Goal: Information Seeking & Learning: Learn about a topic

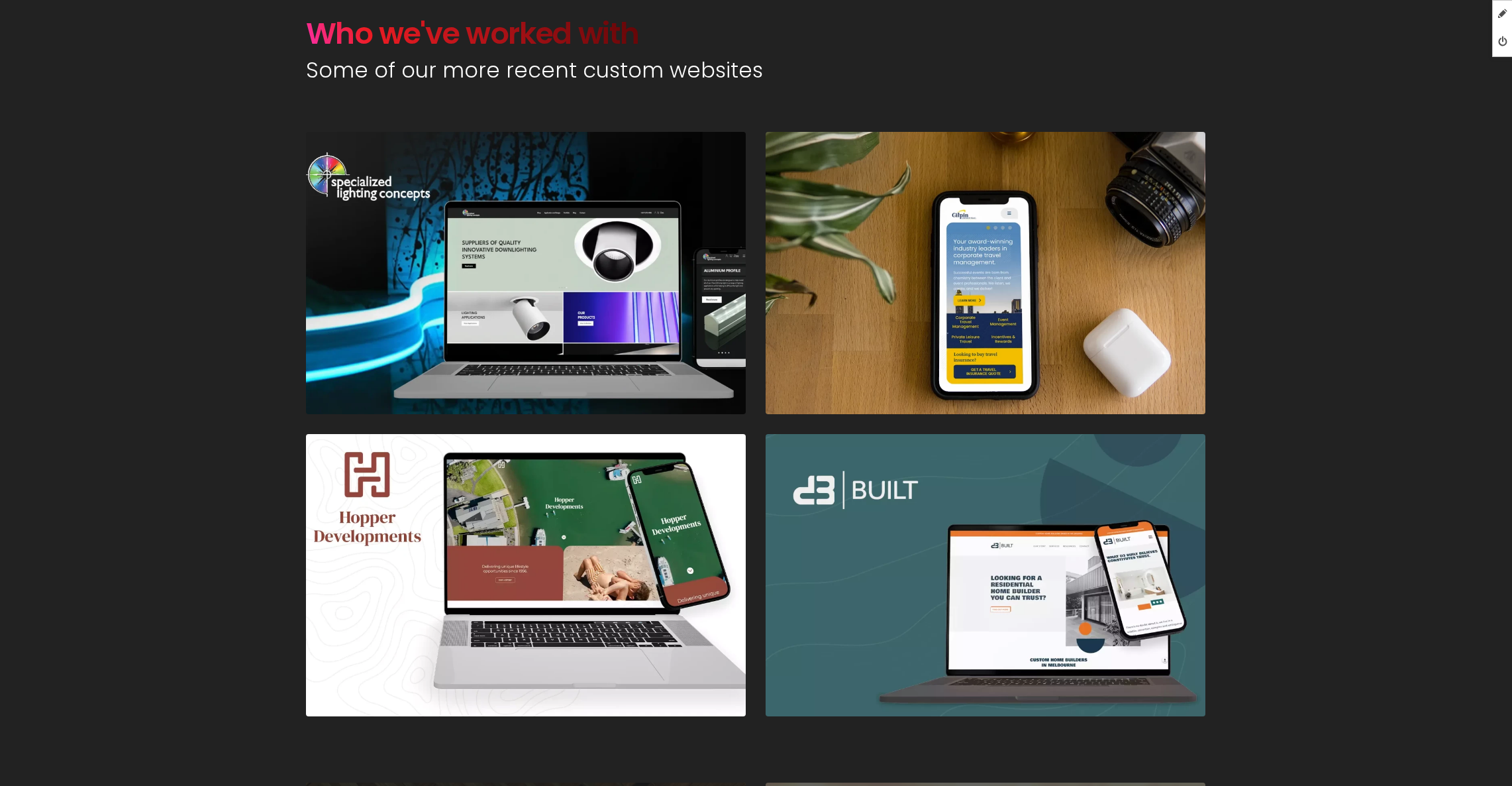
scroll to position [790, 0]
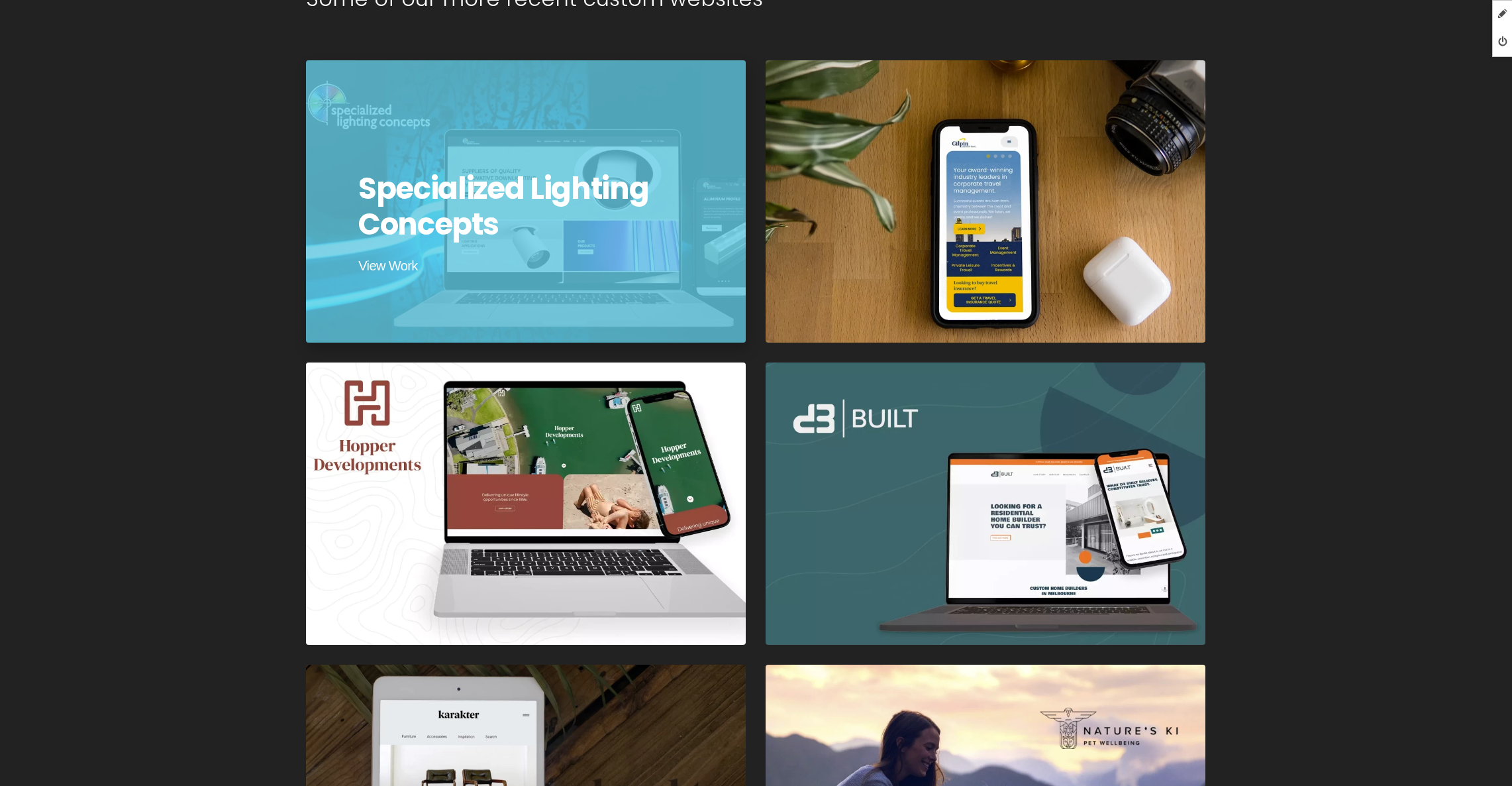
click at [564, 245] on div at bounding box center [525, 201] width 444 height 285
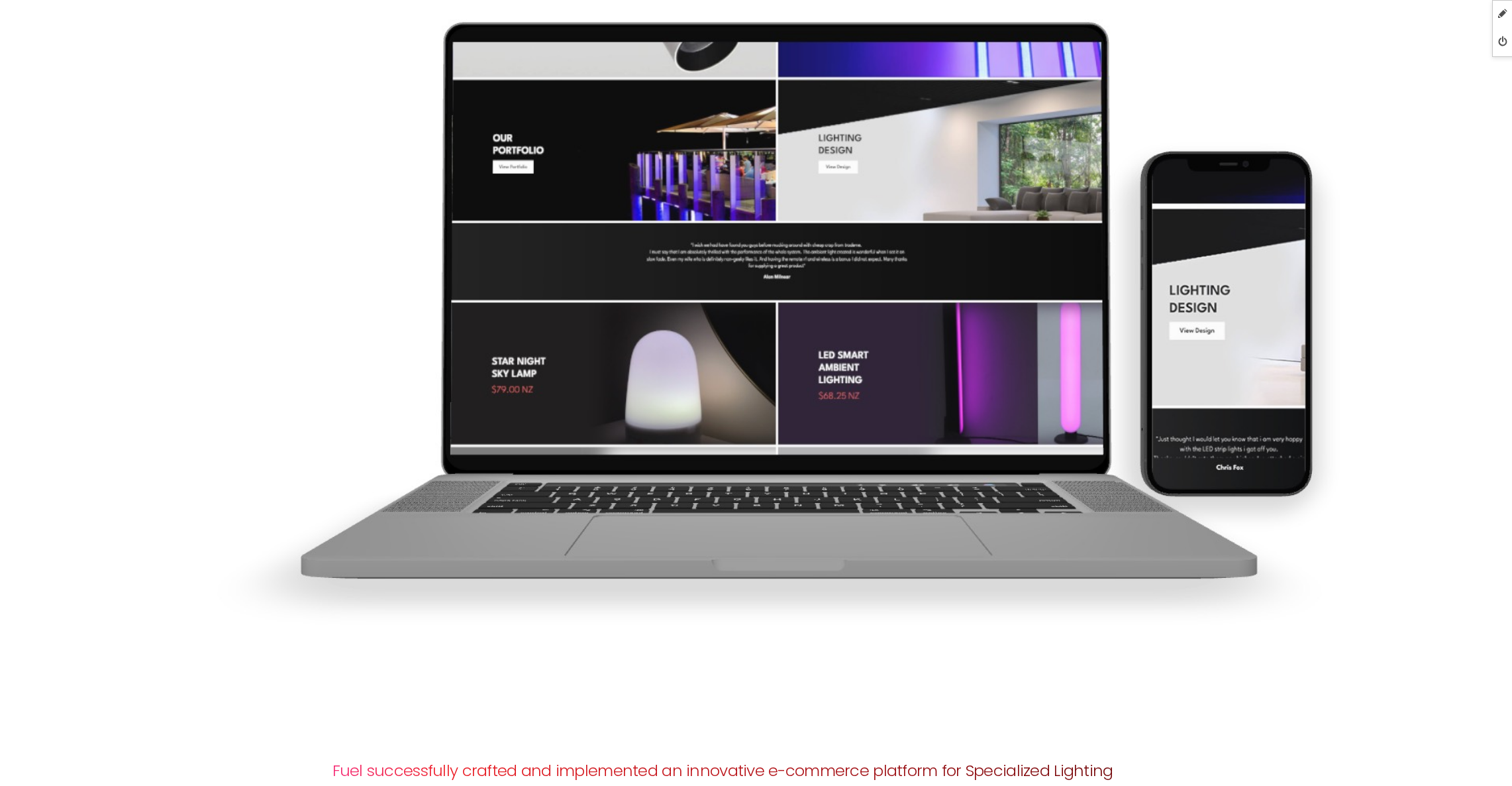
scroll to position [1909, 0]
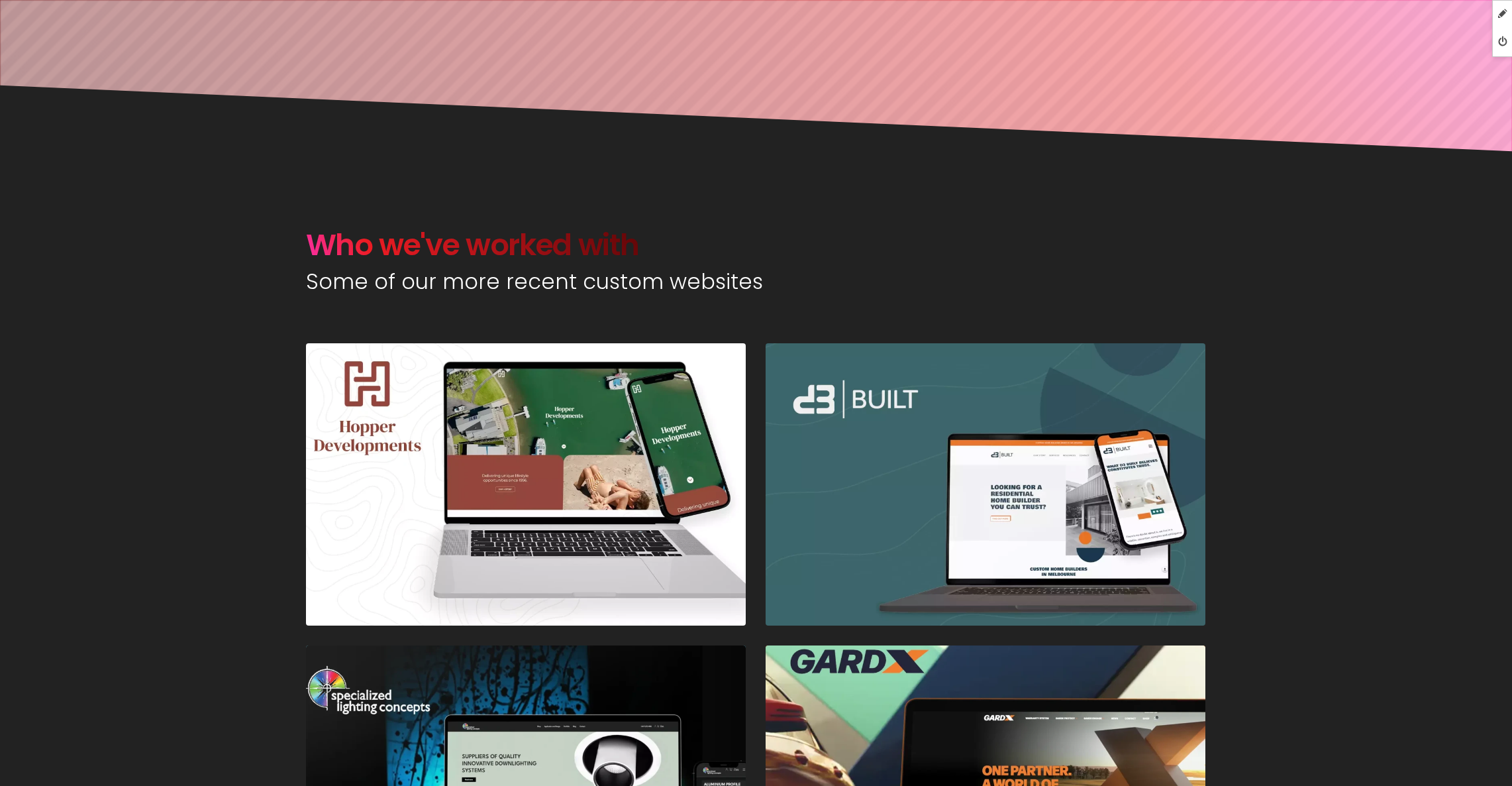
scroll to position [520, 0]
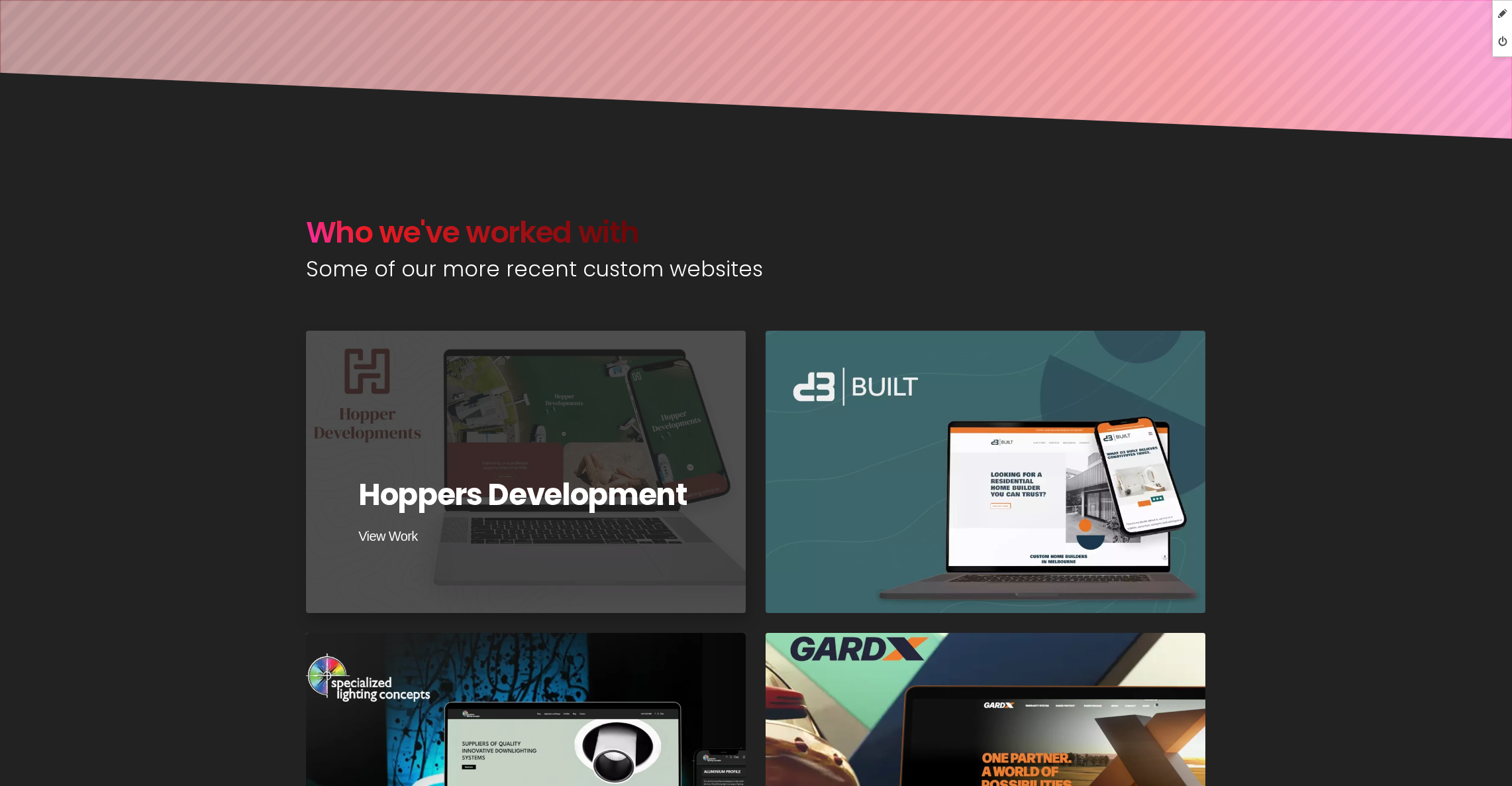
click at [566, 404] on div at bounding box center [525, 472] width 444 height 285
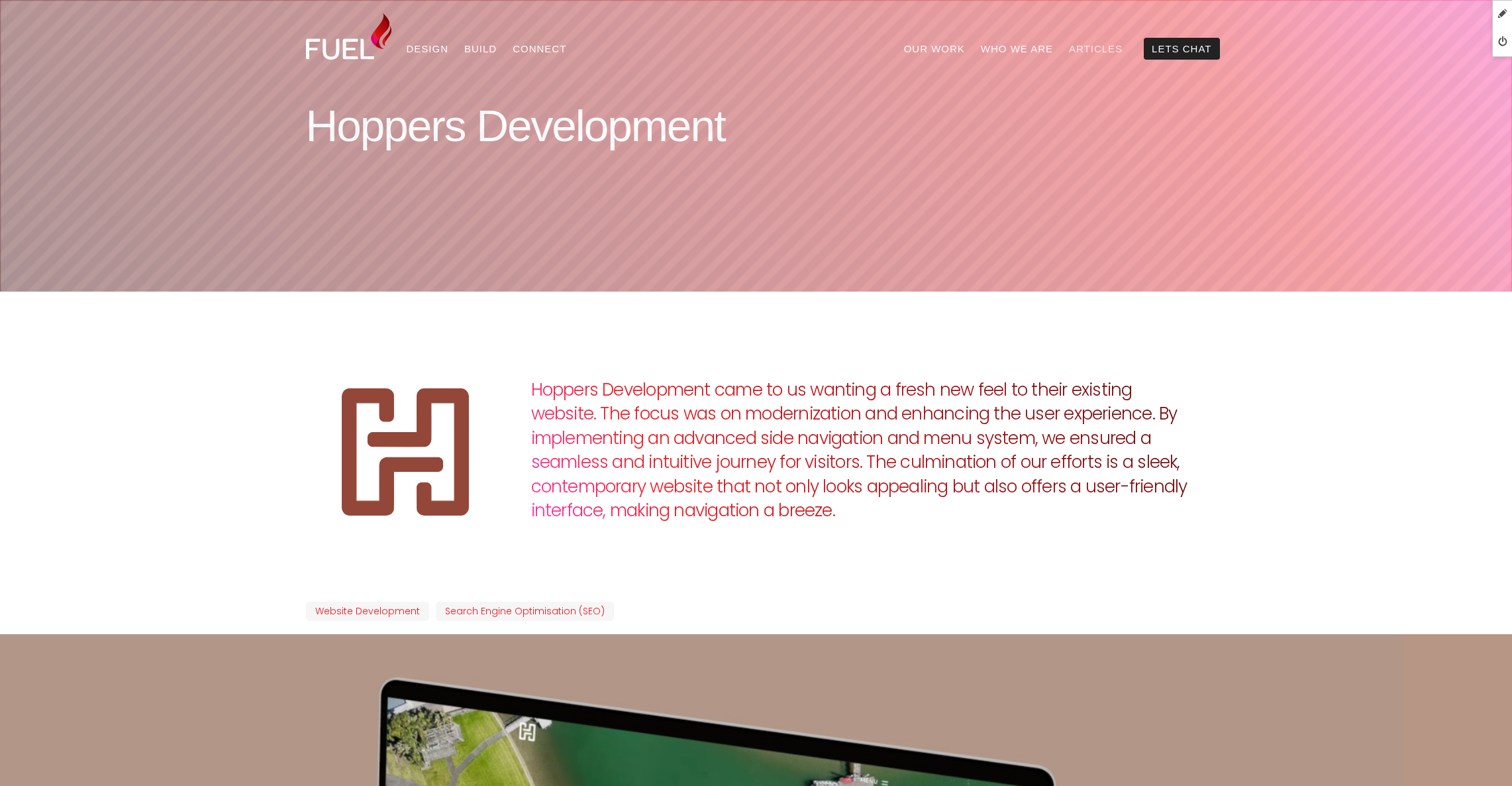
click at [1097, 47] on link "Articles" at bounding box center [1095, 48] width 69 height 22
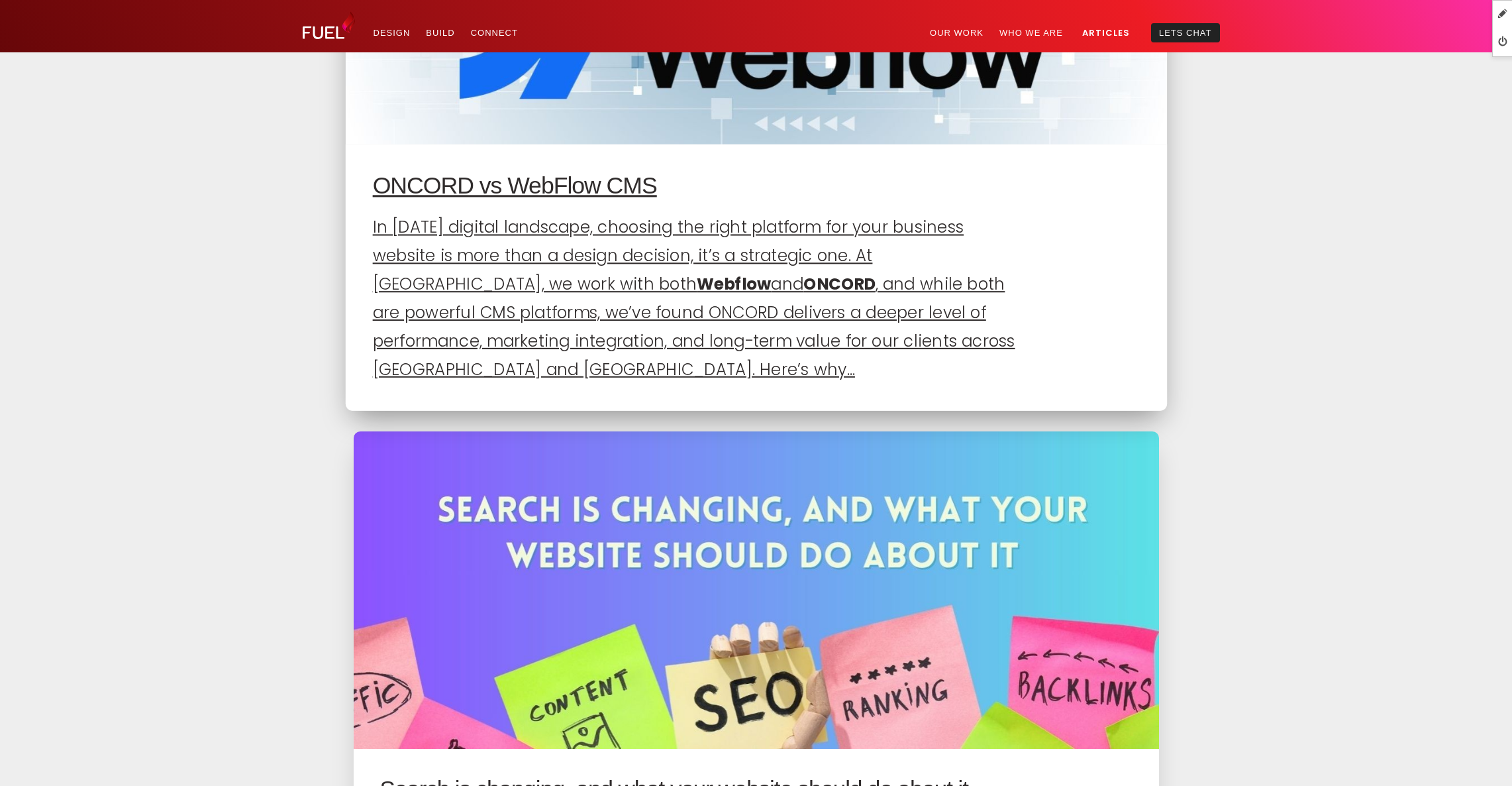
scroll to position [1655, 0]
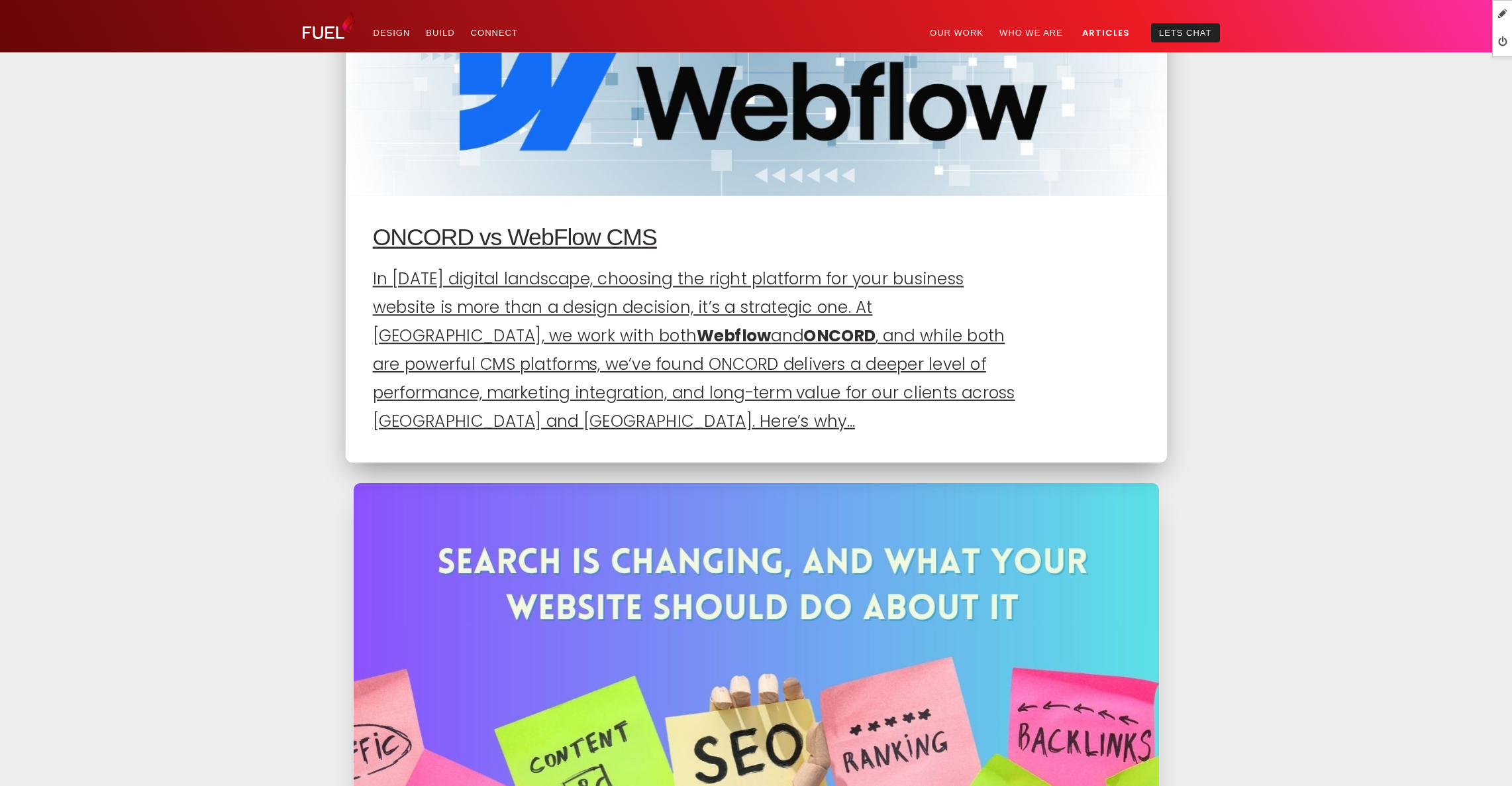
click at [857, 127] on img at bounding box center [755, 34] width 821 height 324
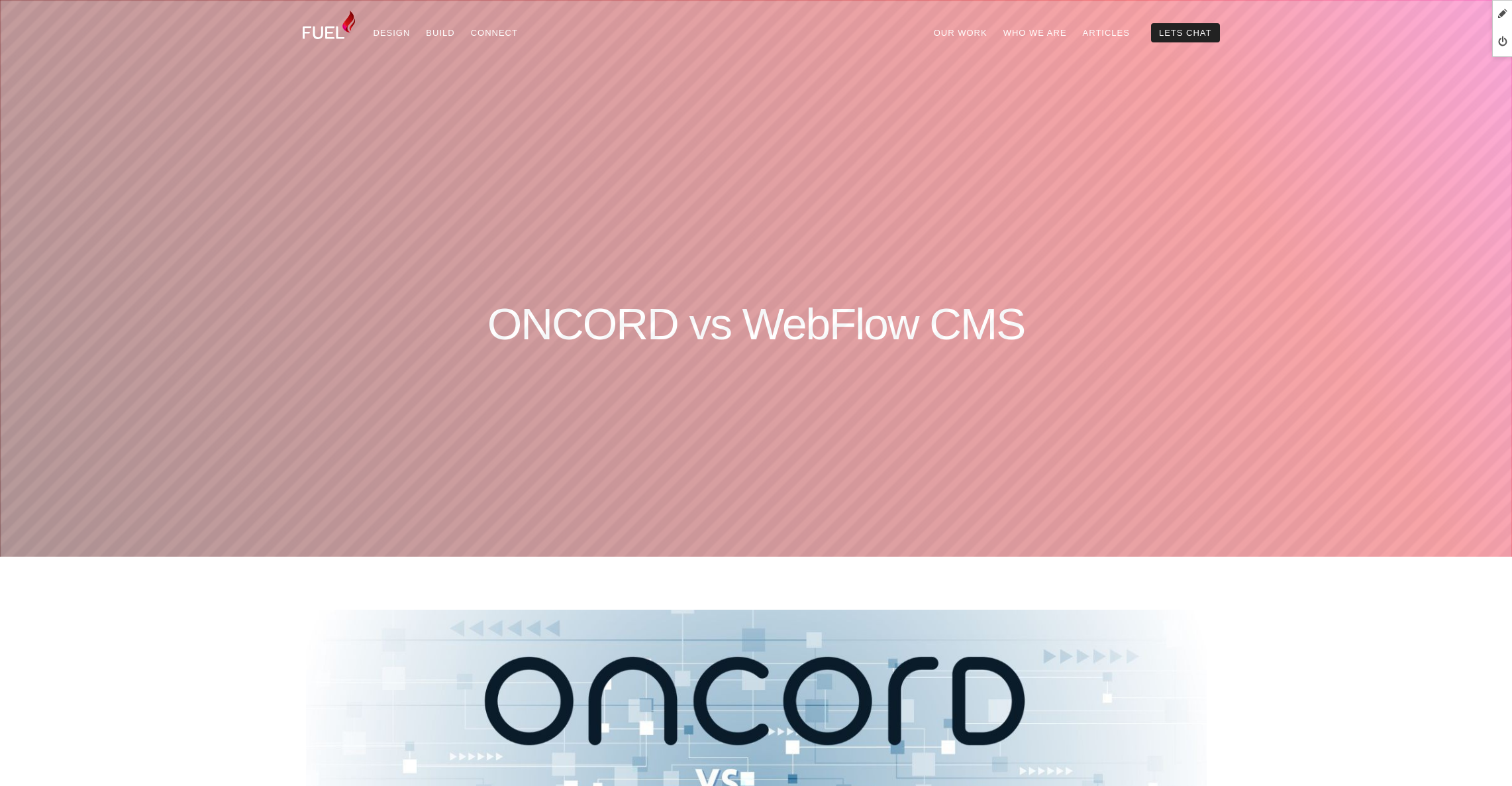
scroll to position [106, 0]
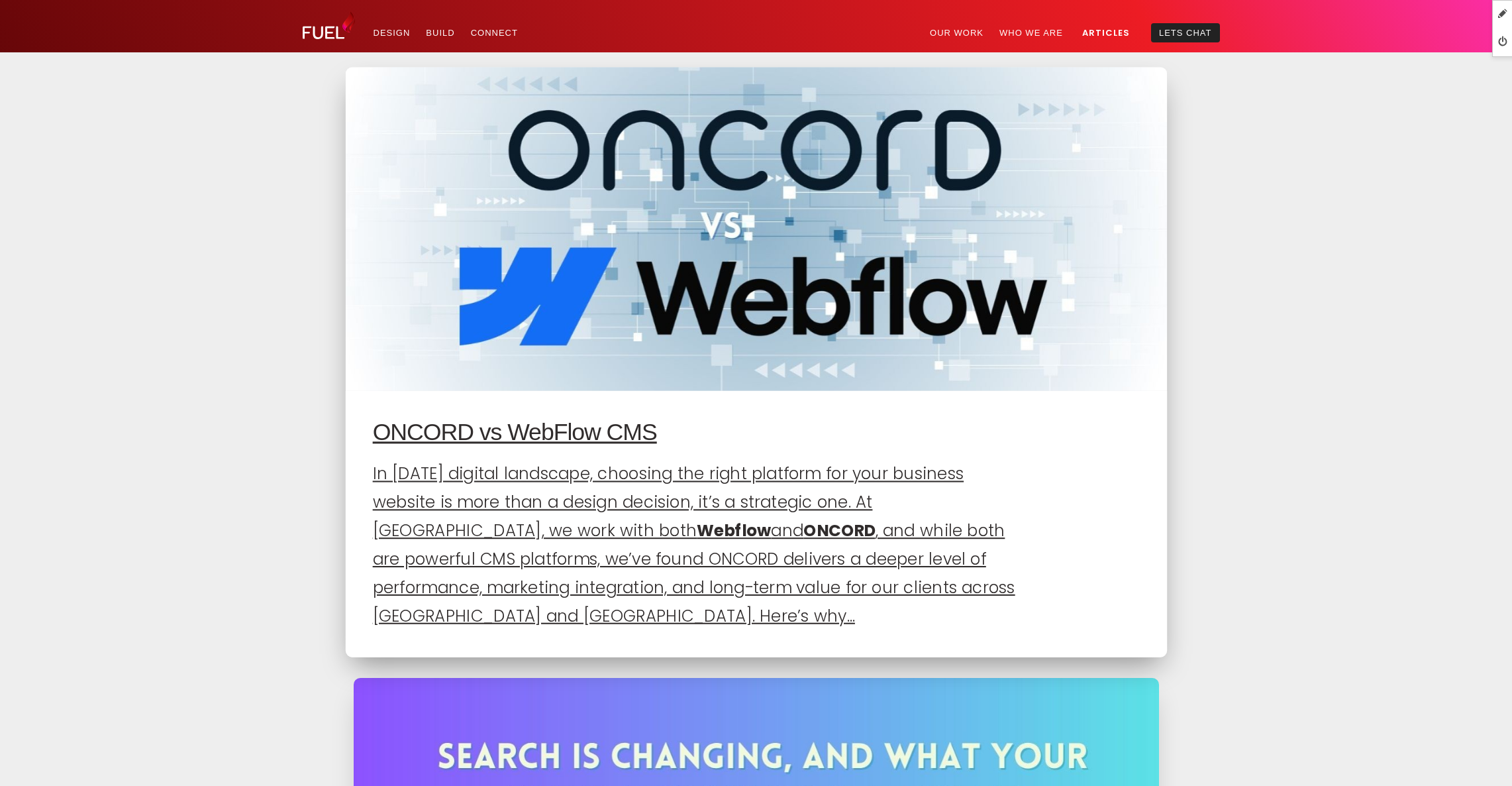
scroll to position [1455, 0]
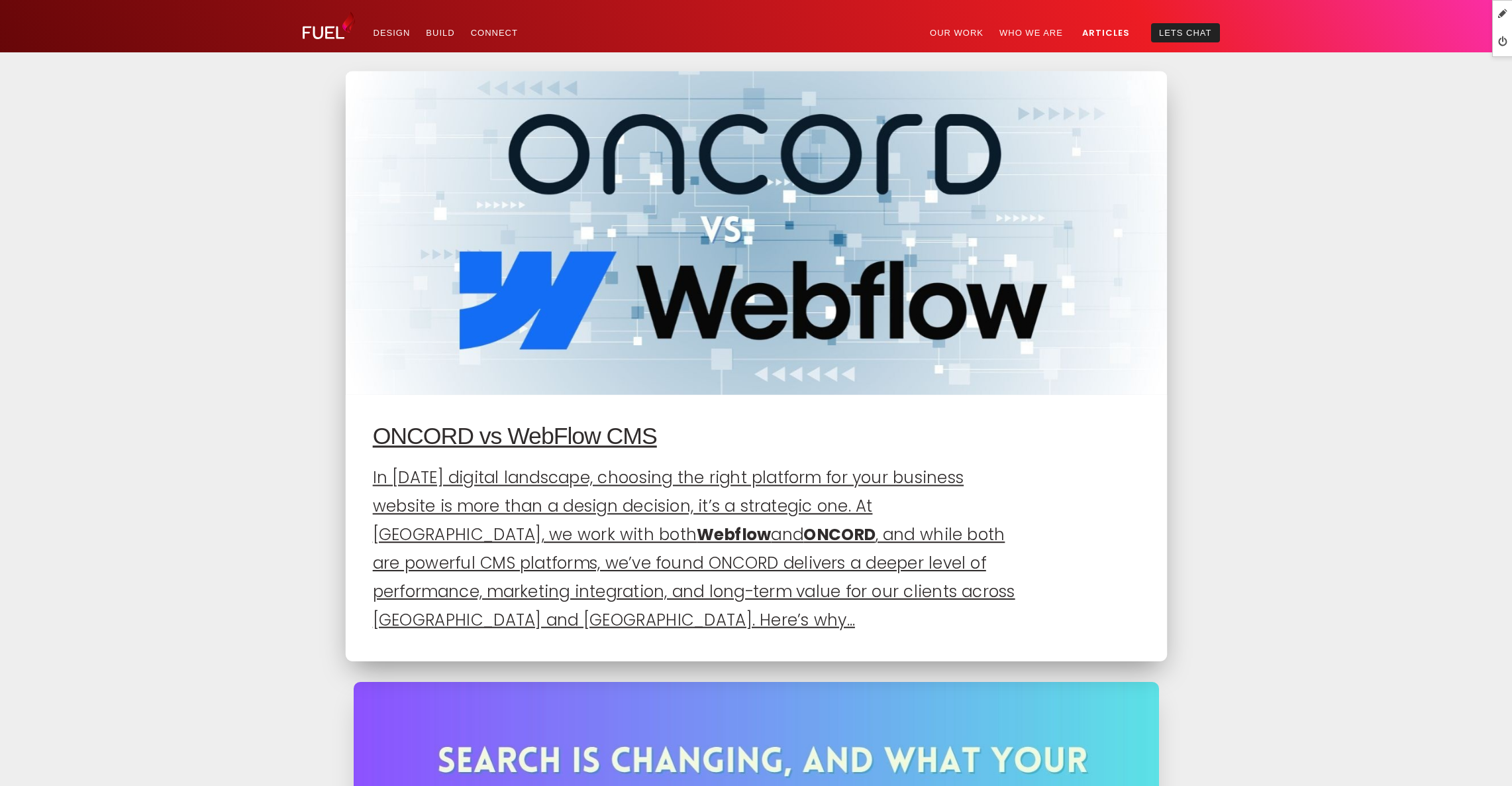
click at [856, 494] on p "In today’s digital landscape, choosing the right platform for your business web…" at bounding box center [698, 549] width 653 height 170
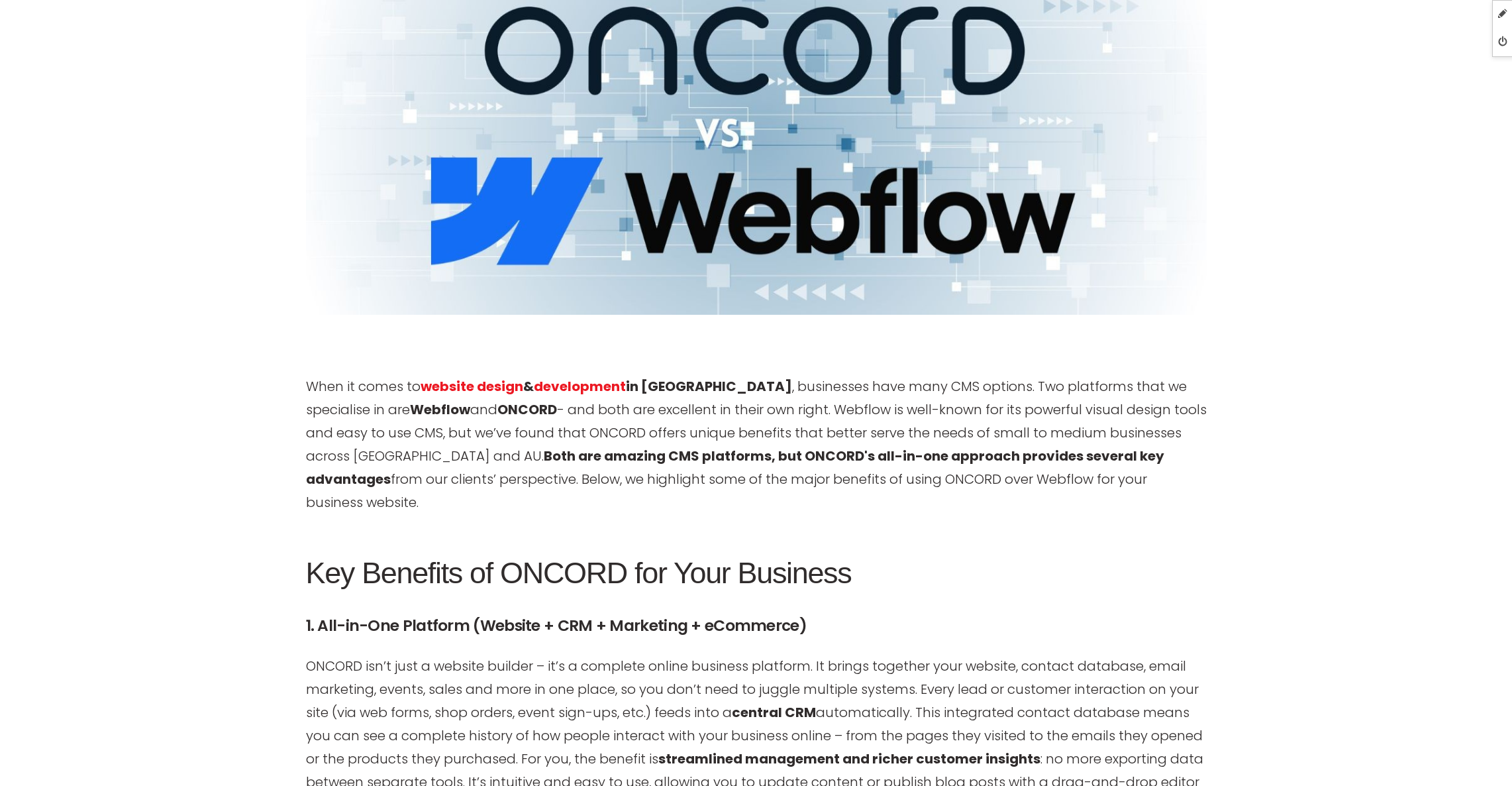
scroll to position [895, 0]
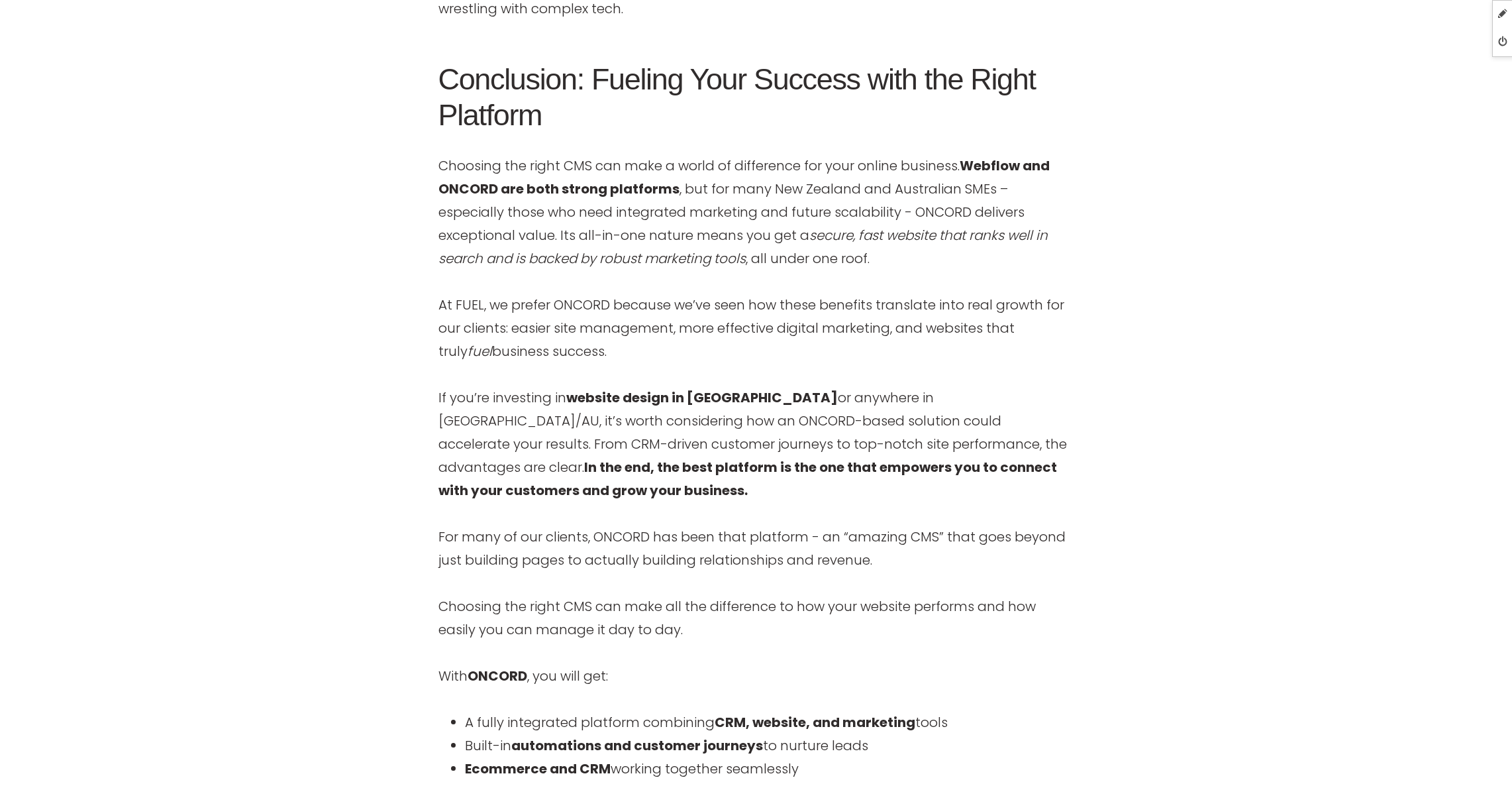
scroll to position [5156, 0]
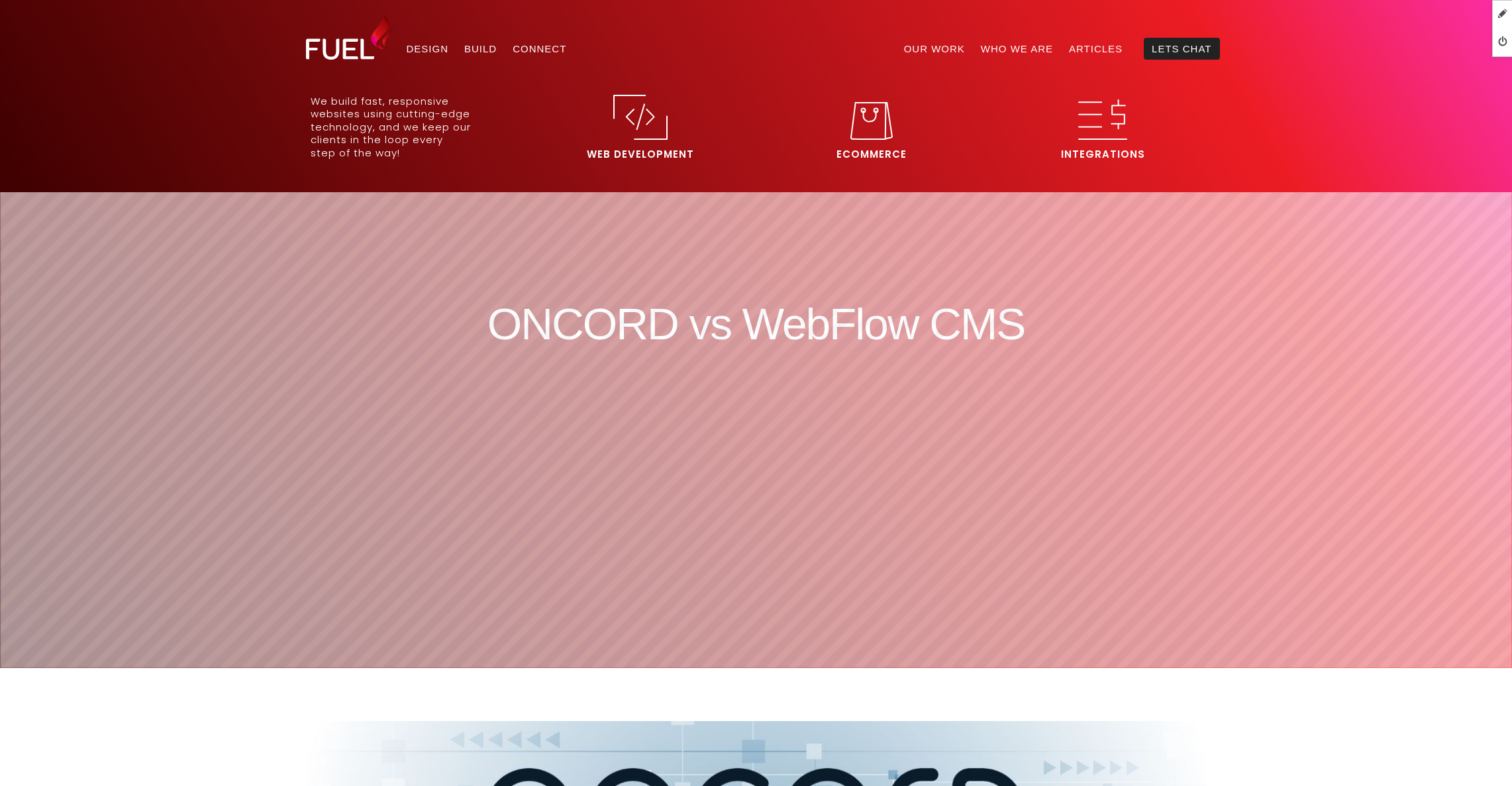
scroll to position [0, 0]
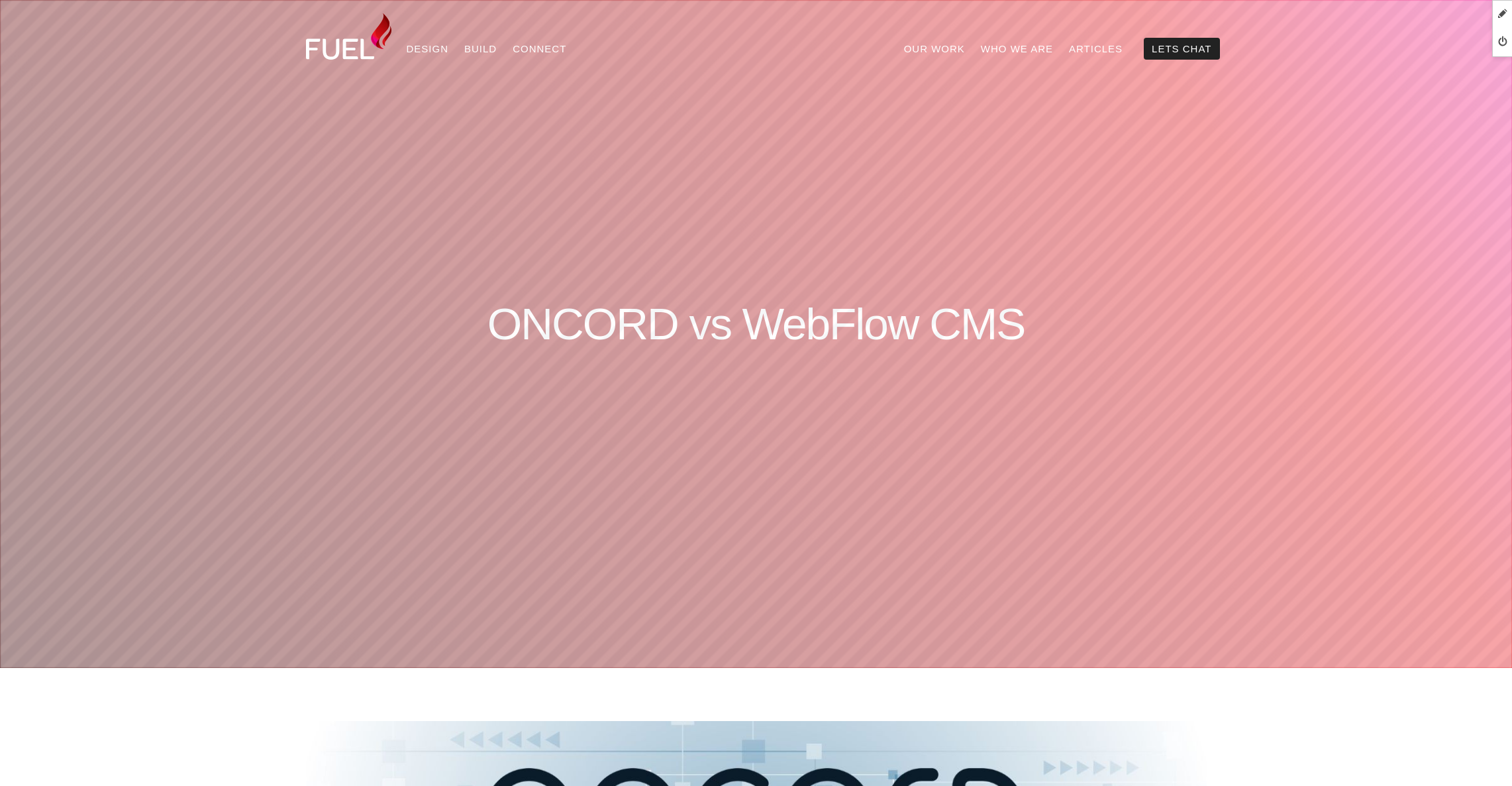
click at [354, 50] on img at bounding box center [349, 36] width 86 height 46
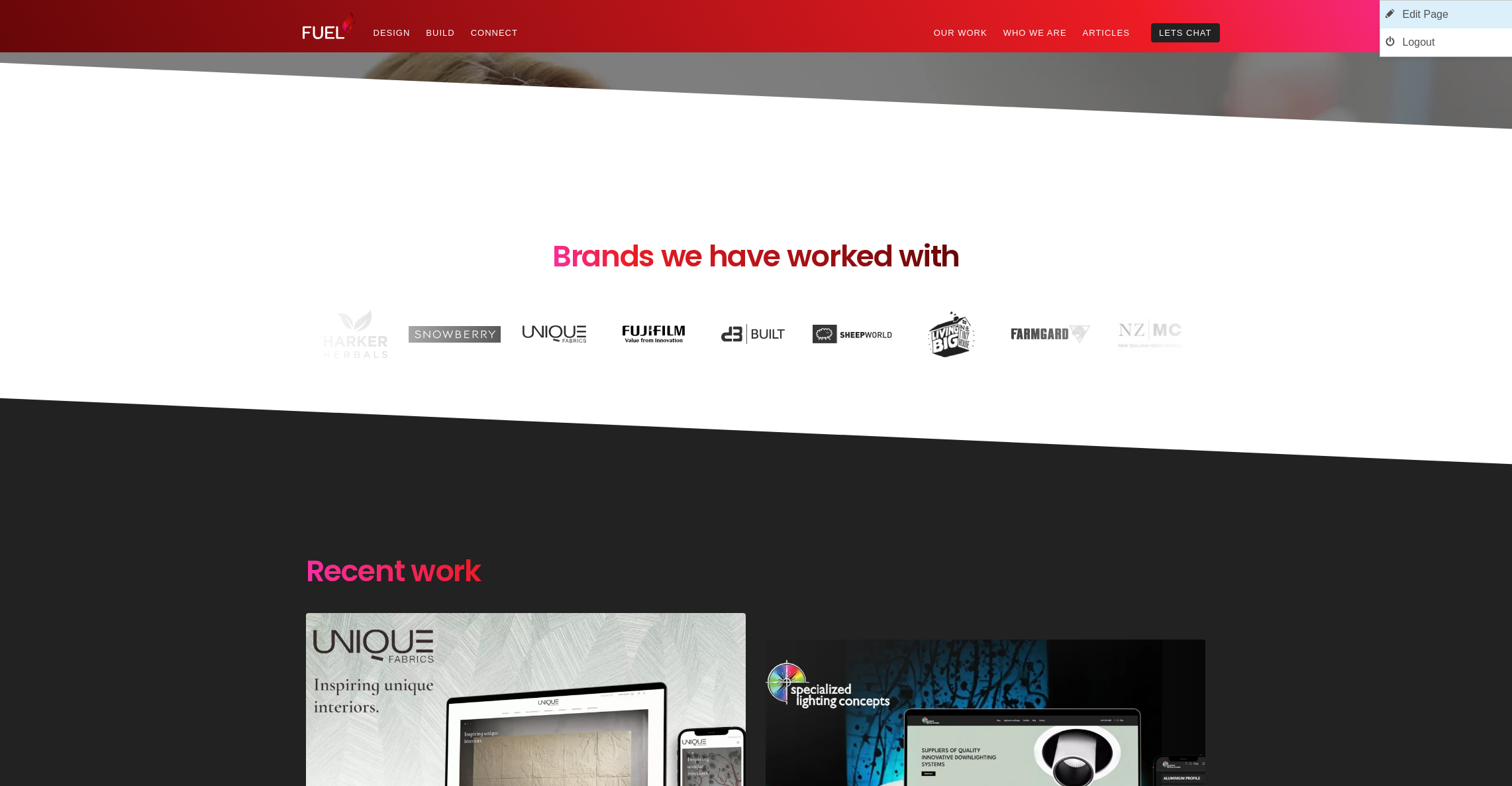
scroll to position [2113, 0]
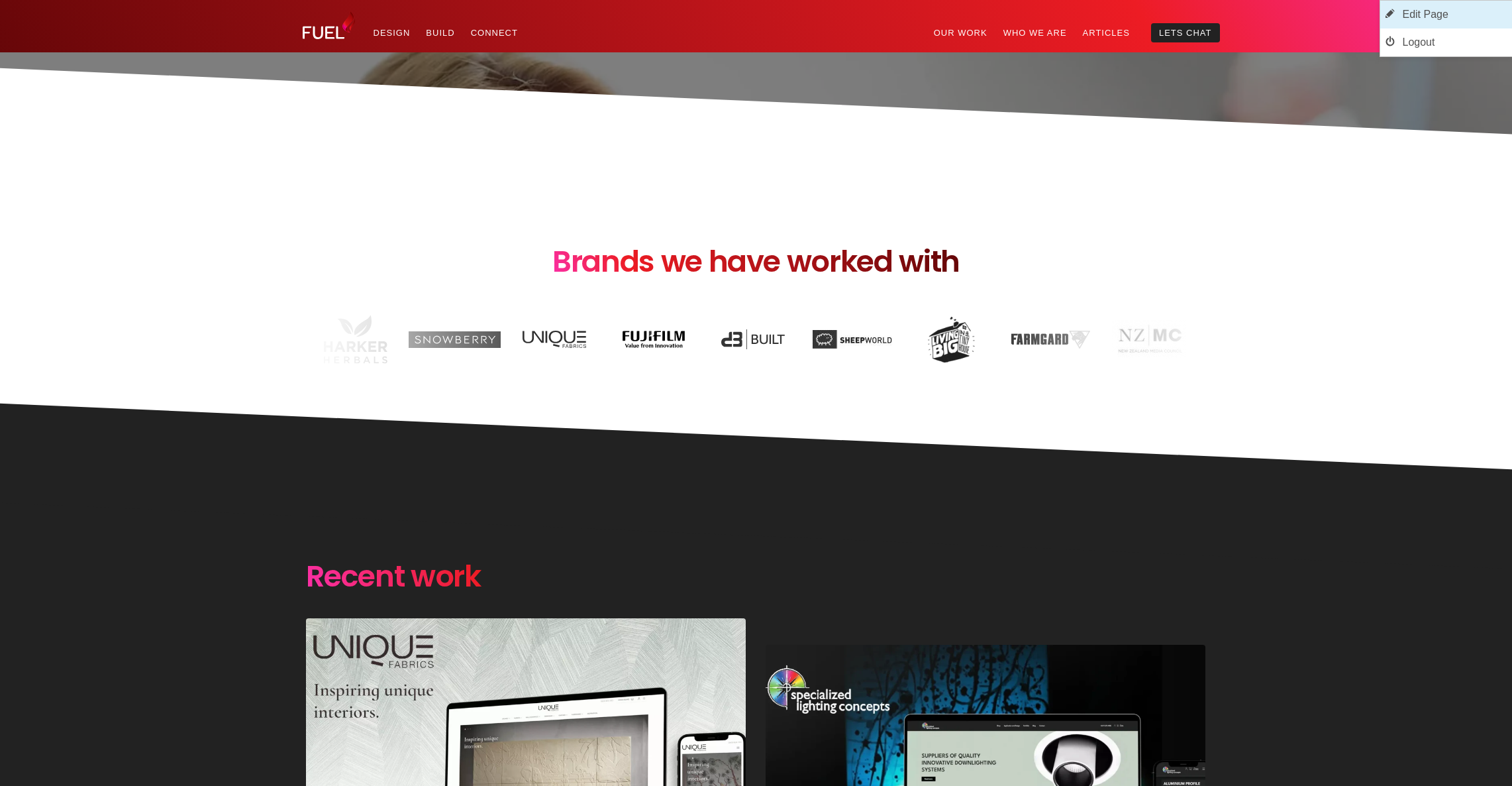
click at [1444, 15] on link "Edit Page" at bounding box center [1446, 14] width 132 height 28
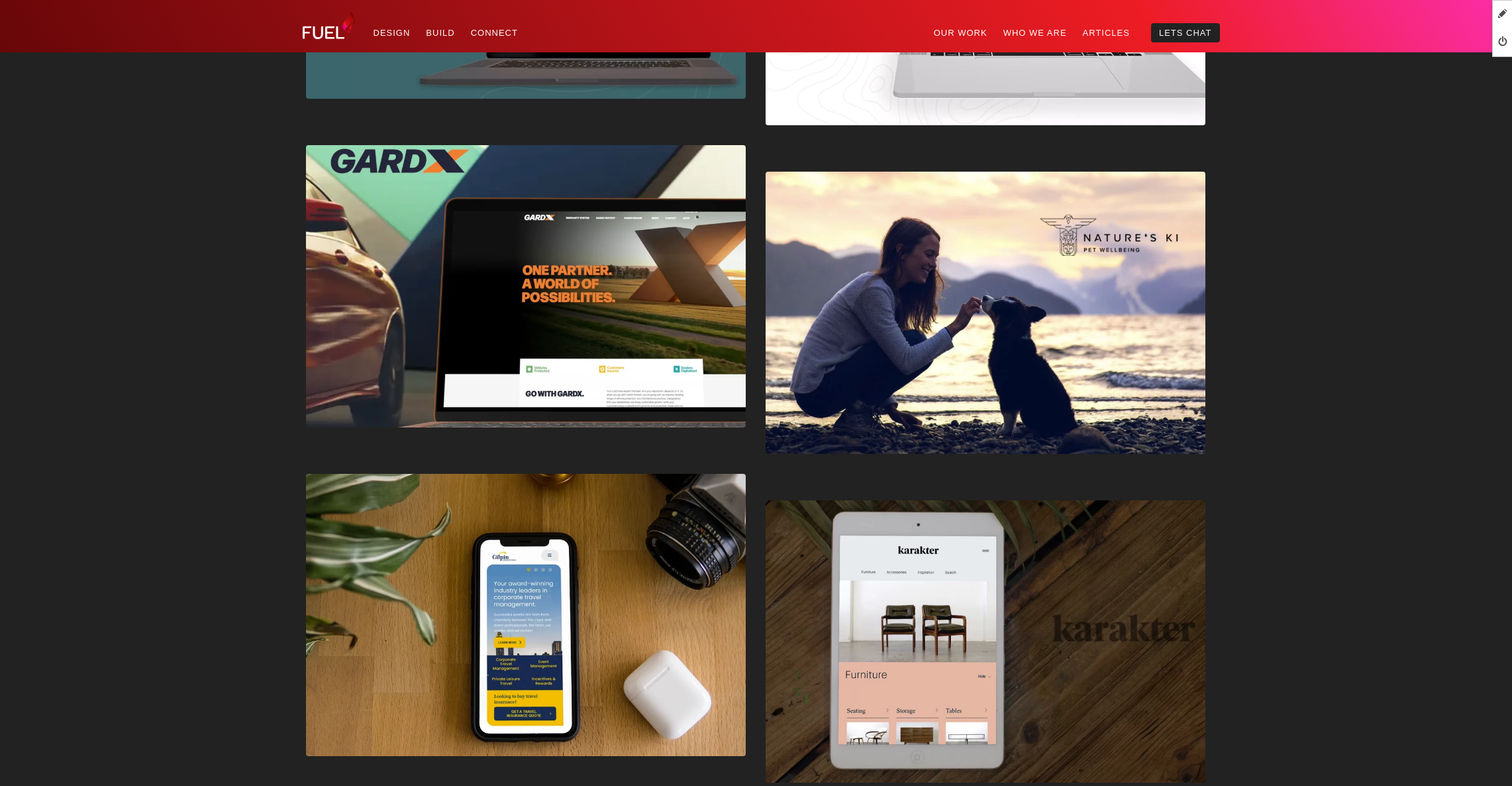
scroll to position [2459, 0]
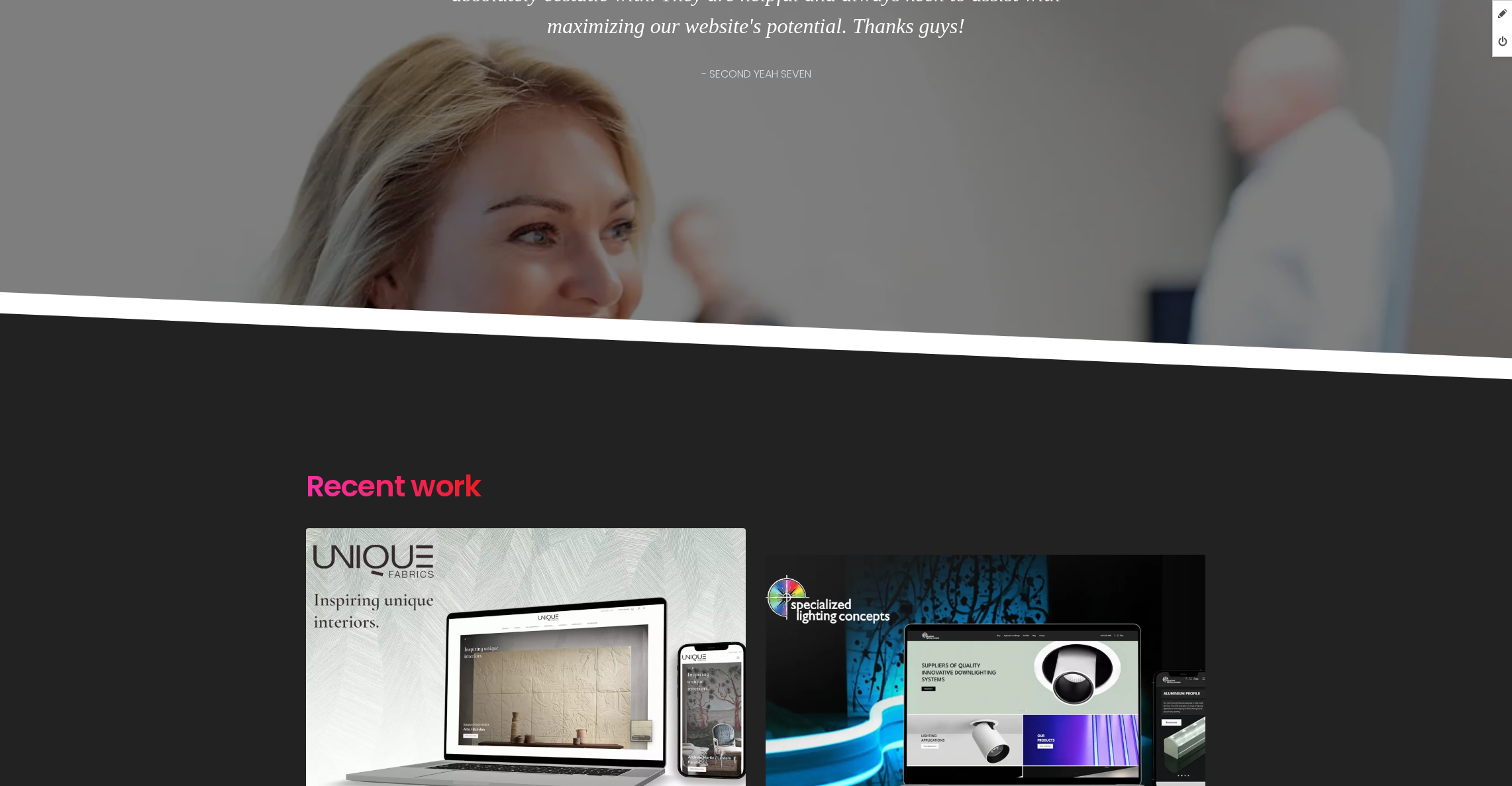
scroll to position [1907, 0]
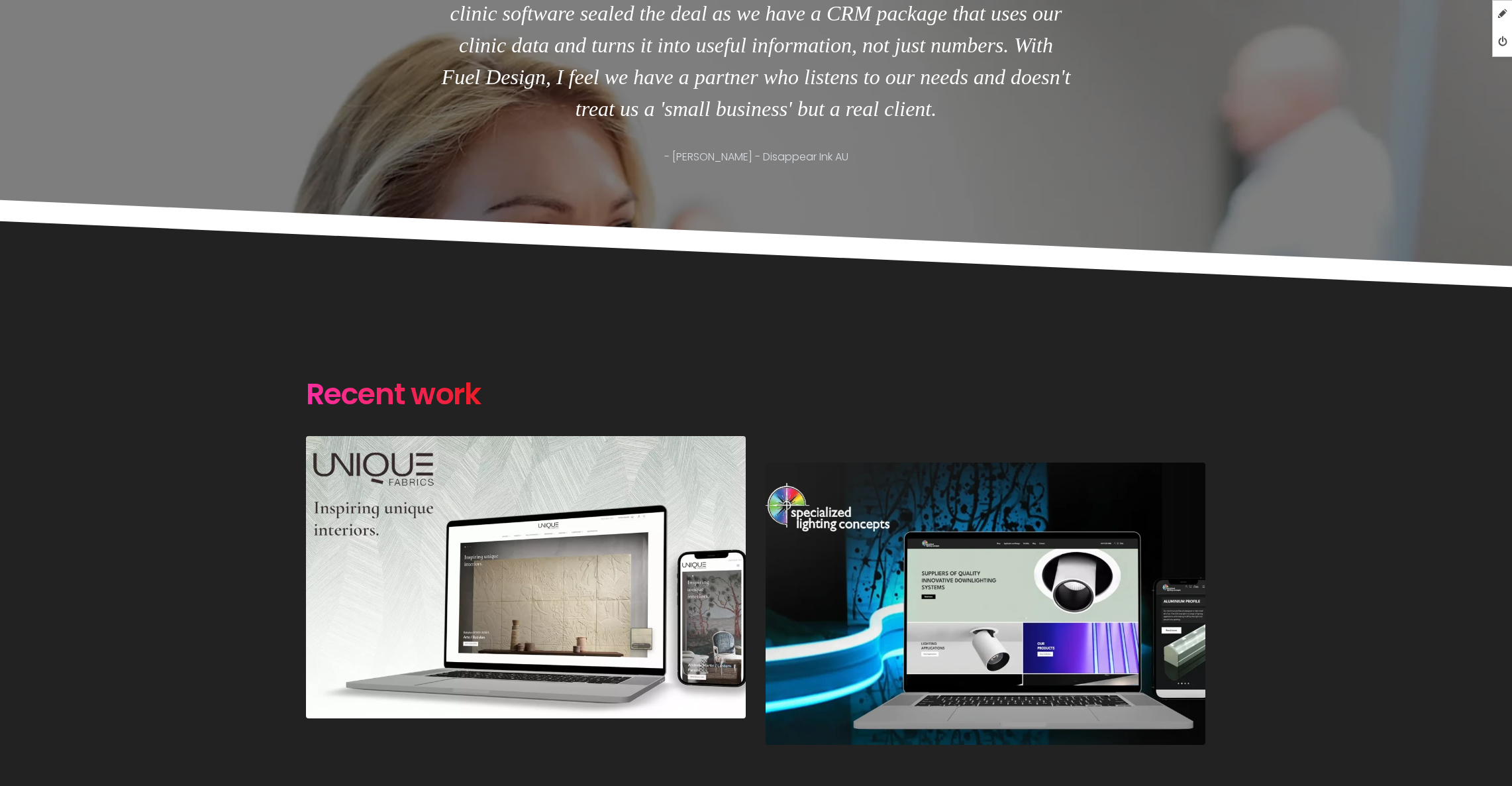
scroll to position [1982, 0]
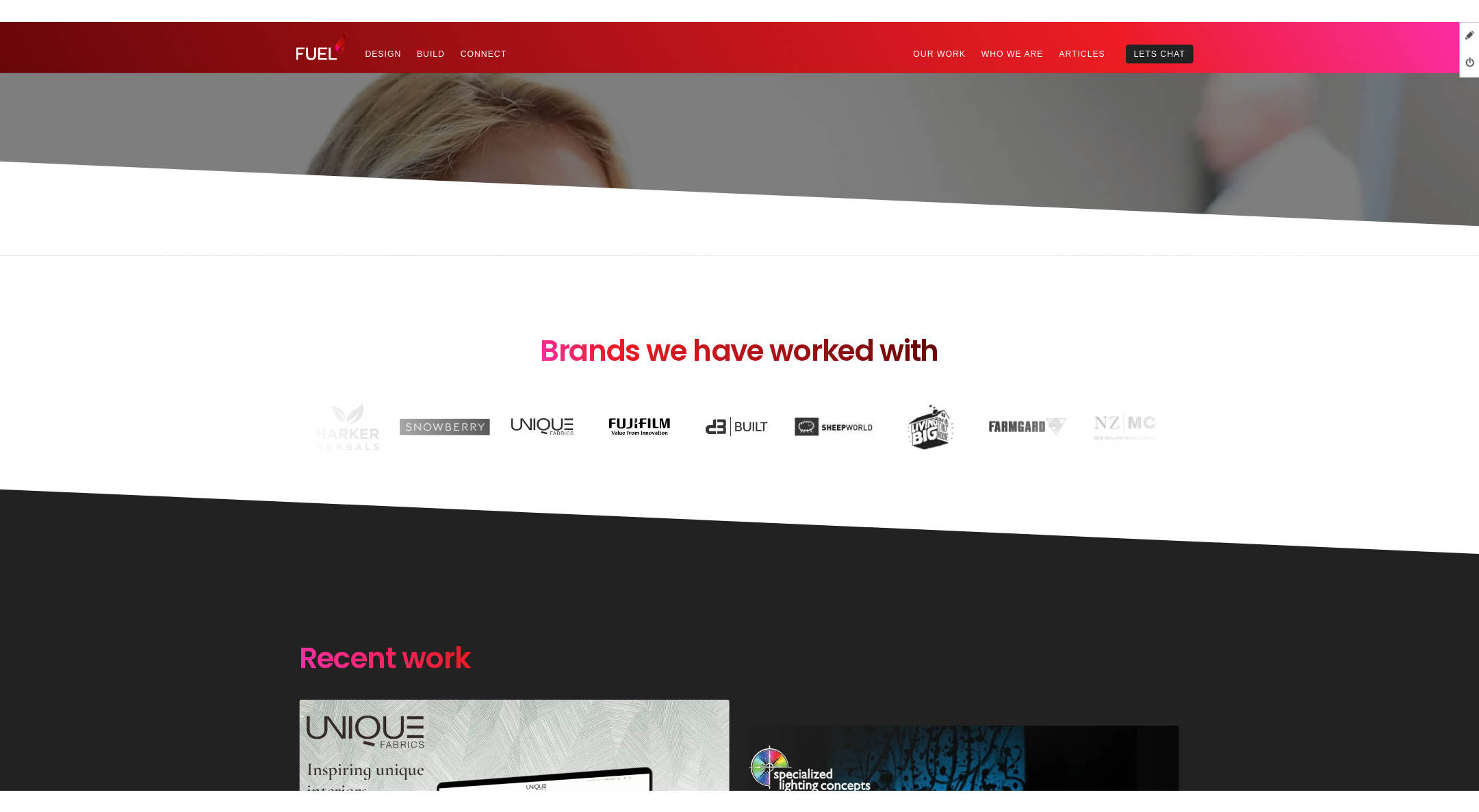
scroll to position [2039, 0]
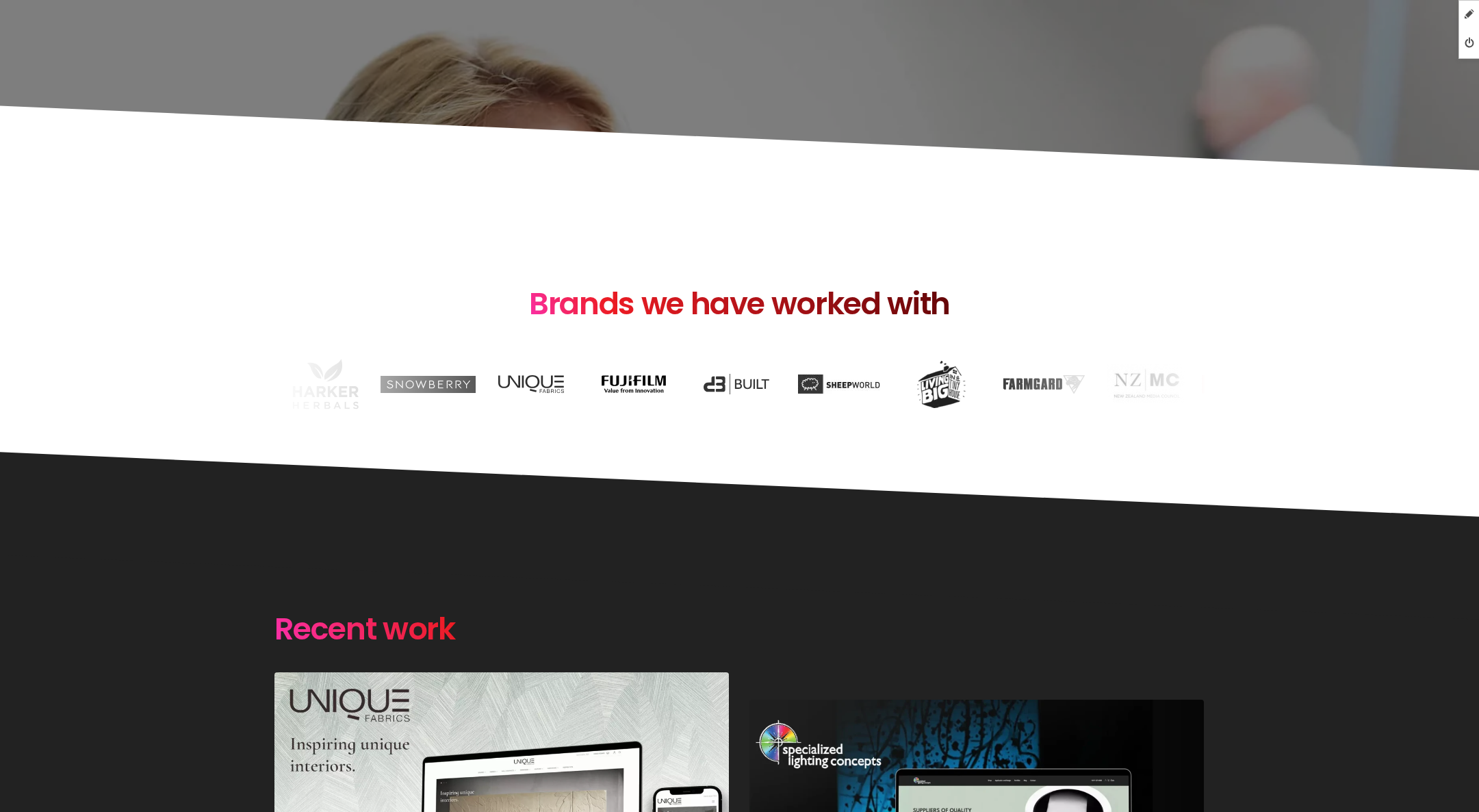
scroll to position [2098, 0]
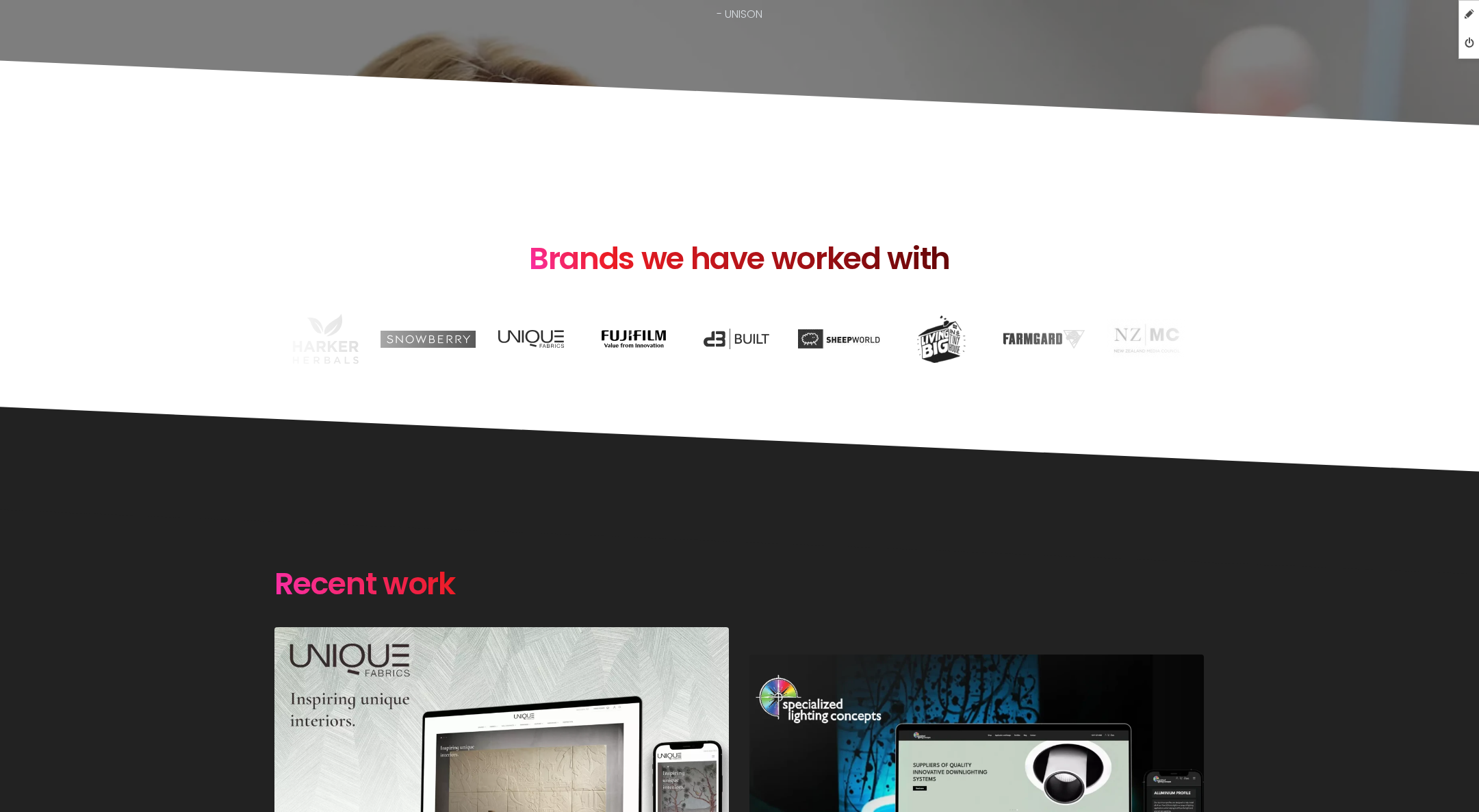
scroll to position [2119, 0]
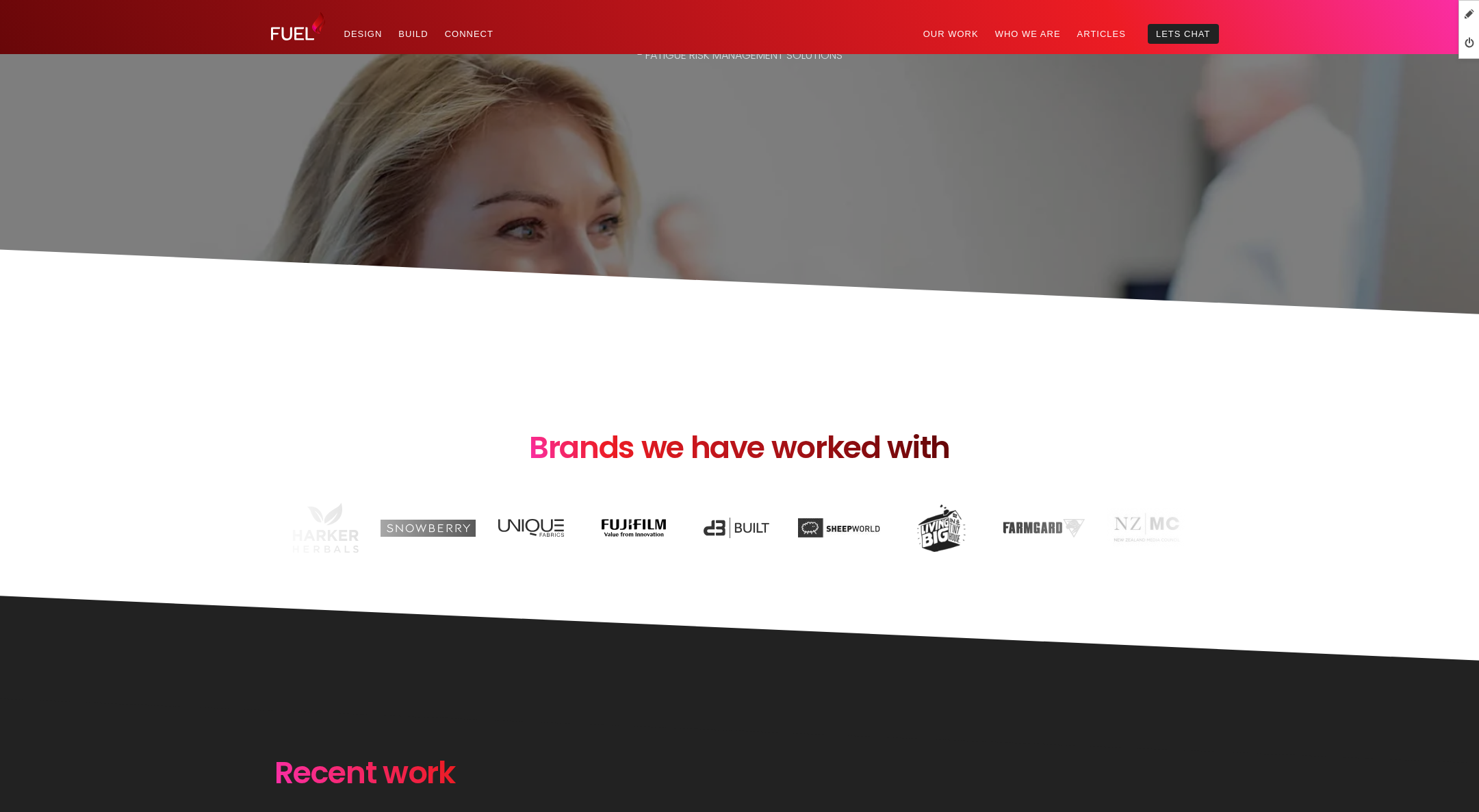
scroll to position [1937, 0]
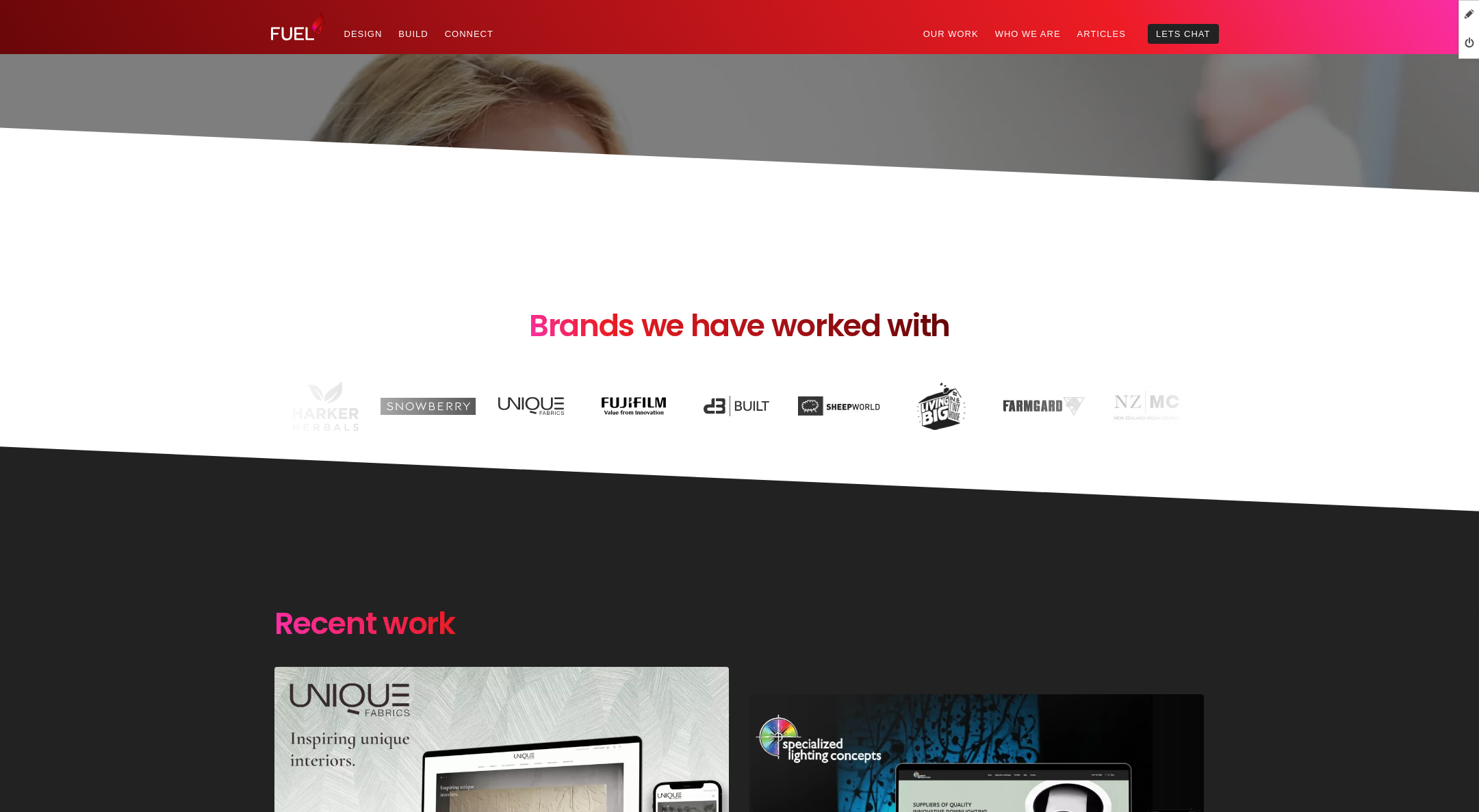
scroll to position [2123, 0]
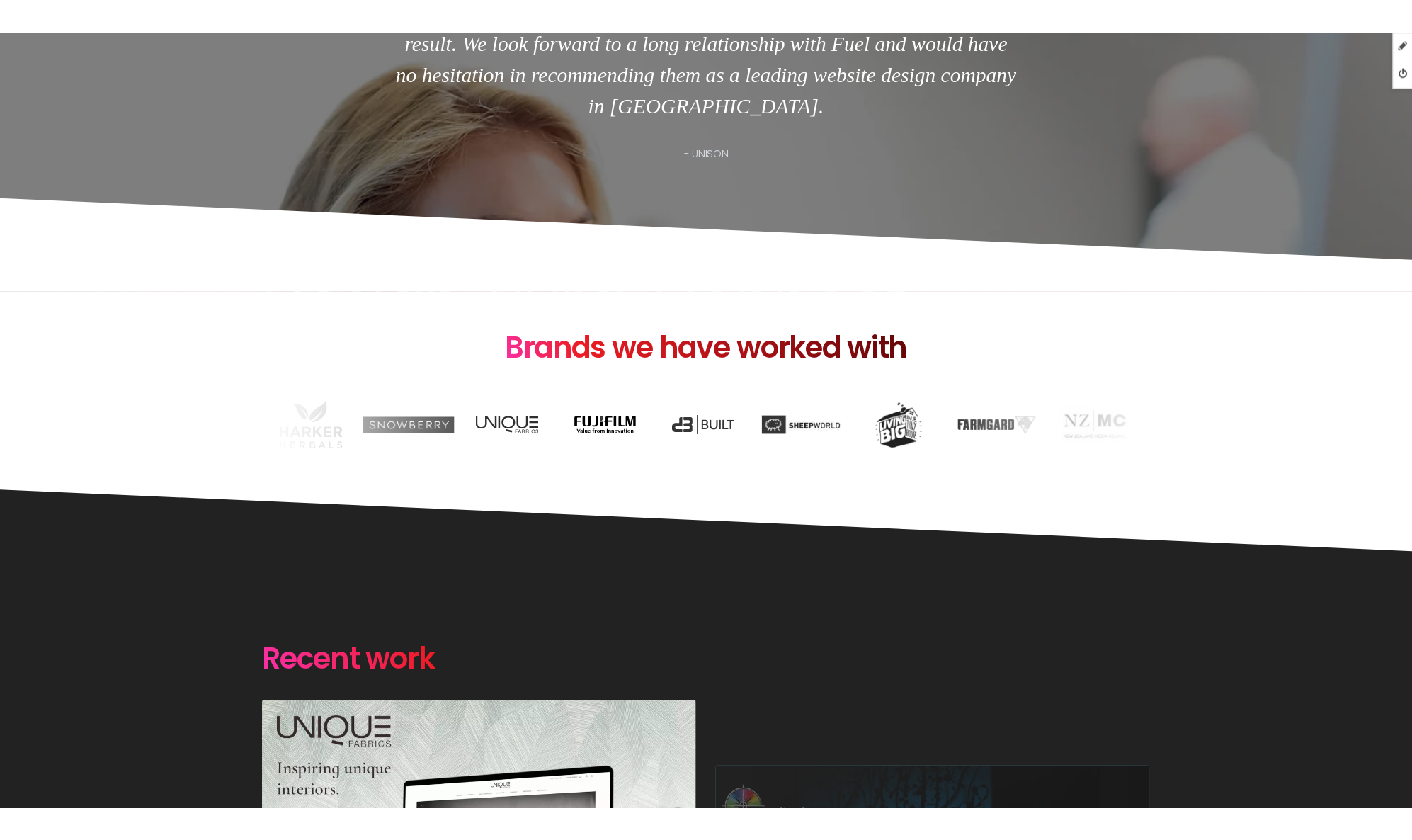
scroll to position [2162, 0]
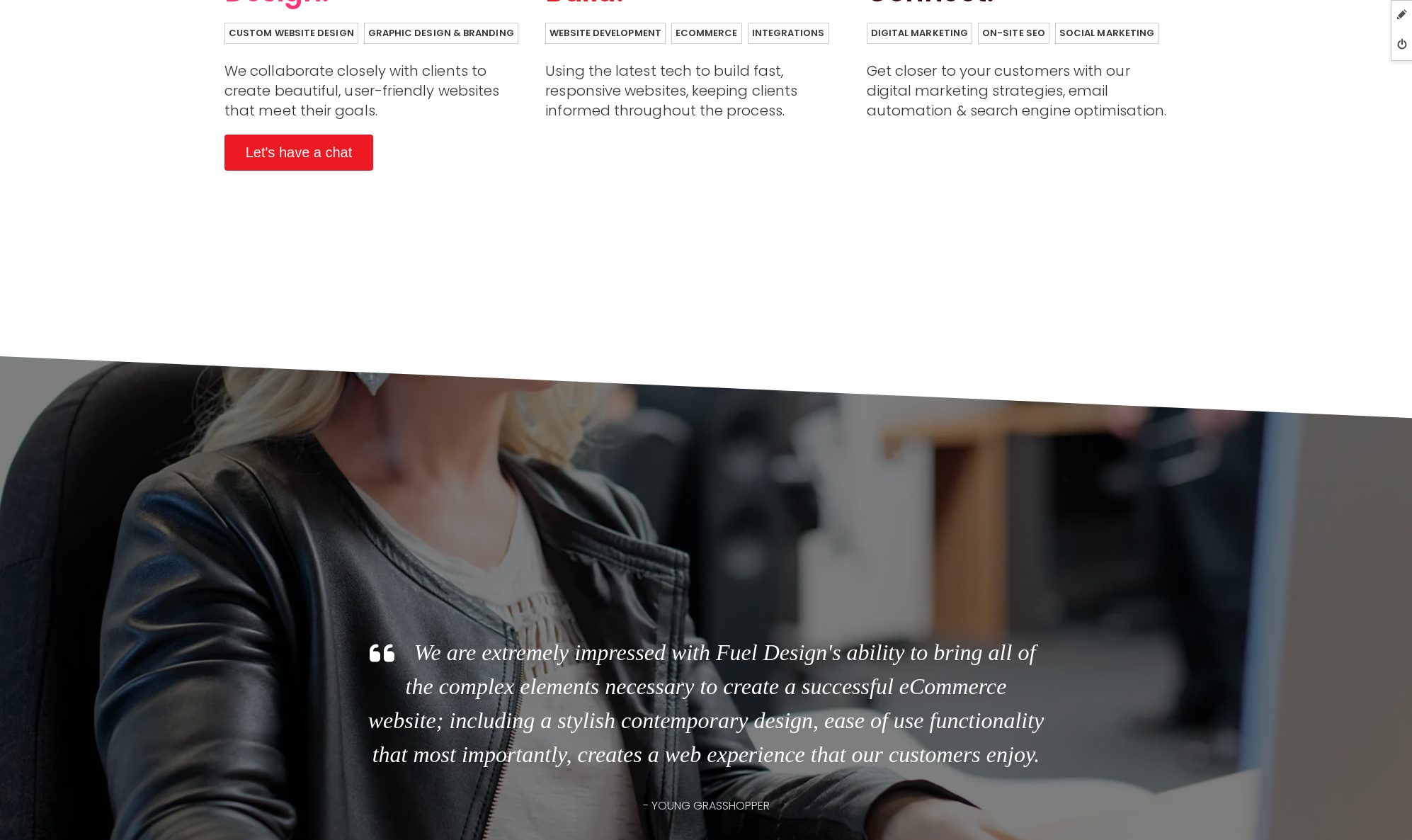
scroll to position [1319, 0]
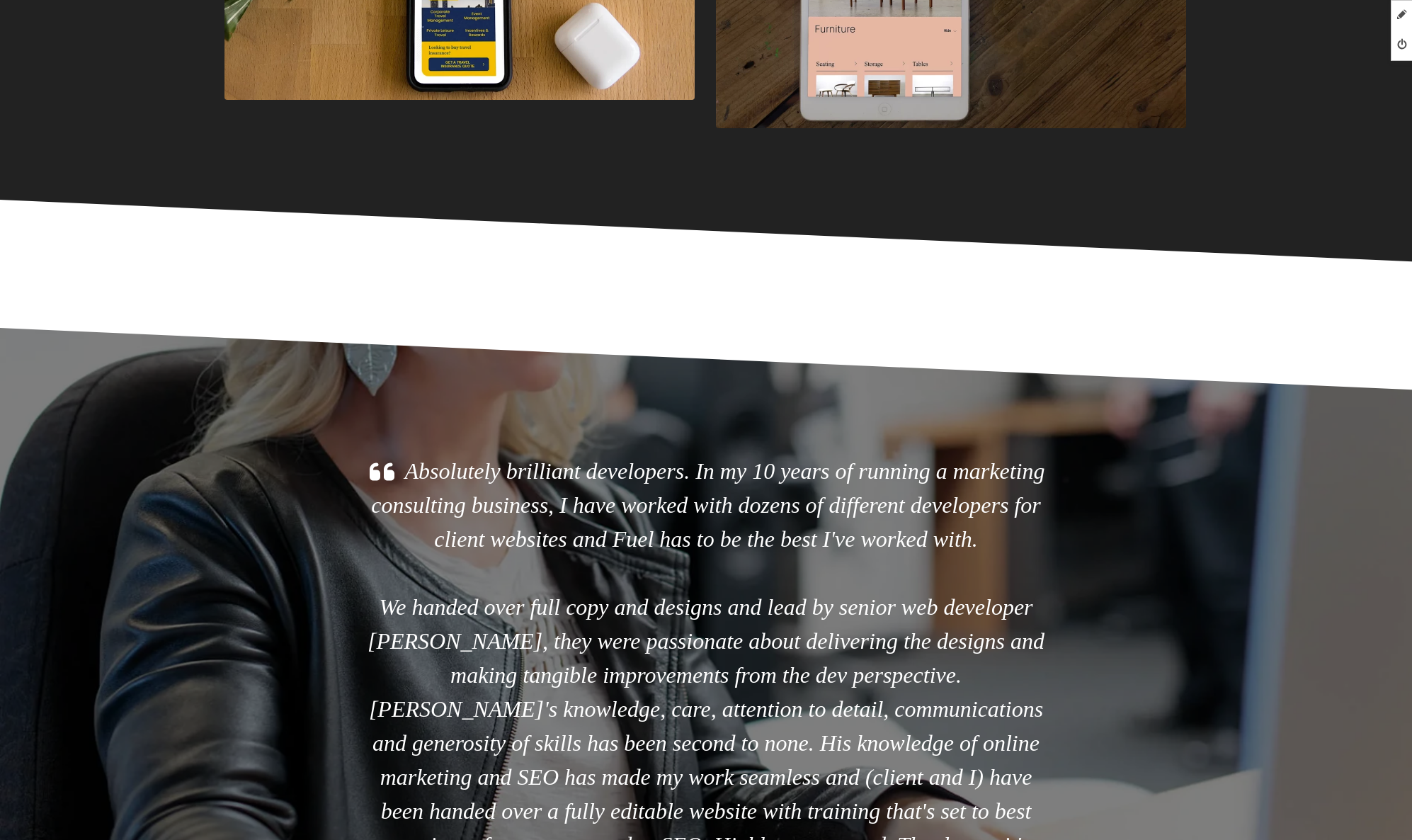
scroll to position [2945, 0]
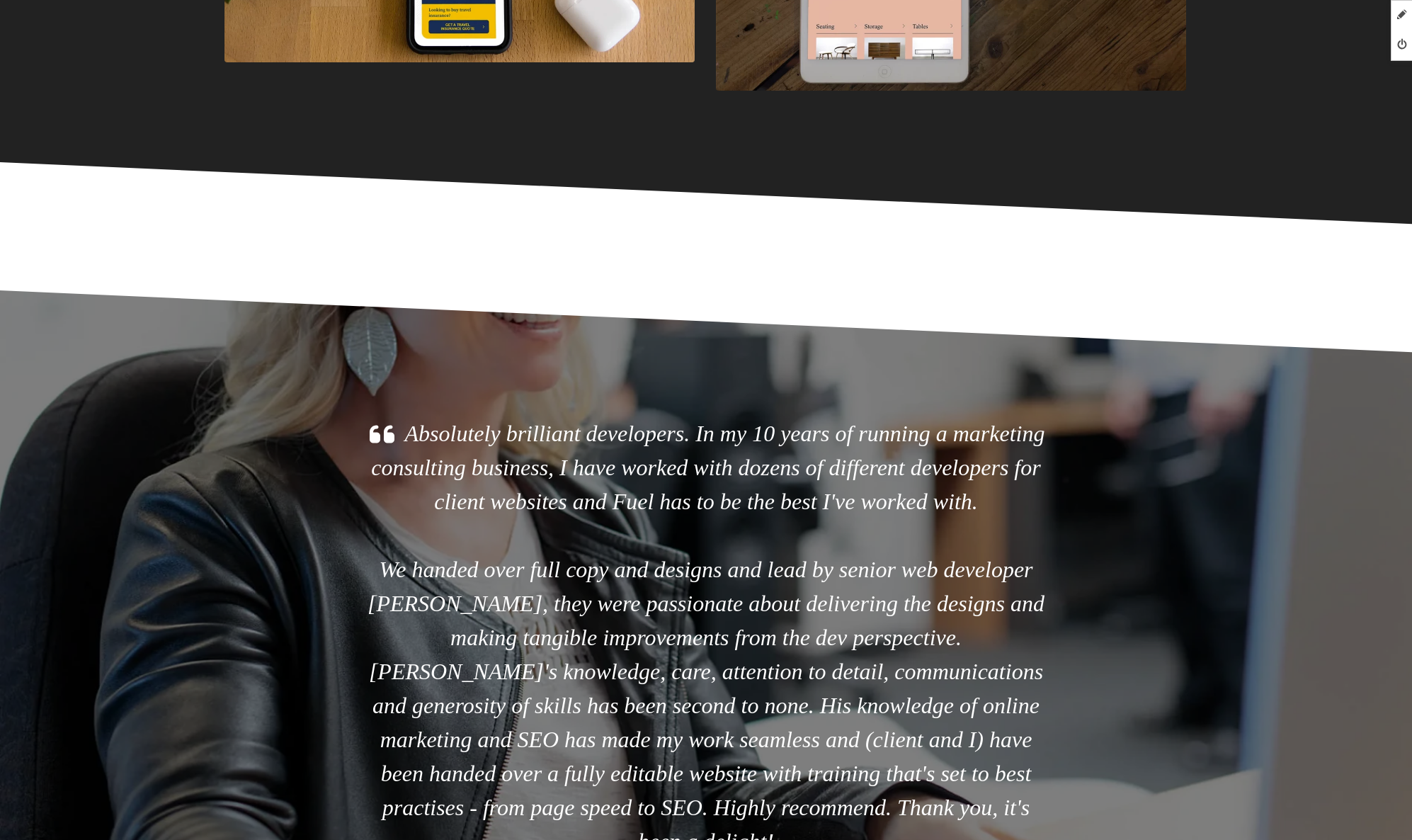
click at [870, 261] on section "Absolutely brilliant developers. In my 10 years of running a marketing consulti…" at bounding box center [706, 660] width 1412 height 798
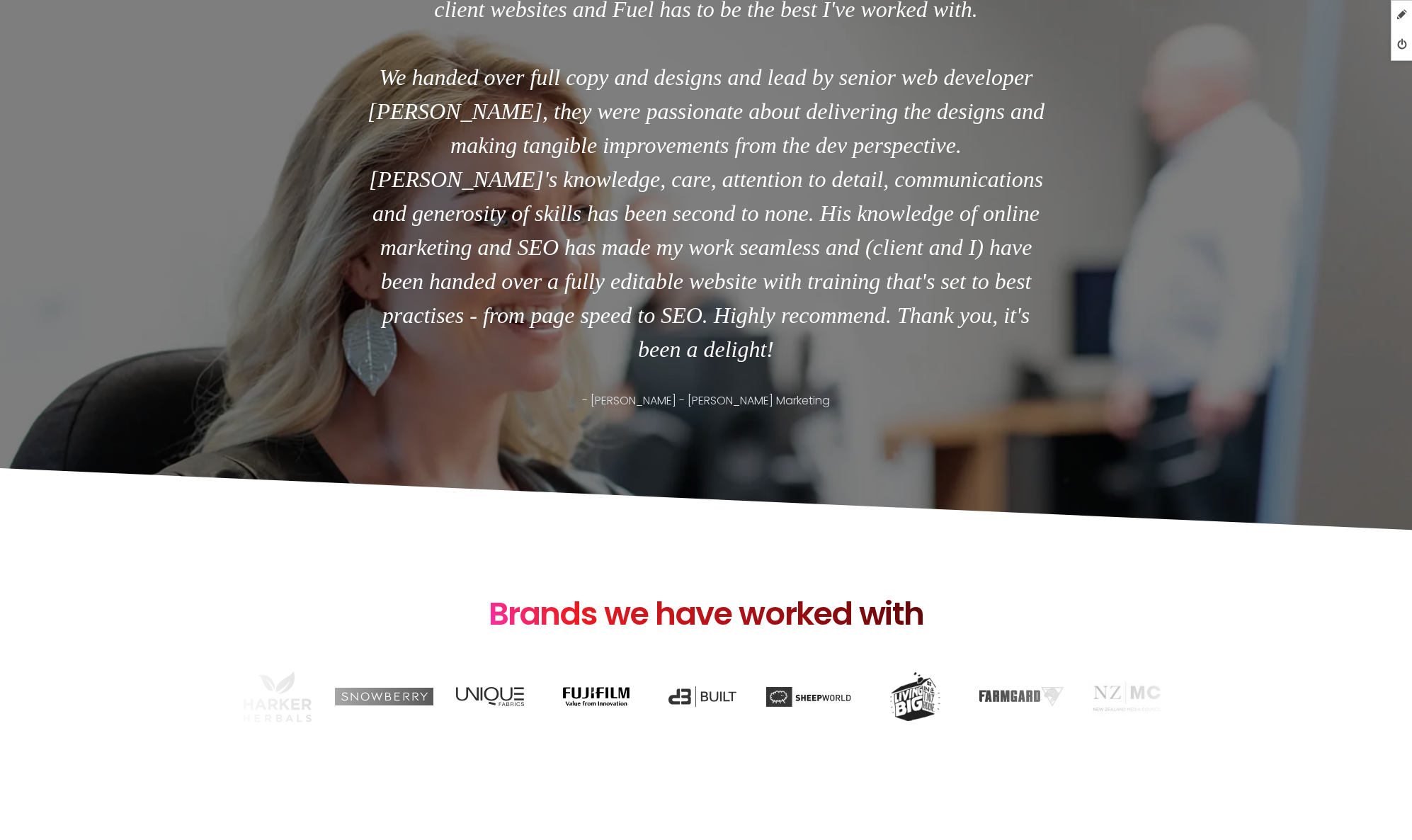
scroll to position [3570, 0]
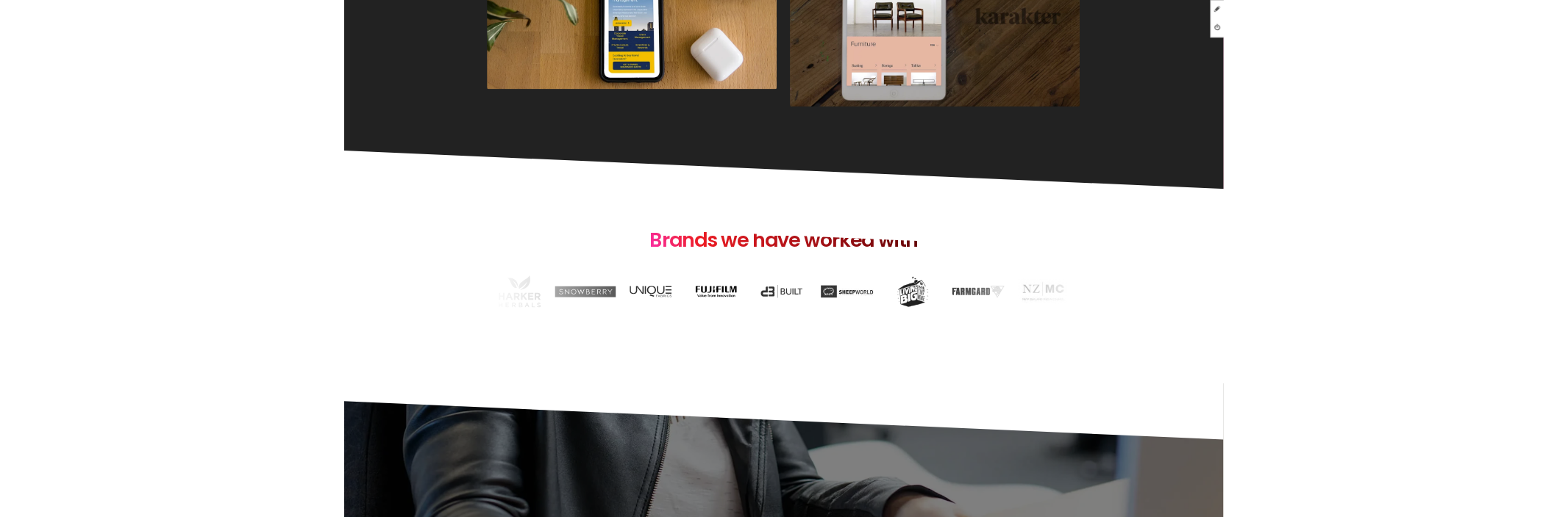
scroll to position [2990, 0]
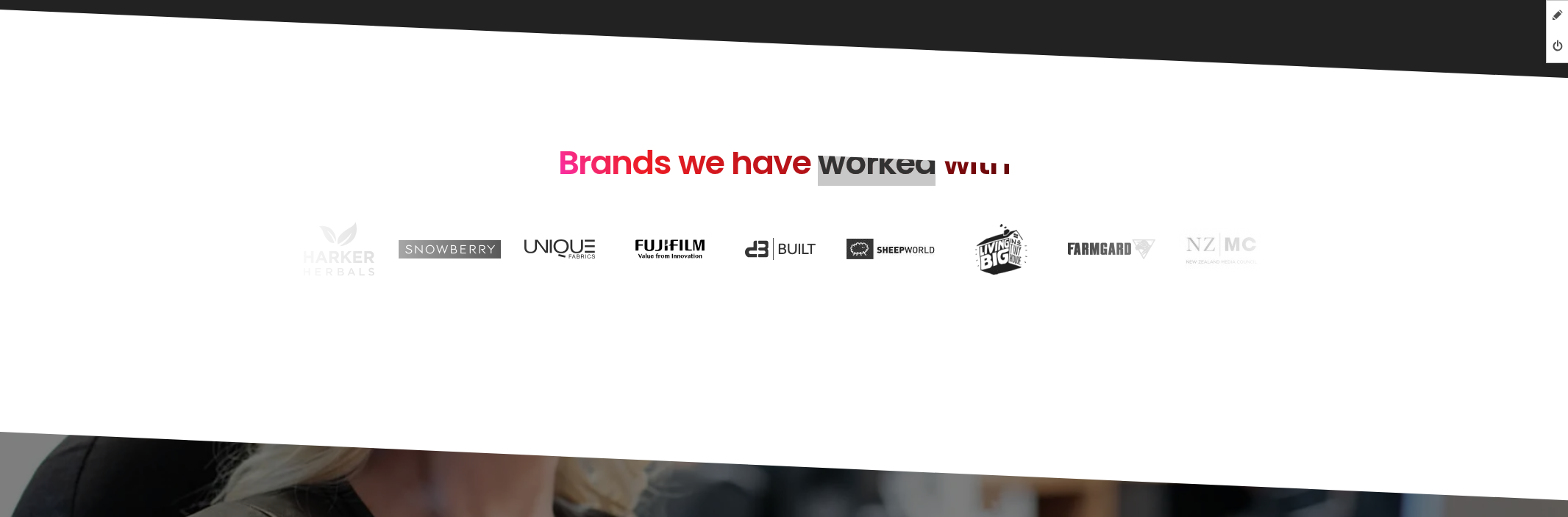
drag, startPoint x: 839, startPoint y: 473, endPoint x: 233, endPoint y: 137, distance: 692.9
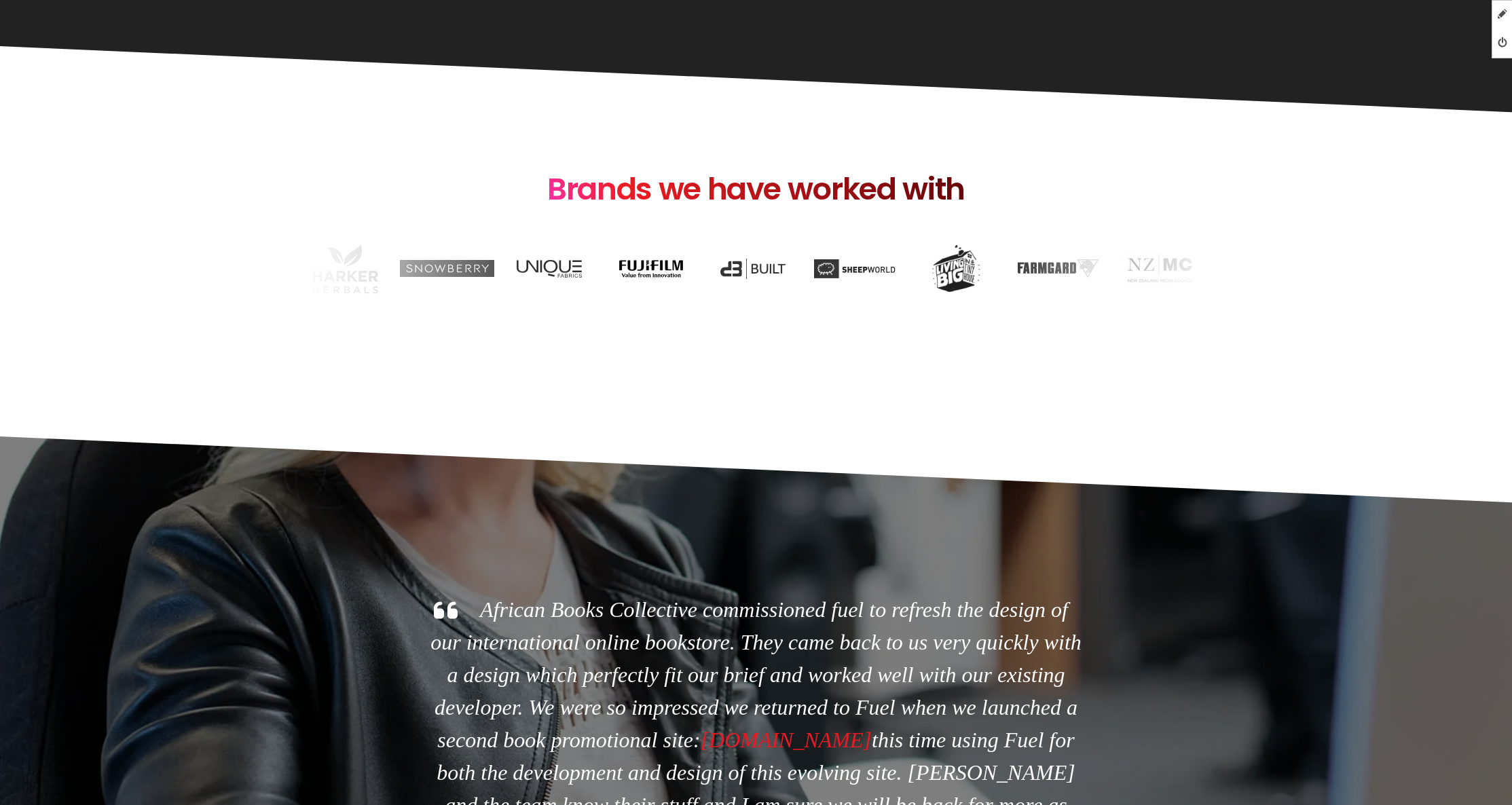
scroll to position [3052, 0]
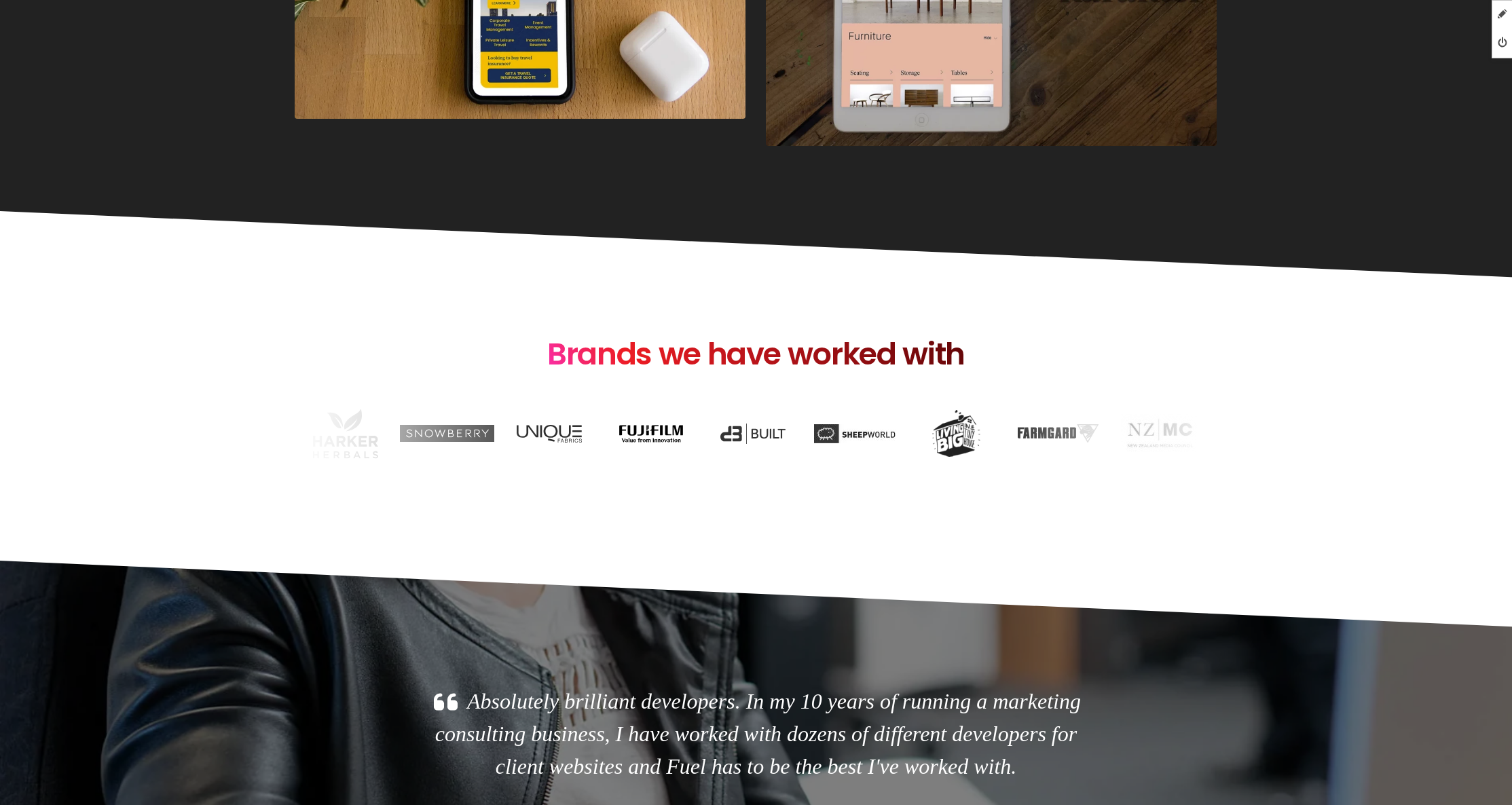
scroll to position [2907, 0]
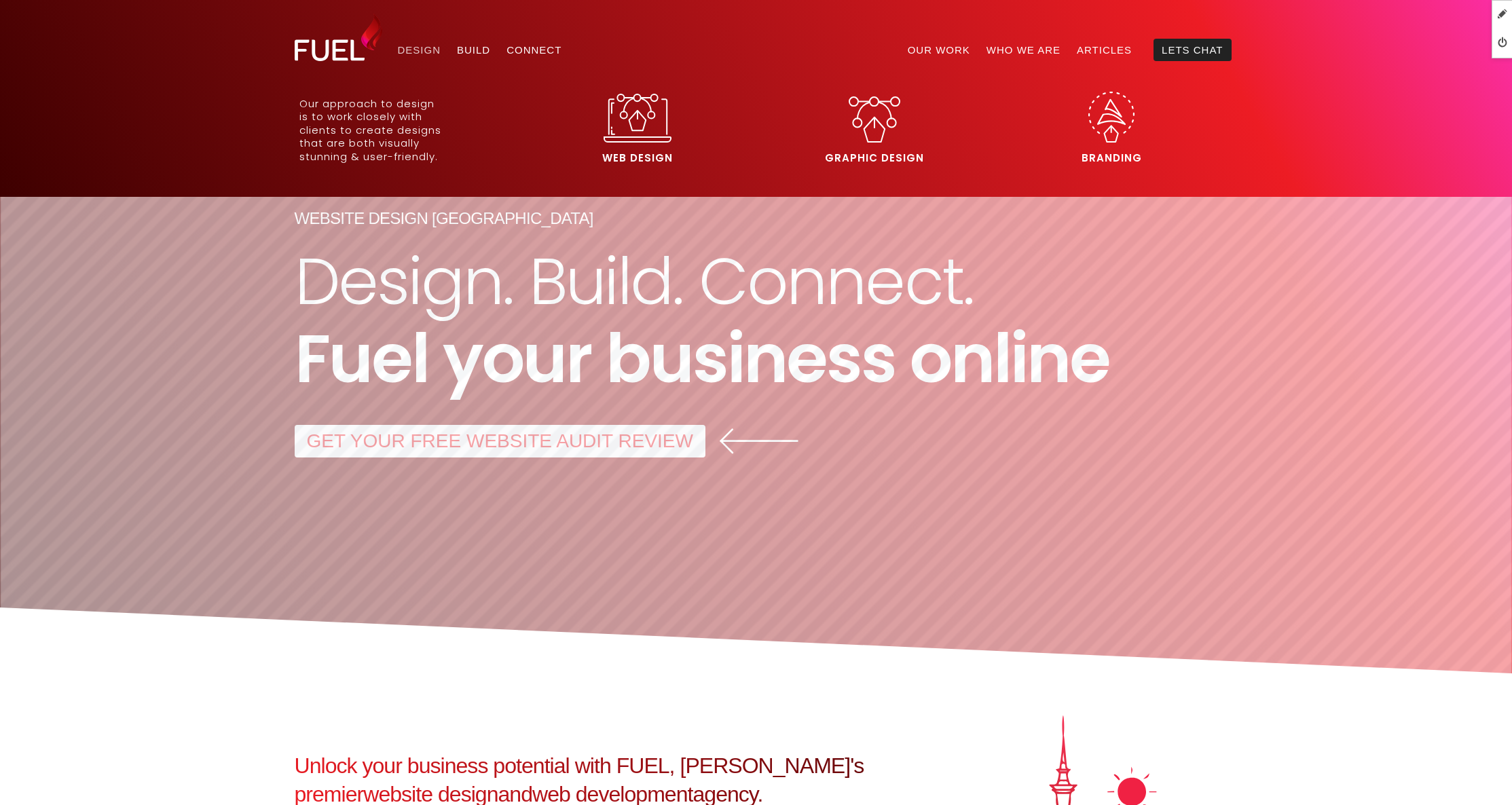
click at [422, 50] on link "Design" at bounding box center [419, 50] width 60 height 22
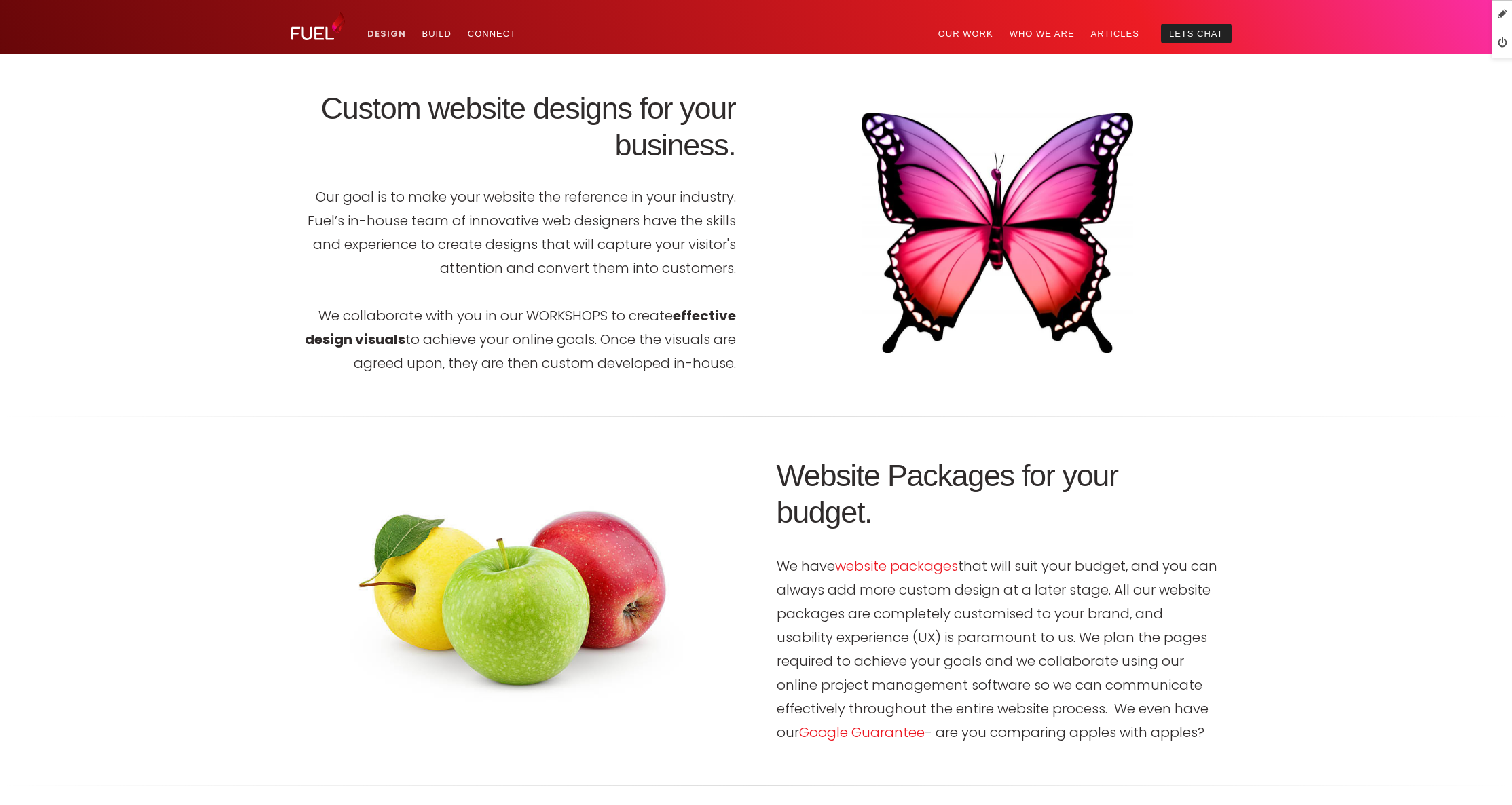
scroll to position [1359, 0]
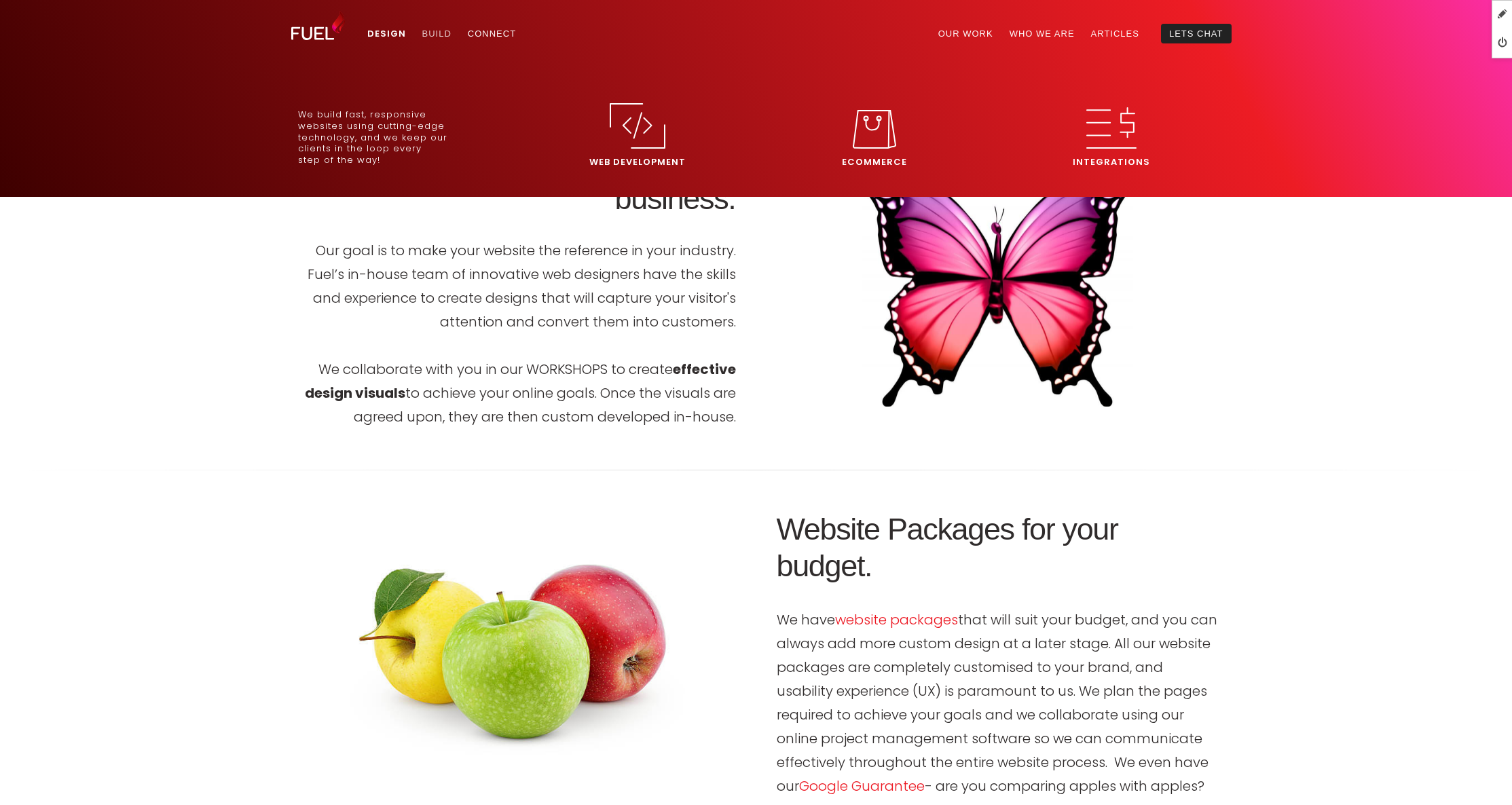
click at [434, 33] on link "Build" at bounding box center [436, 33] width 45 height 20
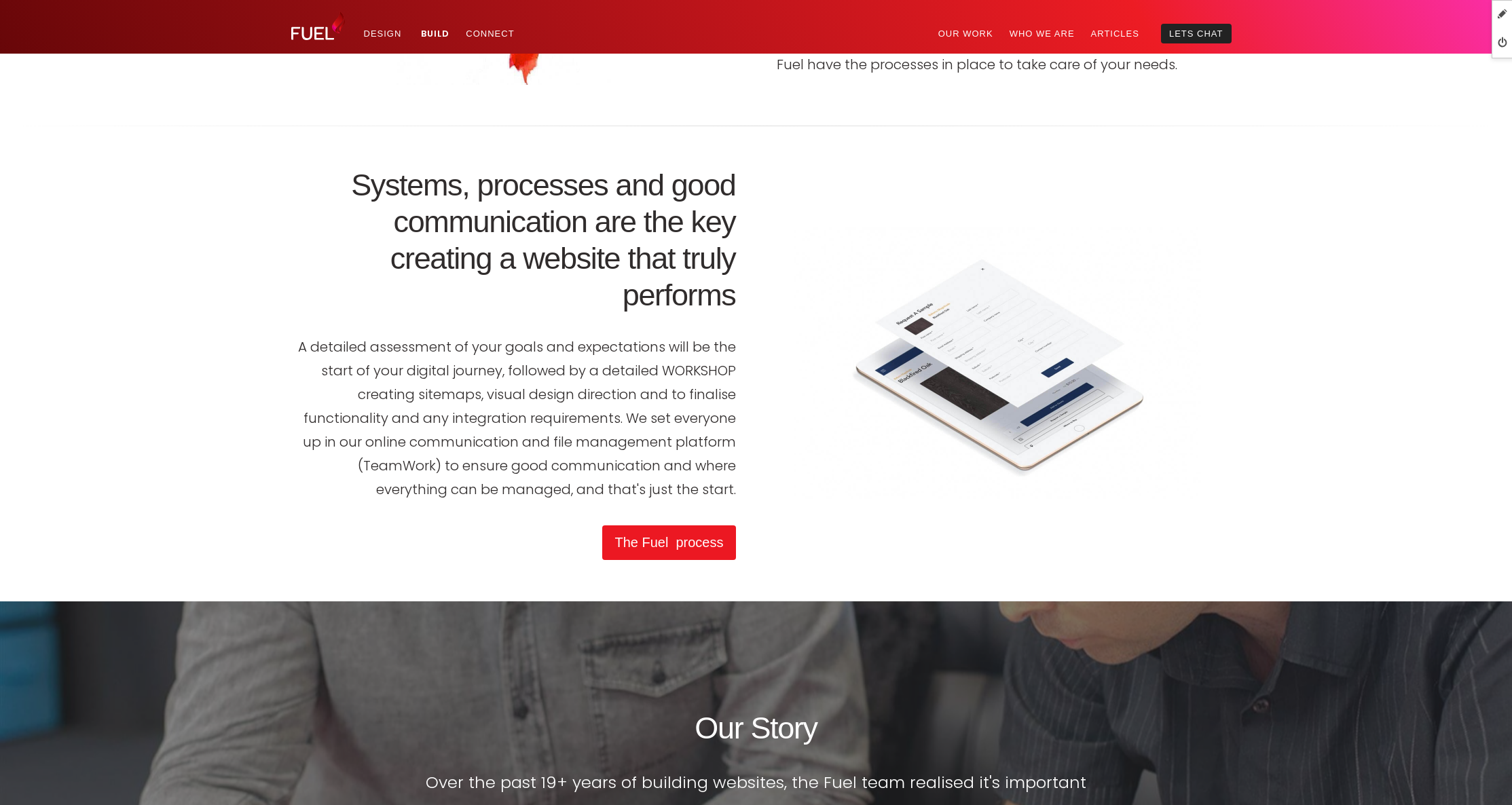
scroll to position [3846, 0]
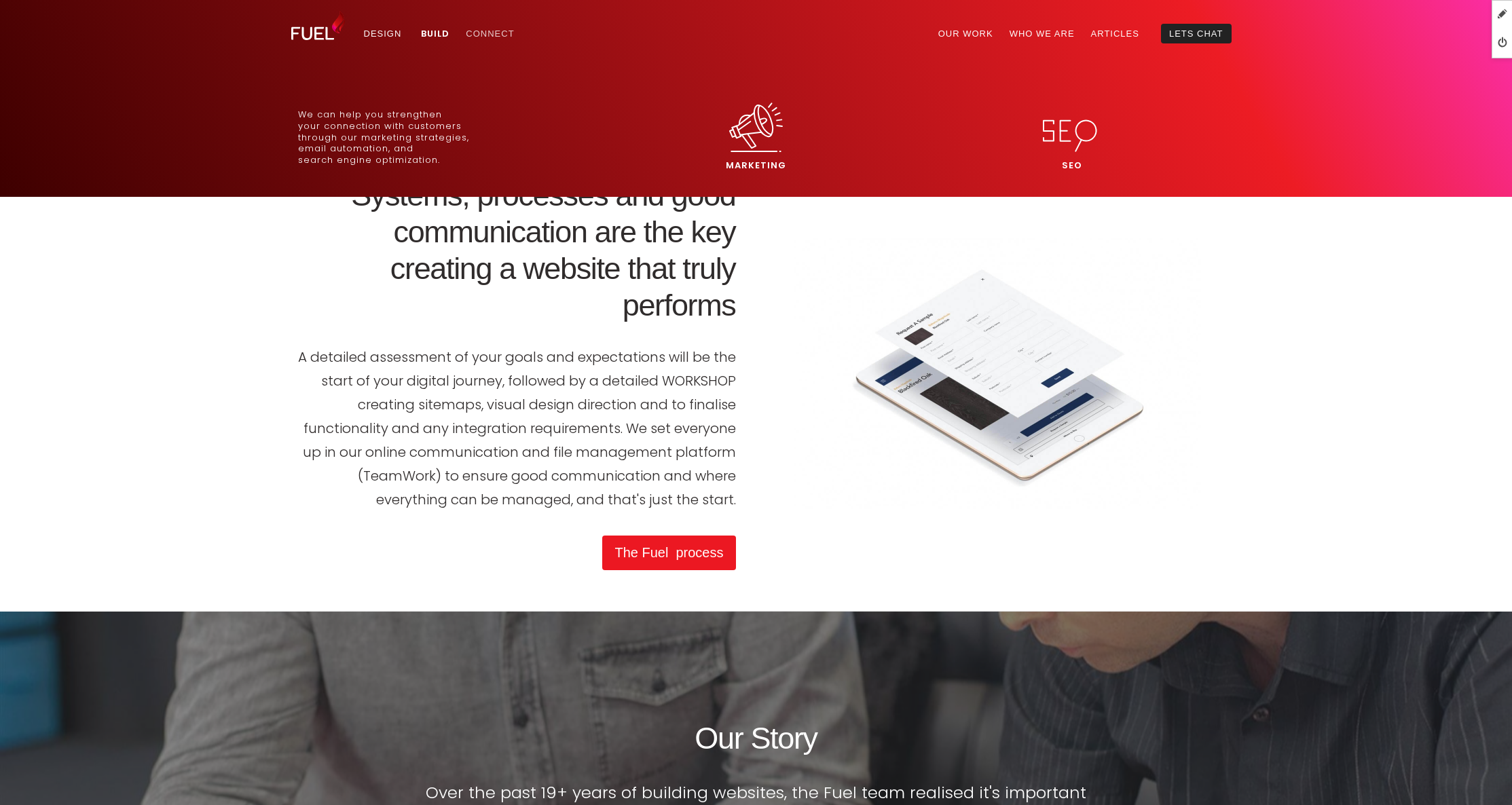
click at [487, 38] on link "Connect" at bounding box center [489, 33] width 65 height 20
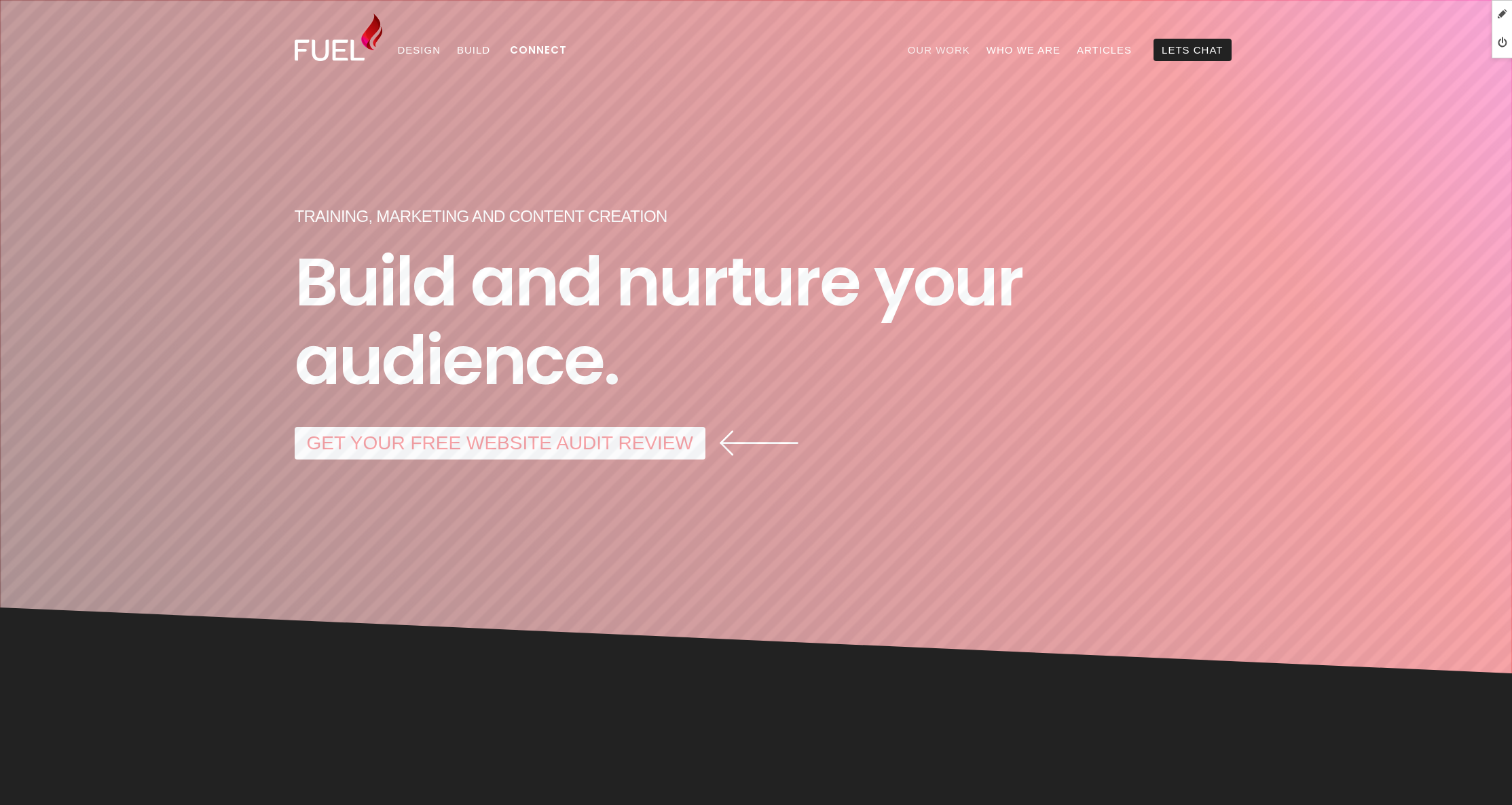
click at [954, 50] on link "Our Work" at bounding box center [939, 50] width 79 height 22
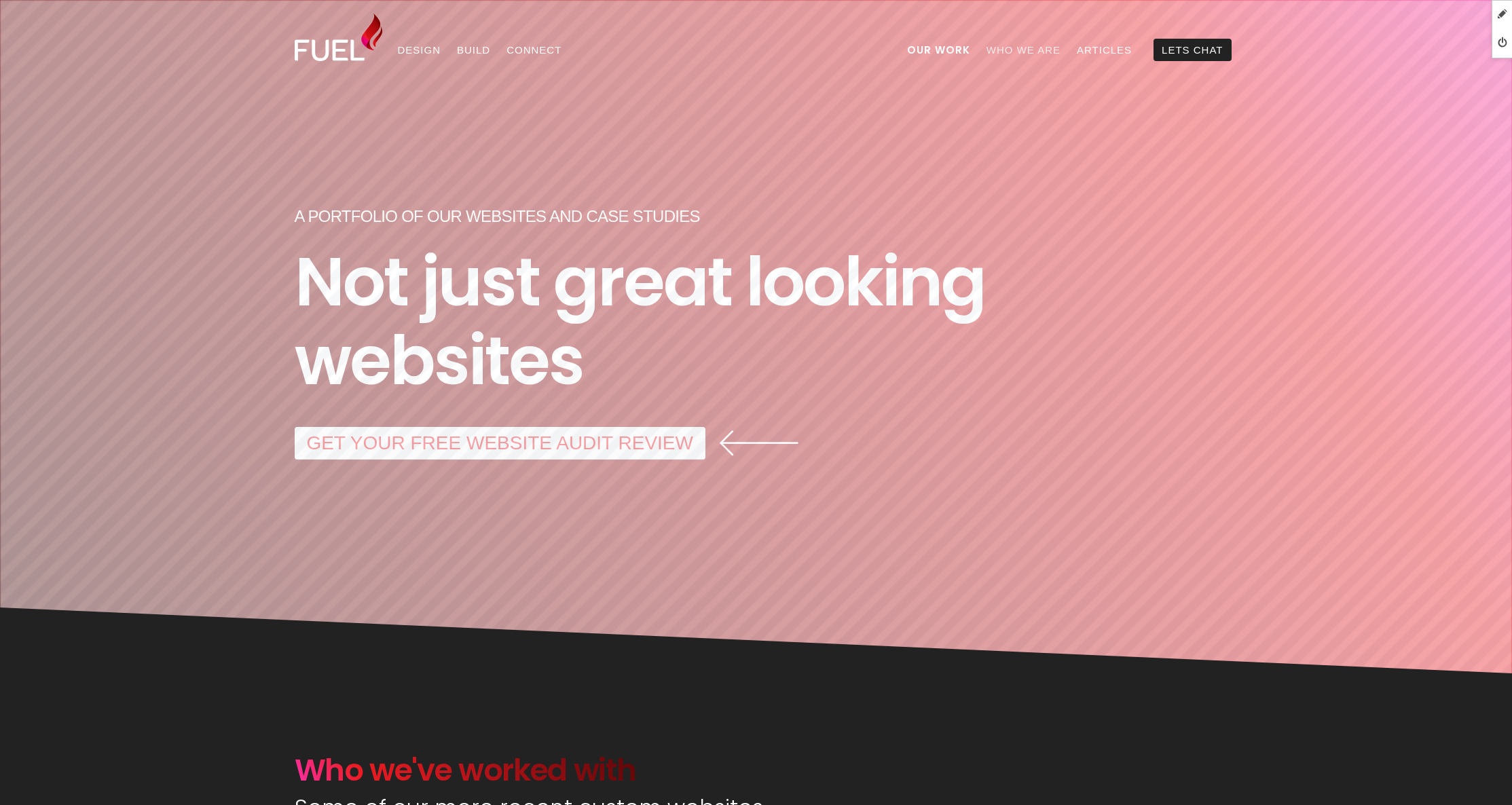
click at [1046, 47] on link "Who We Are" at bounding box center [1023, 50] width 90 height 22
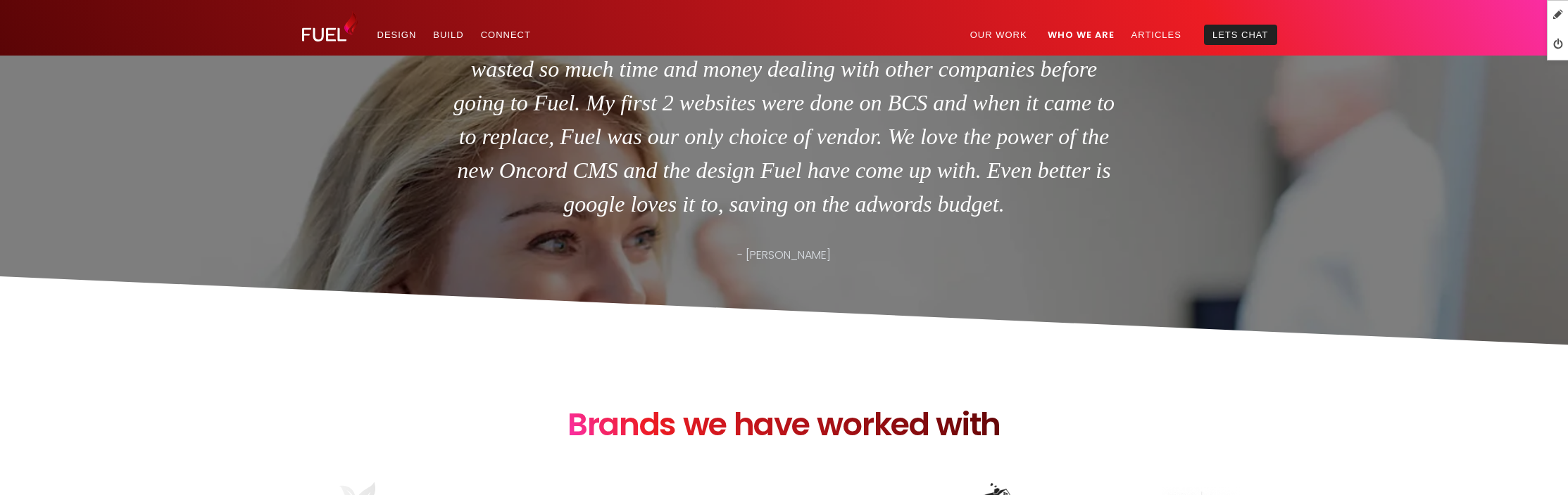
scroll to position [4623, 0]
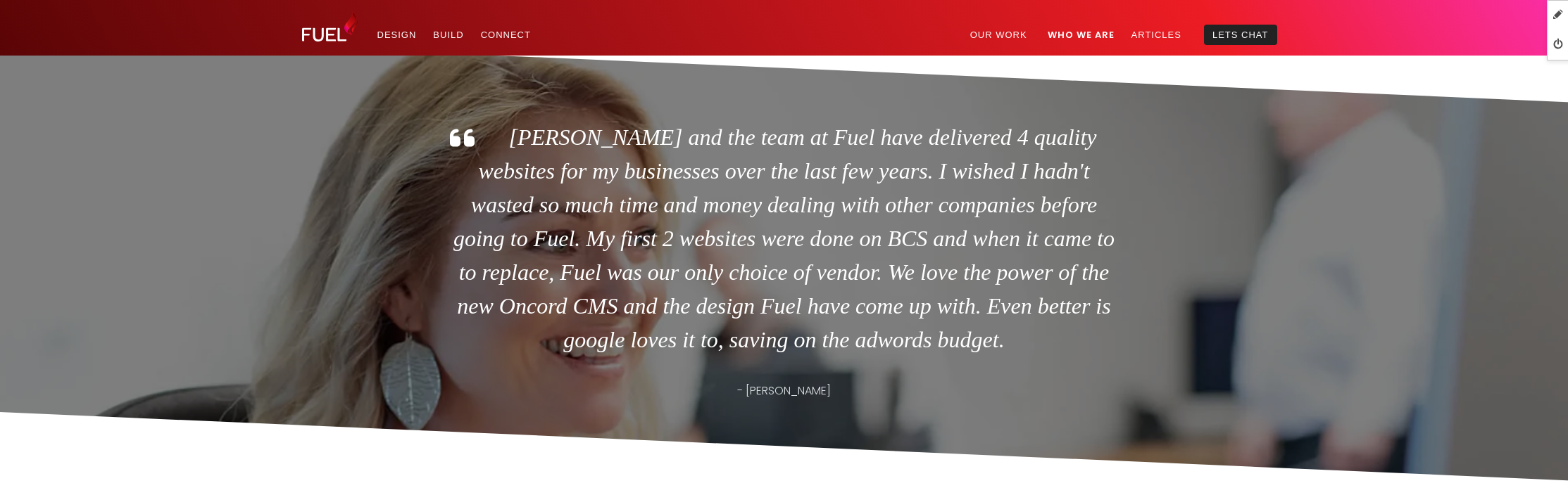
drag, startPoint x: 783, startPoint y: 208, endPoint x: 204, endPoint y: 345, distance: 595.0
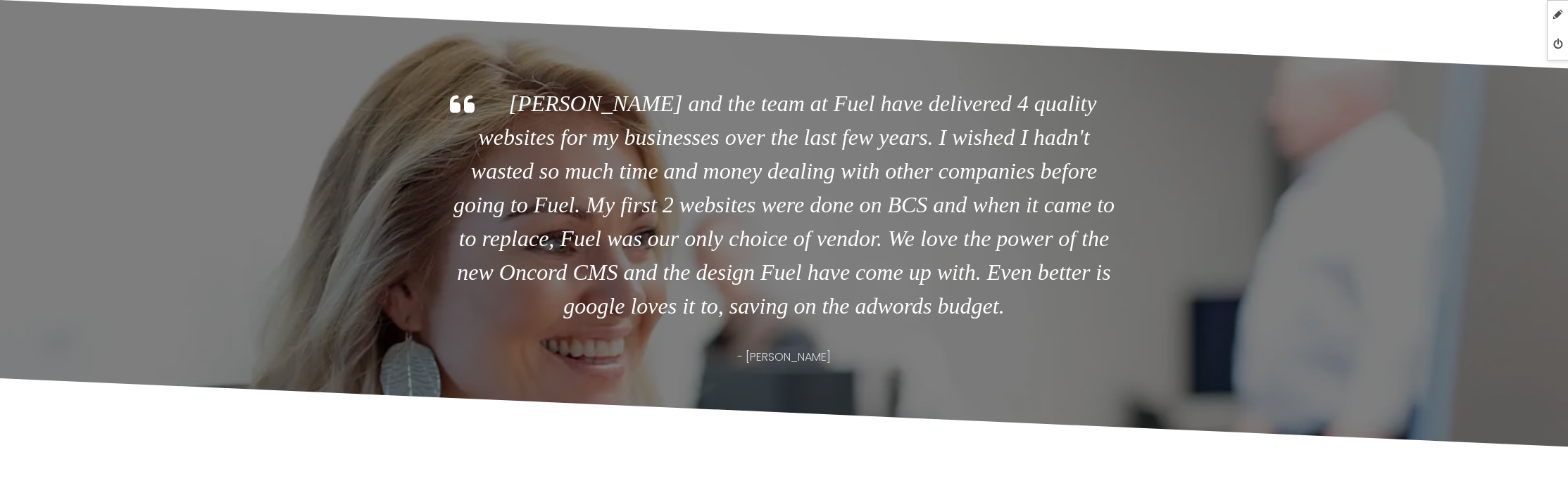
scroll to position [4739, 0]
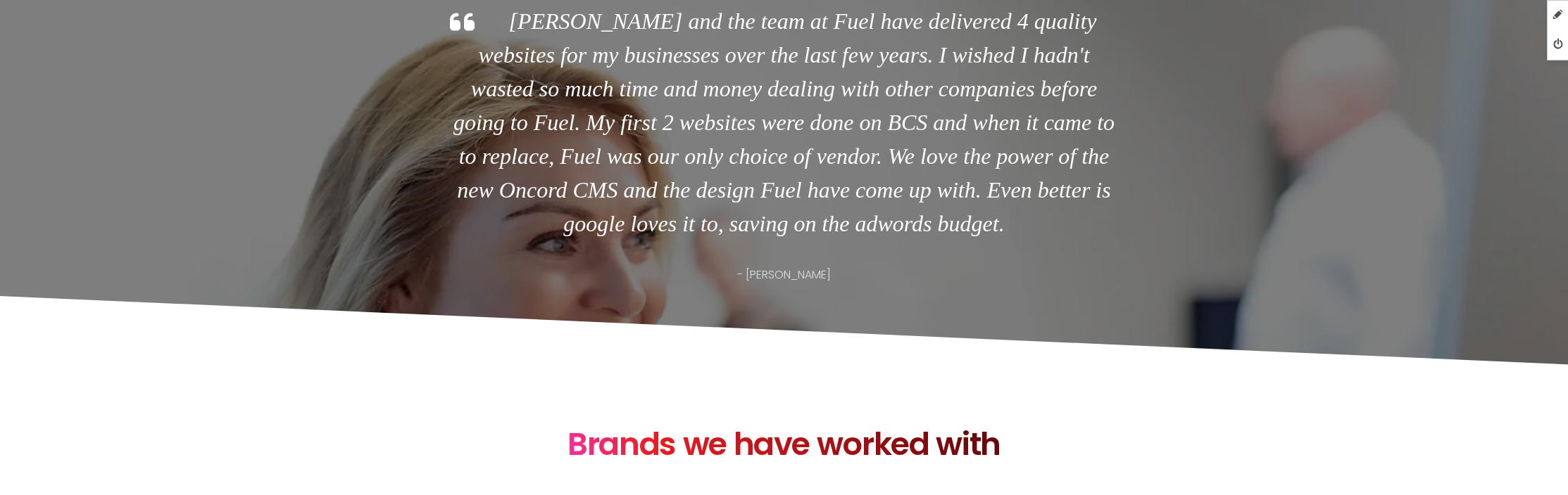
click at [637, 241] on p "[PERSON_NAME] and the team at Fuel have delivered 4 quality websites for my bus…" at bounding box center [784, 122] width 676 height 237
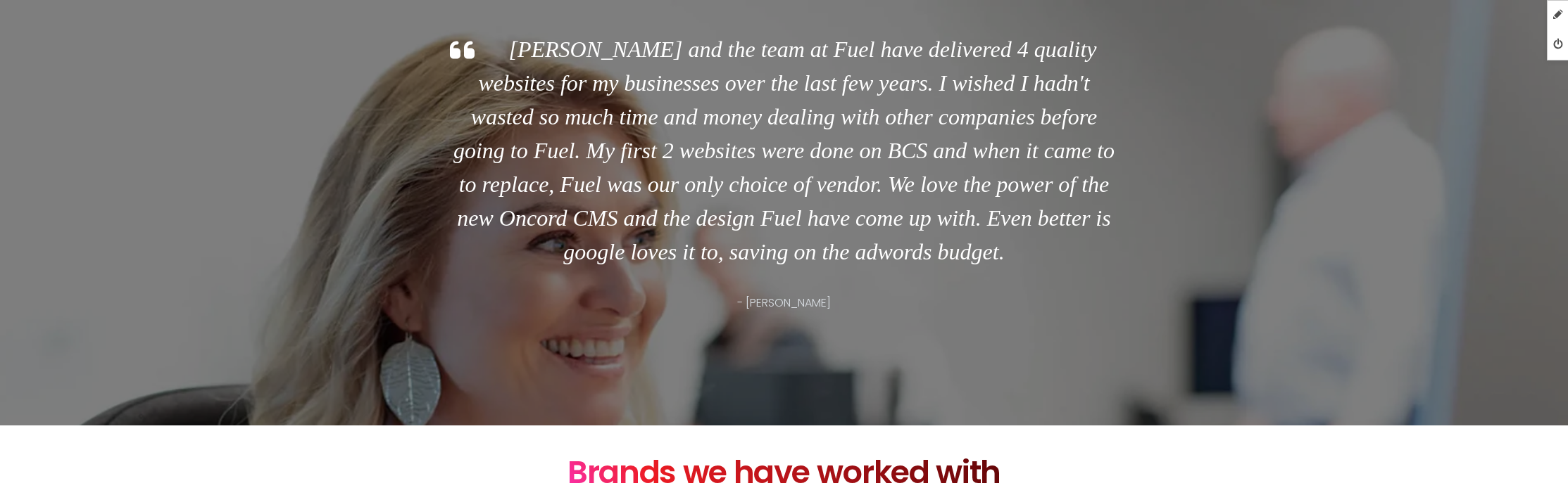
scroll to position [4812, 0]
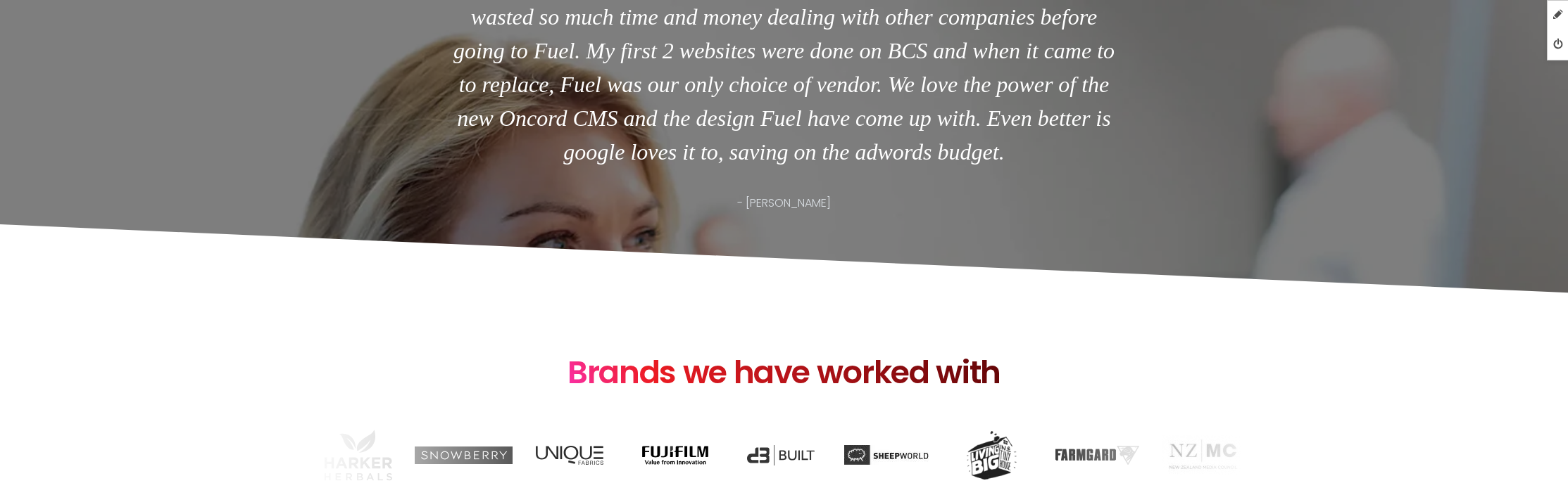
click at [628, 248] on div "Jason and the team at Fuel have delivered 4 quality websites for my businesses …" at bounding box center [784, 73] width 732 height 506
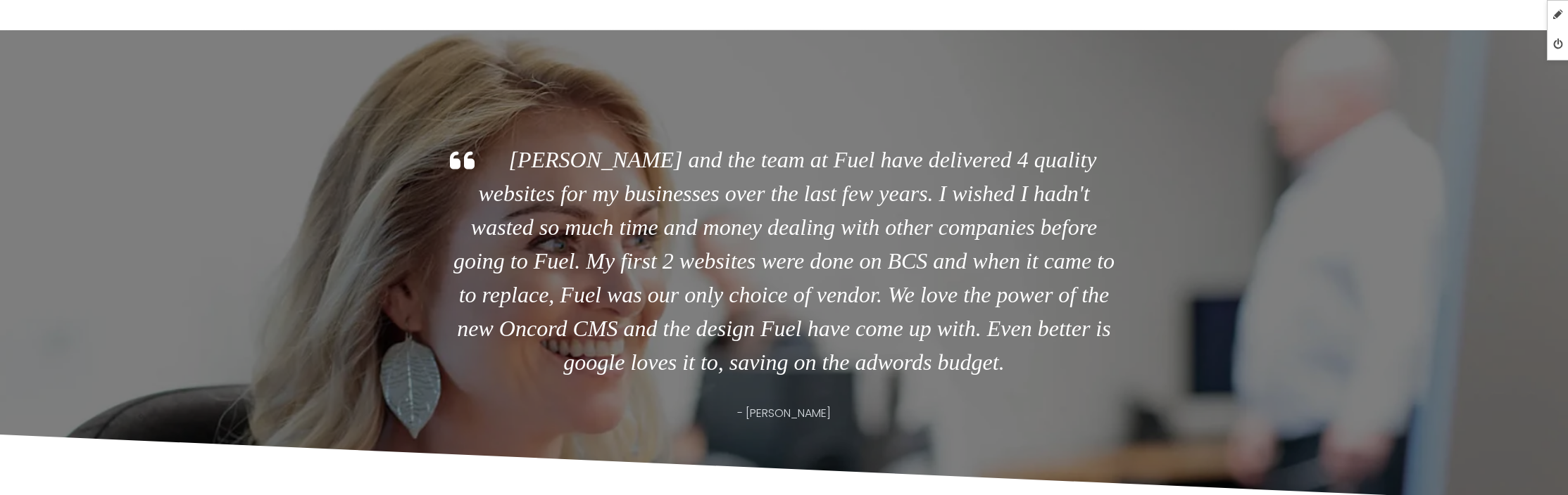
scroll to position [4619, 0]
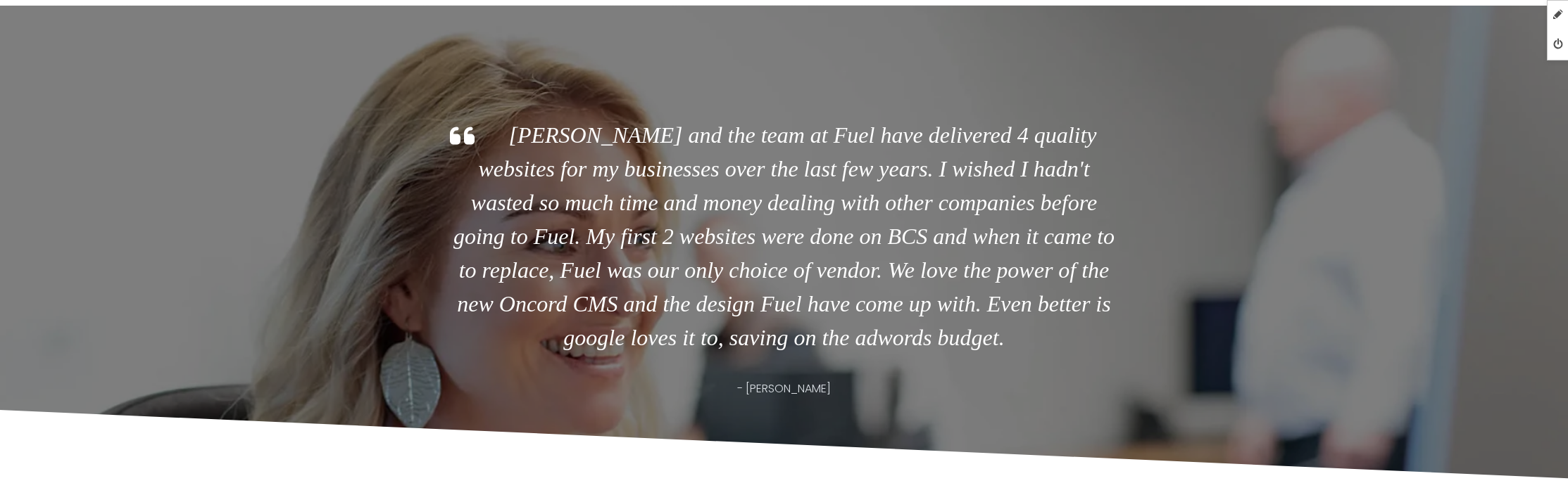
click at [687, 354] on p "Jason and the team at Fuel have delivered 4 quality websites for my businesses …" at bounding box center [784, 237] width 676 height 237
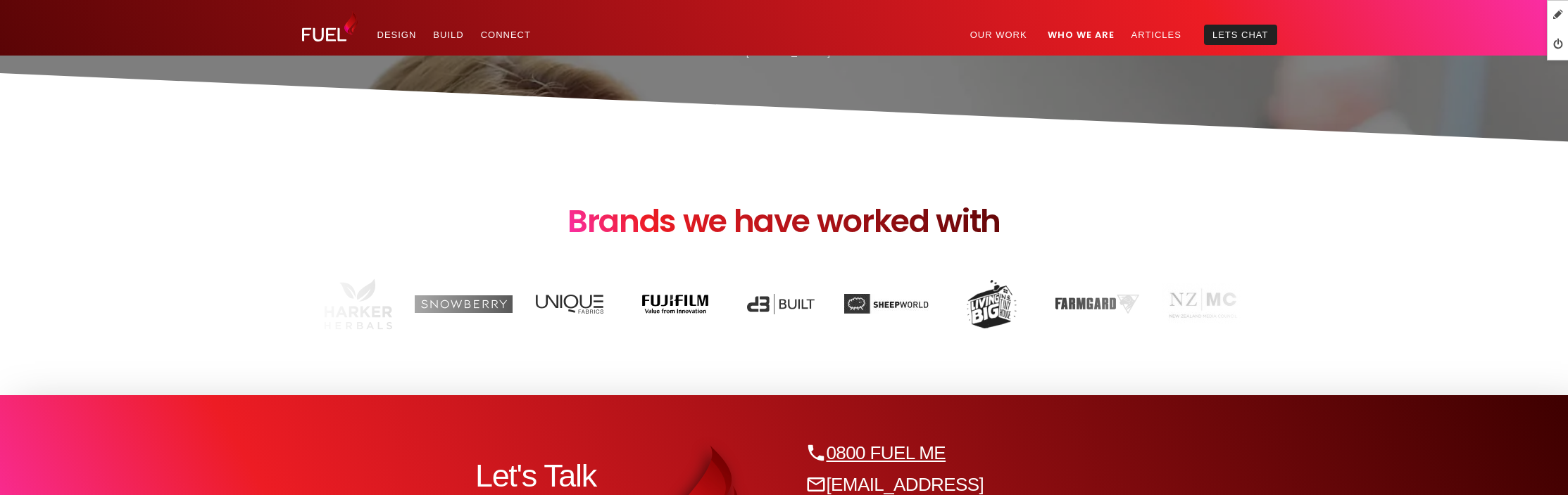
scroll to position [4939, 0]
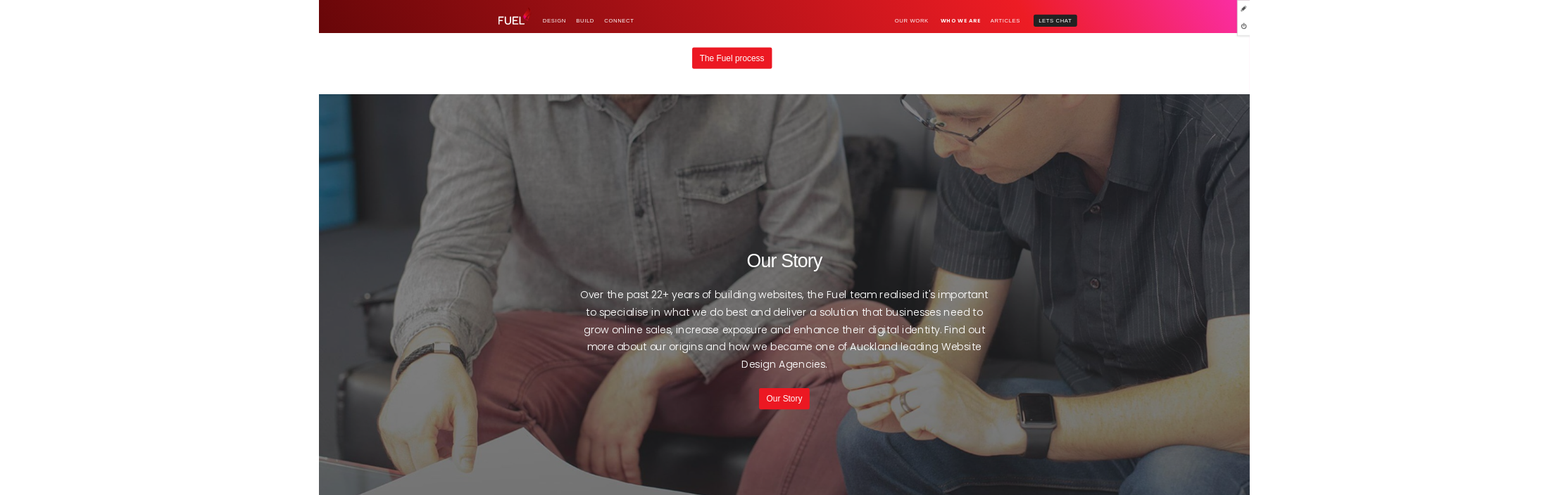
scroll to position [4005, 0]
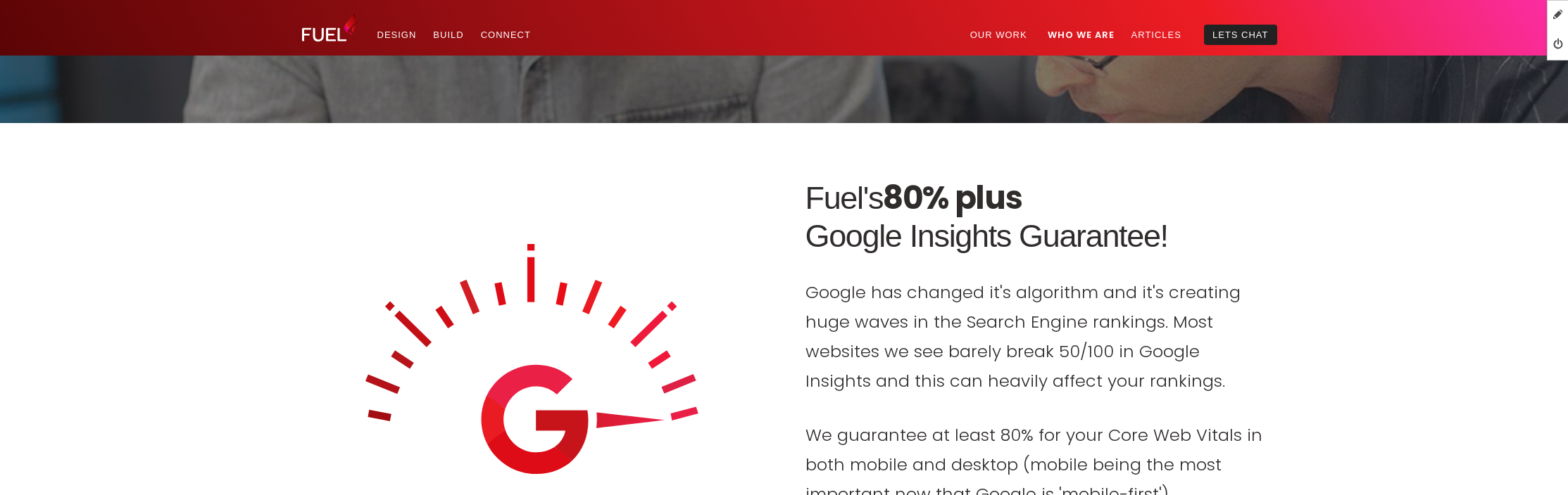
click at [672, 239] on div at bounding box center [534, 374] width 486 height 290
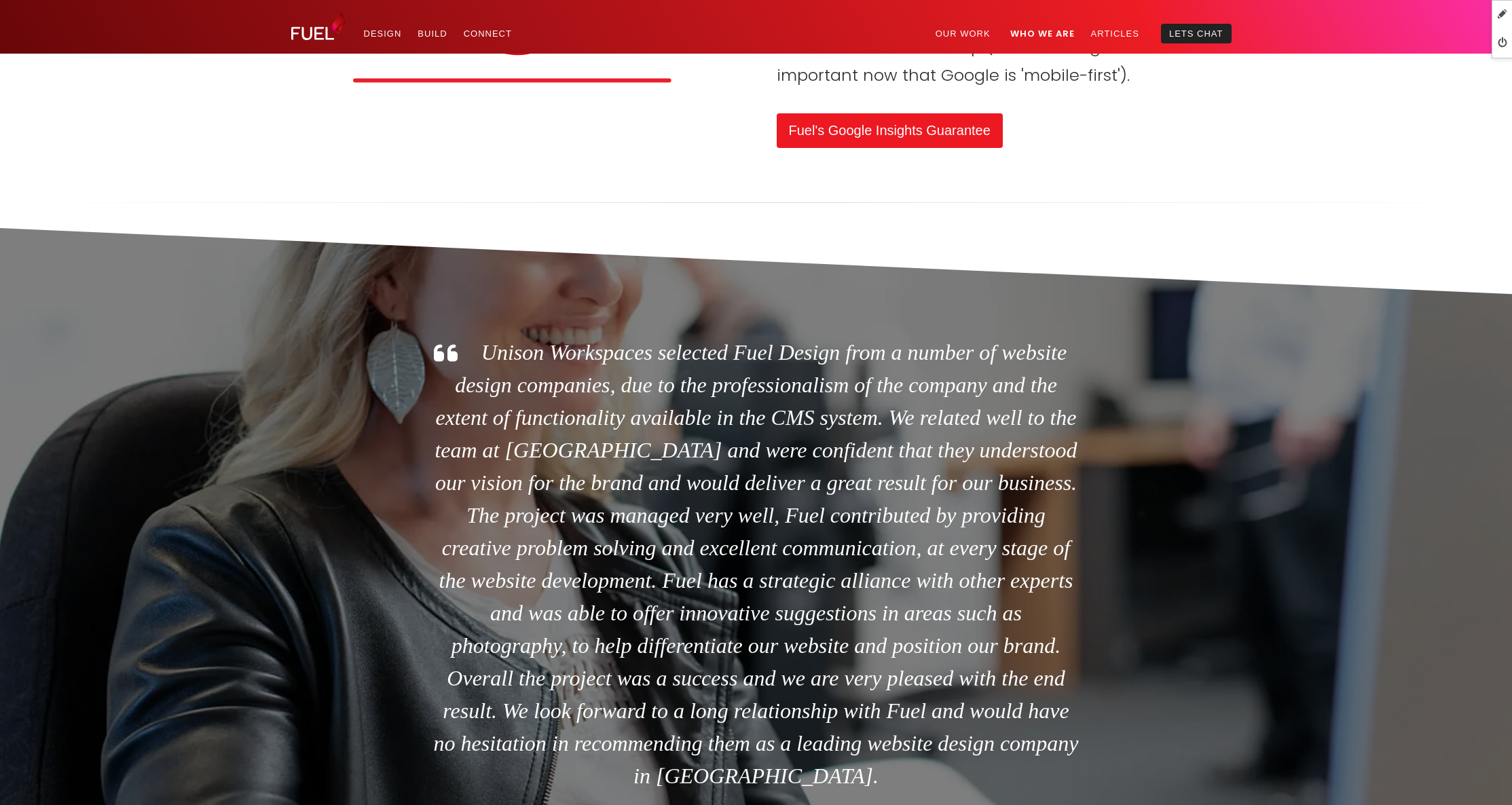
scroll to position [5067, 0]
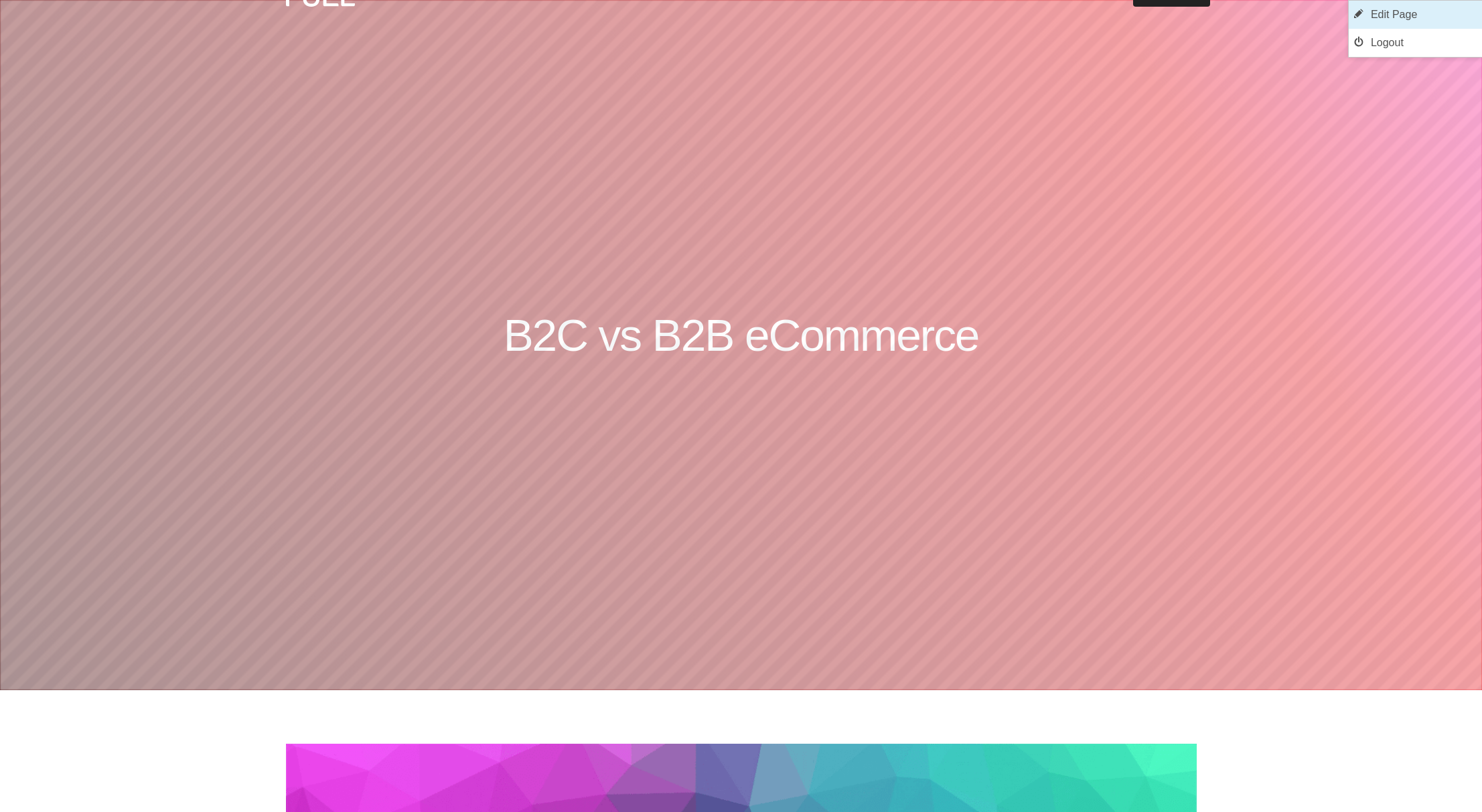
click at [1392, 18] on link "Edit Page" at bounding box center [1415, 15] width 133 height 28
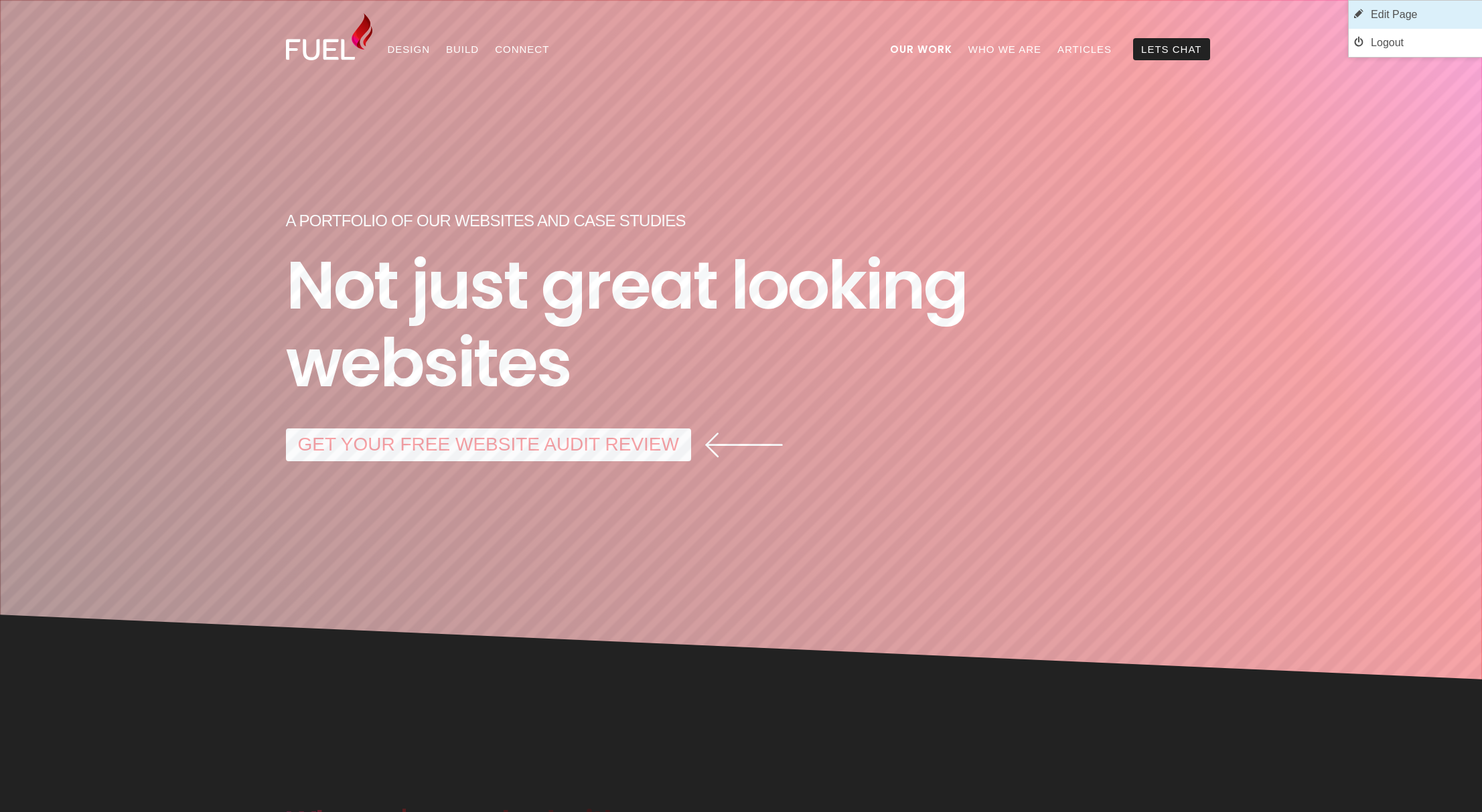
click at [1472, 12] on link "Edit Page" at bounding box center [1415, 15] width 133 height 28
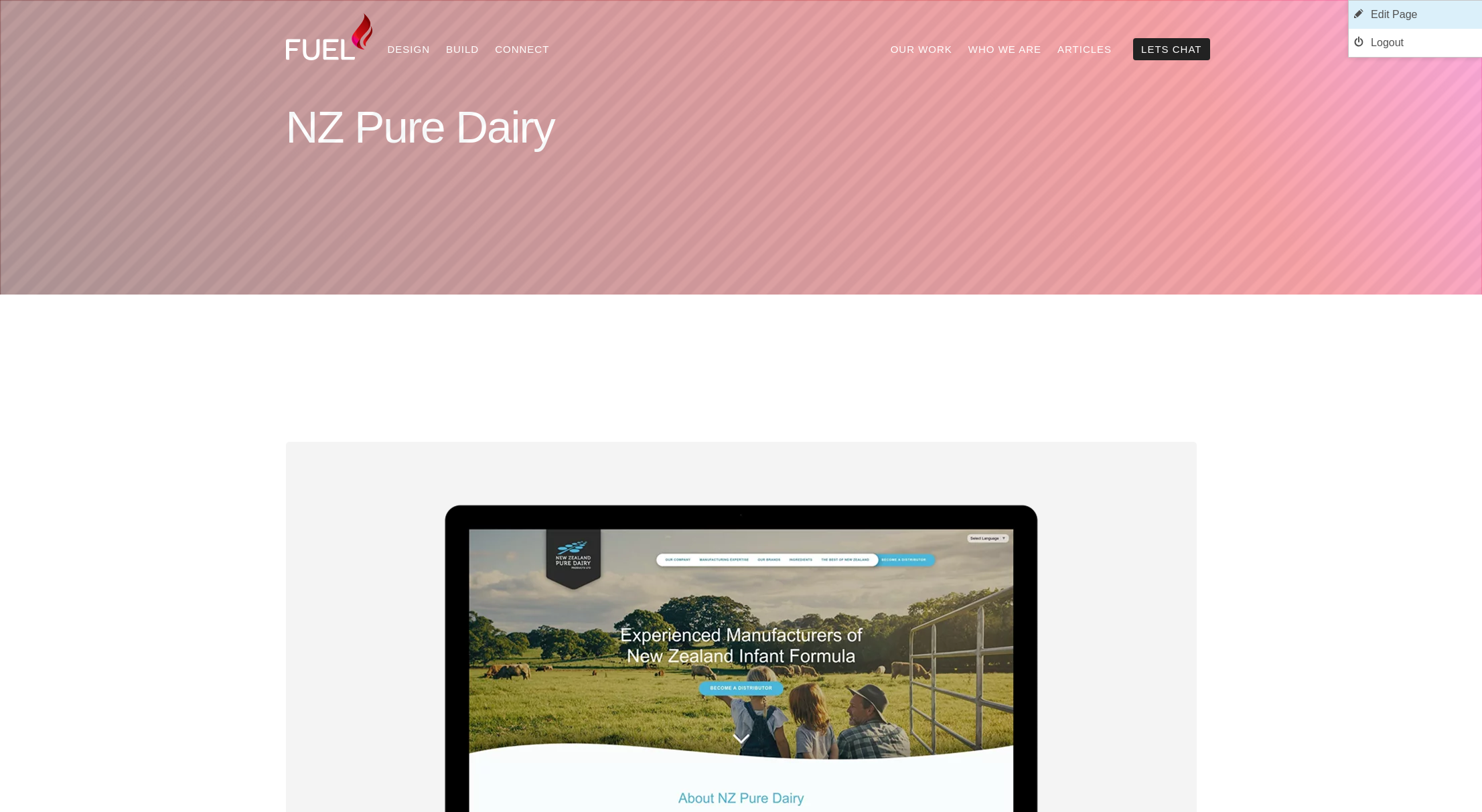
click at [1405, 12] on link "Edit Page" at bounding box center [1415, 15] width 133 height 28
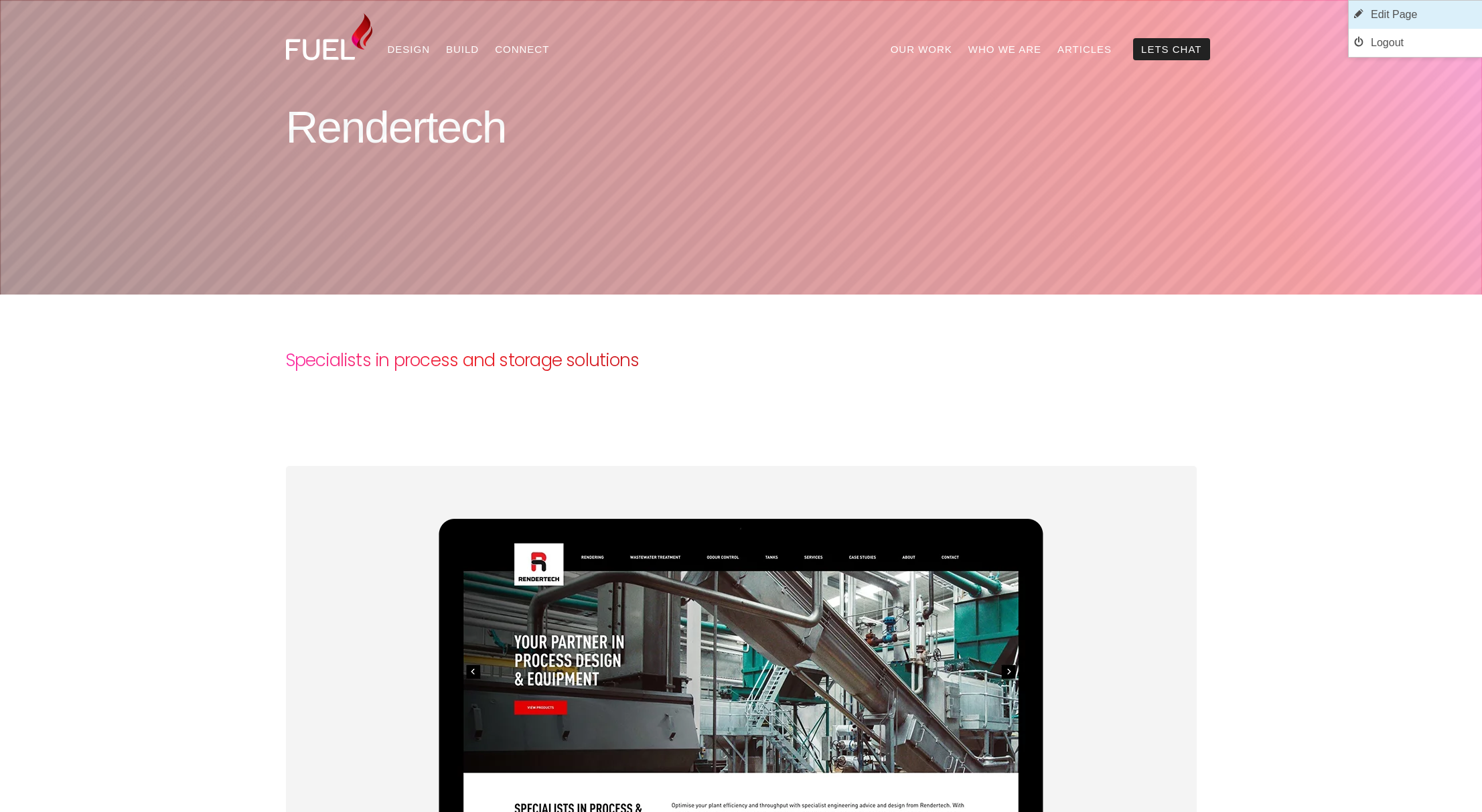
click at [1416, 14] on link "Edit Page" at bounding box center [1415, 15] width 133 height 28
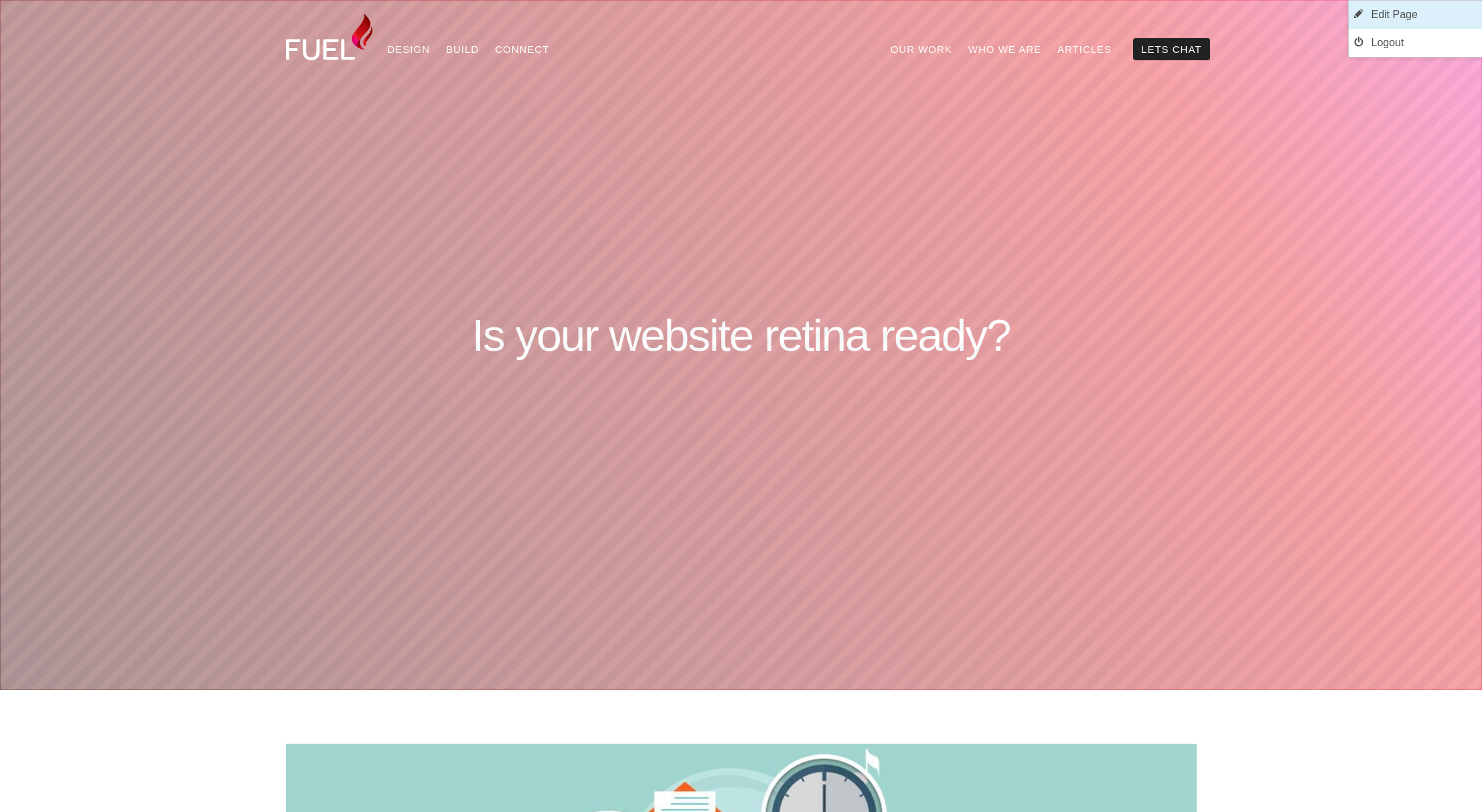
click at [1398, 10] on link "Edit Page" at bounding box center [1415, 15] width 133 height 28
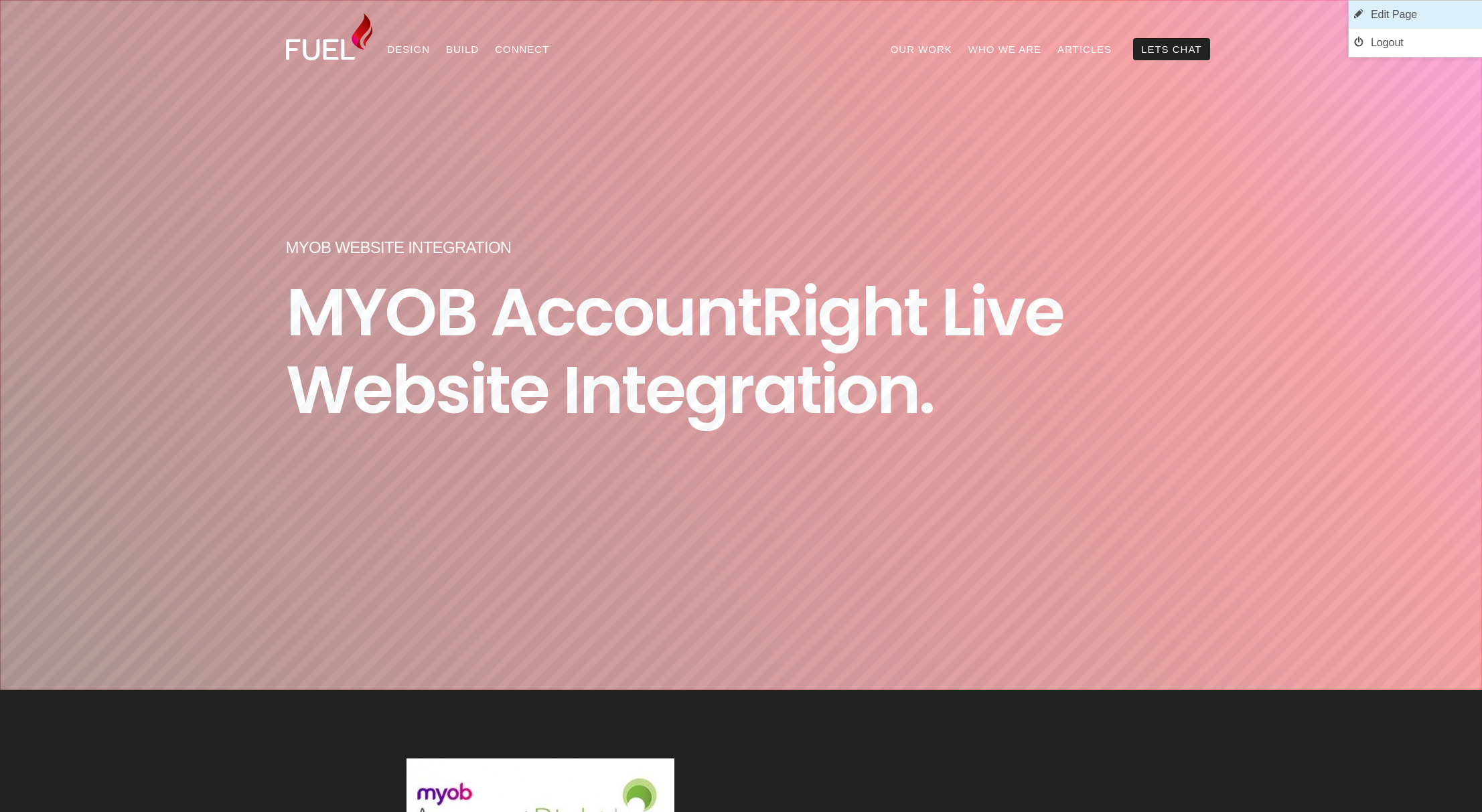
click at [1404, 18] on link "Edit Page" at bounding box center [1415, 15] width 133 height 28
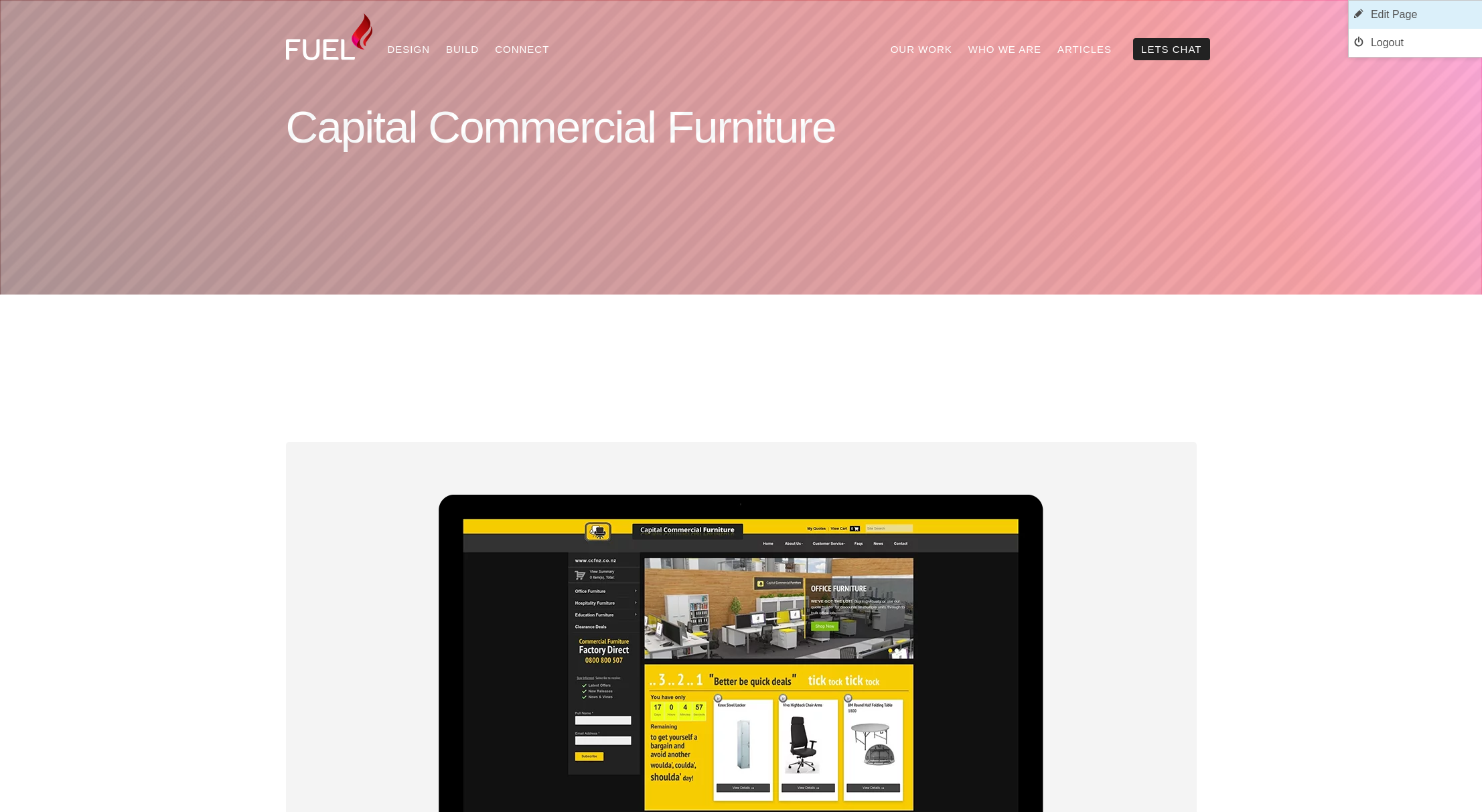
click at [1415, 15] on link "Edit Page" at bounding box center [1415, 15] width 133 height 28
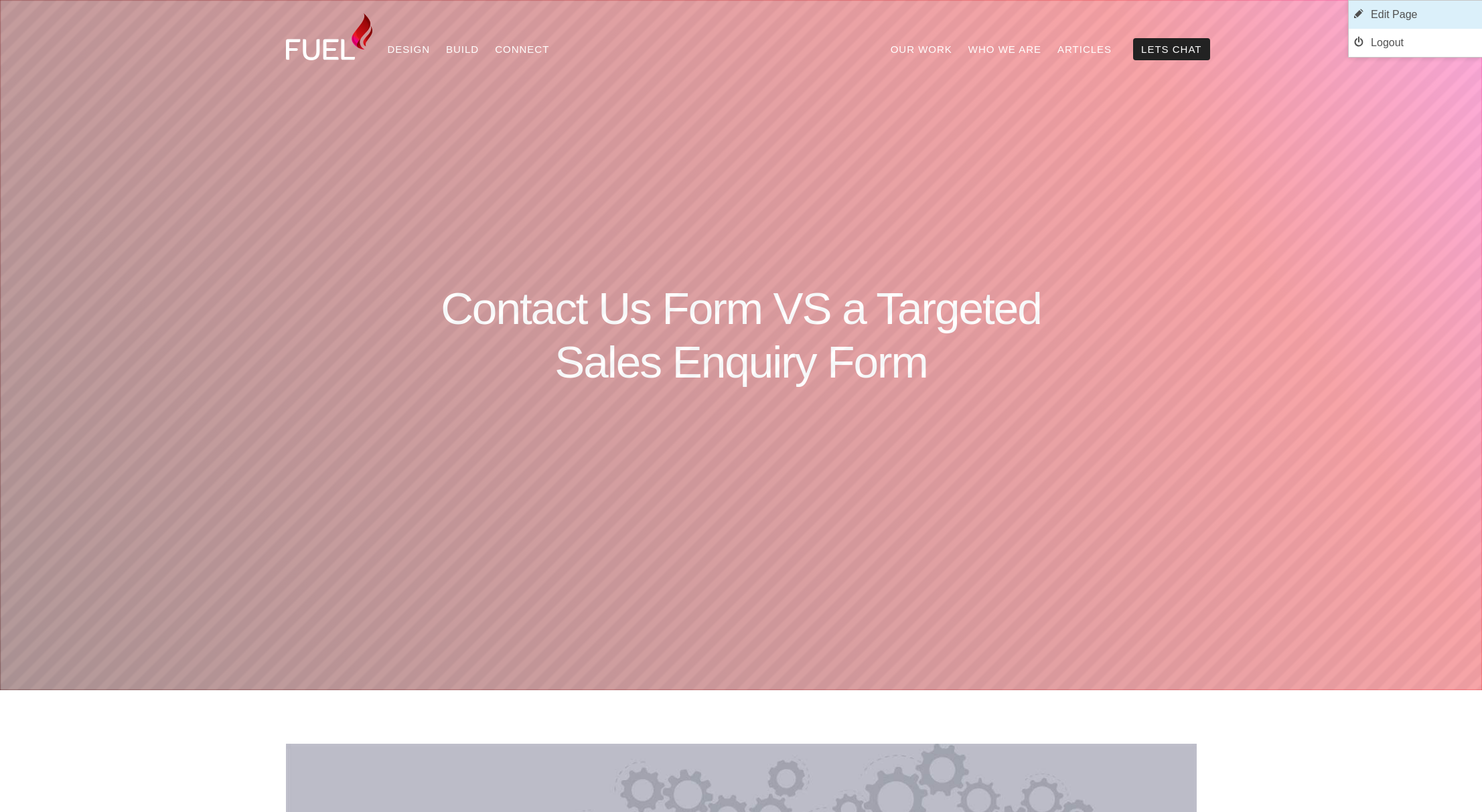
click at [1415, 12] on link "Edit Page" at bounding box center [1415, 15] width 133 height 28
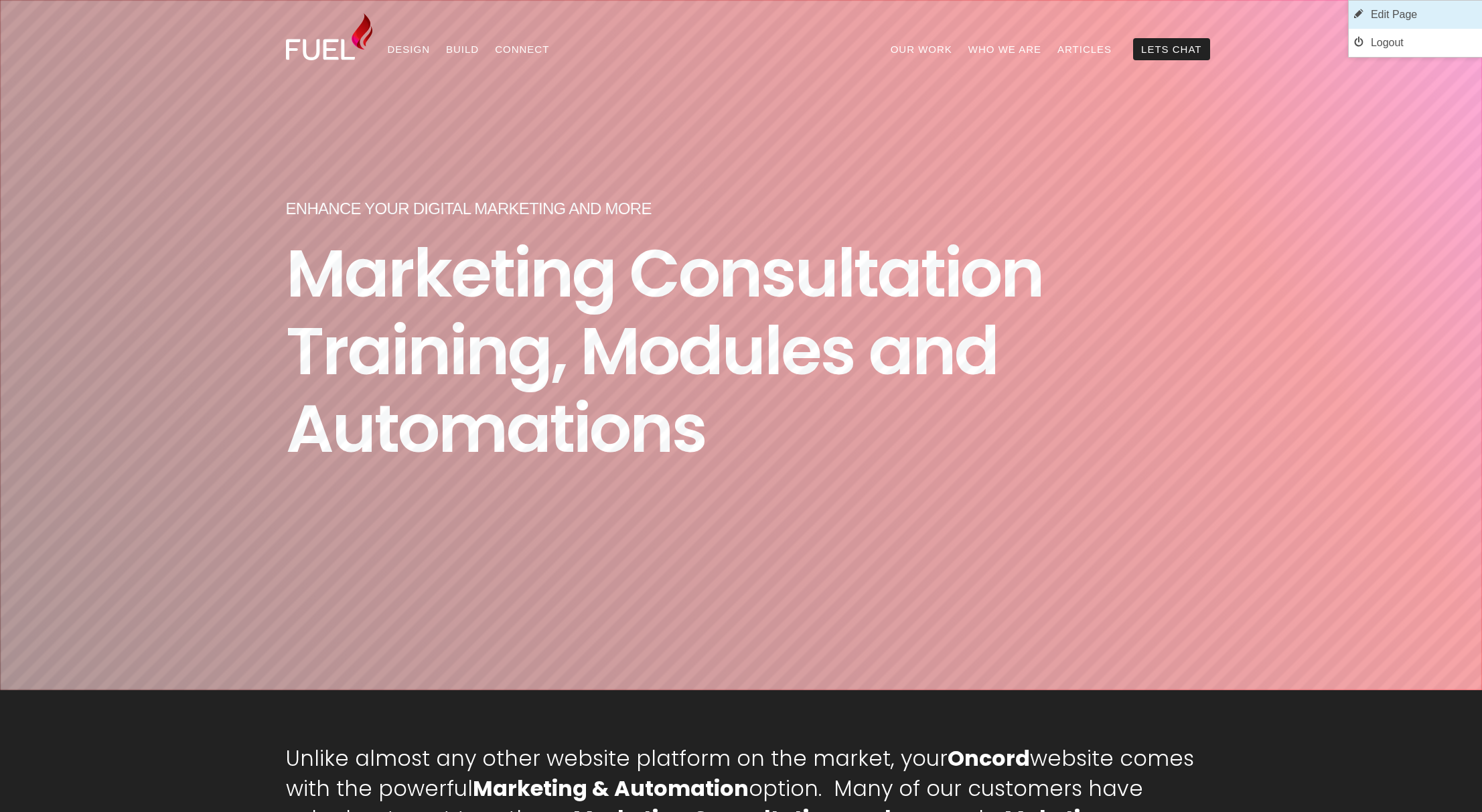
click at [1399, 12] on link "Edit Page" at bounding box center [1415, 15] width 133 height 28
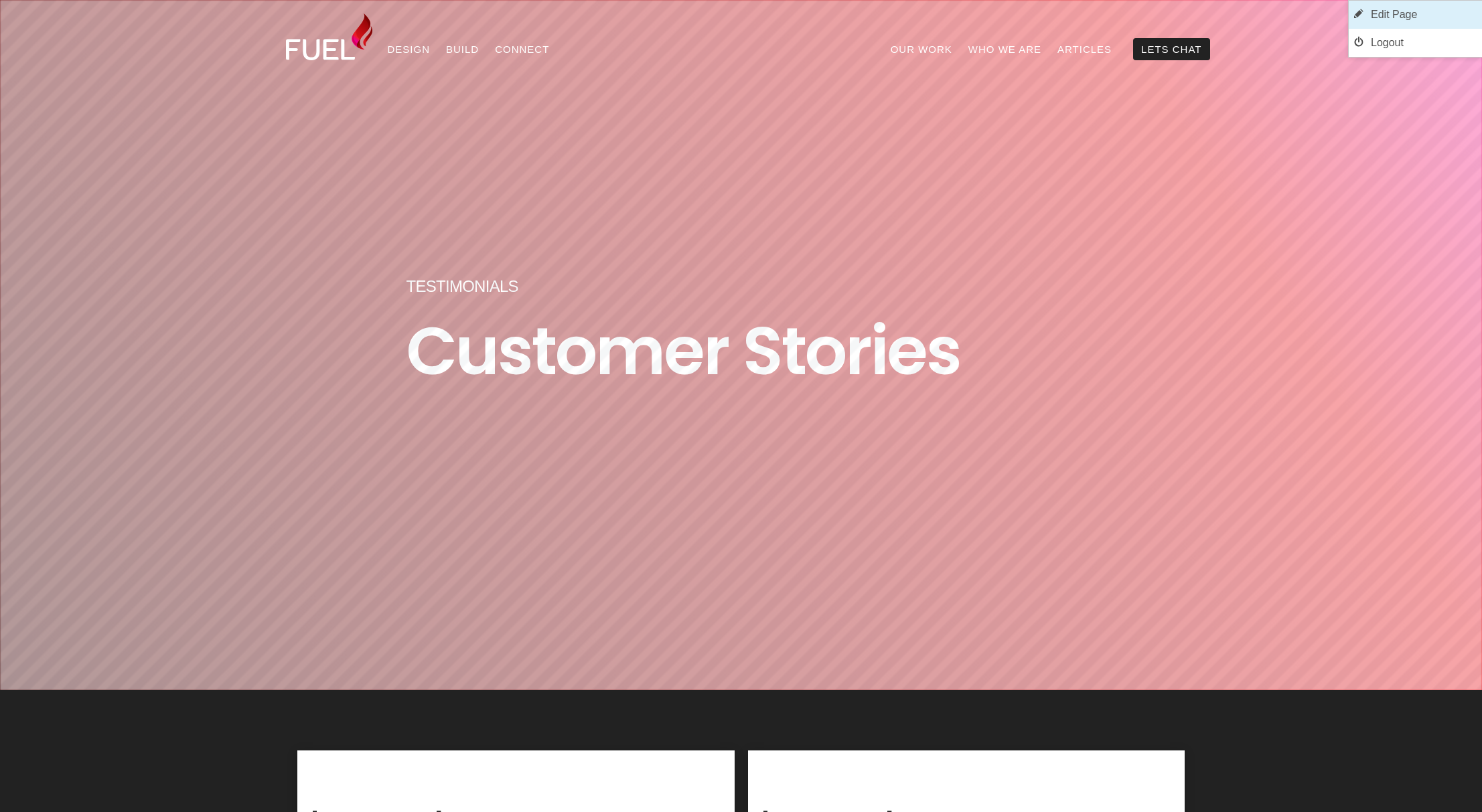
click at [1417, 15] on link "Edit Page" at bounding box center [1415, 15] width 133 height 28
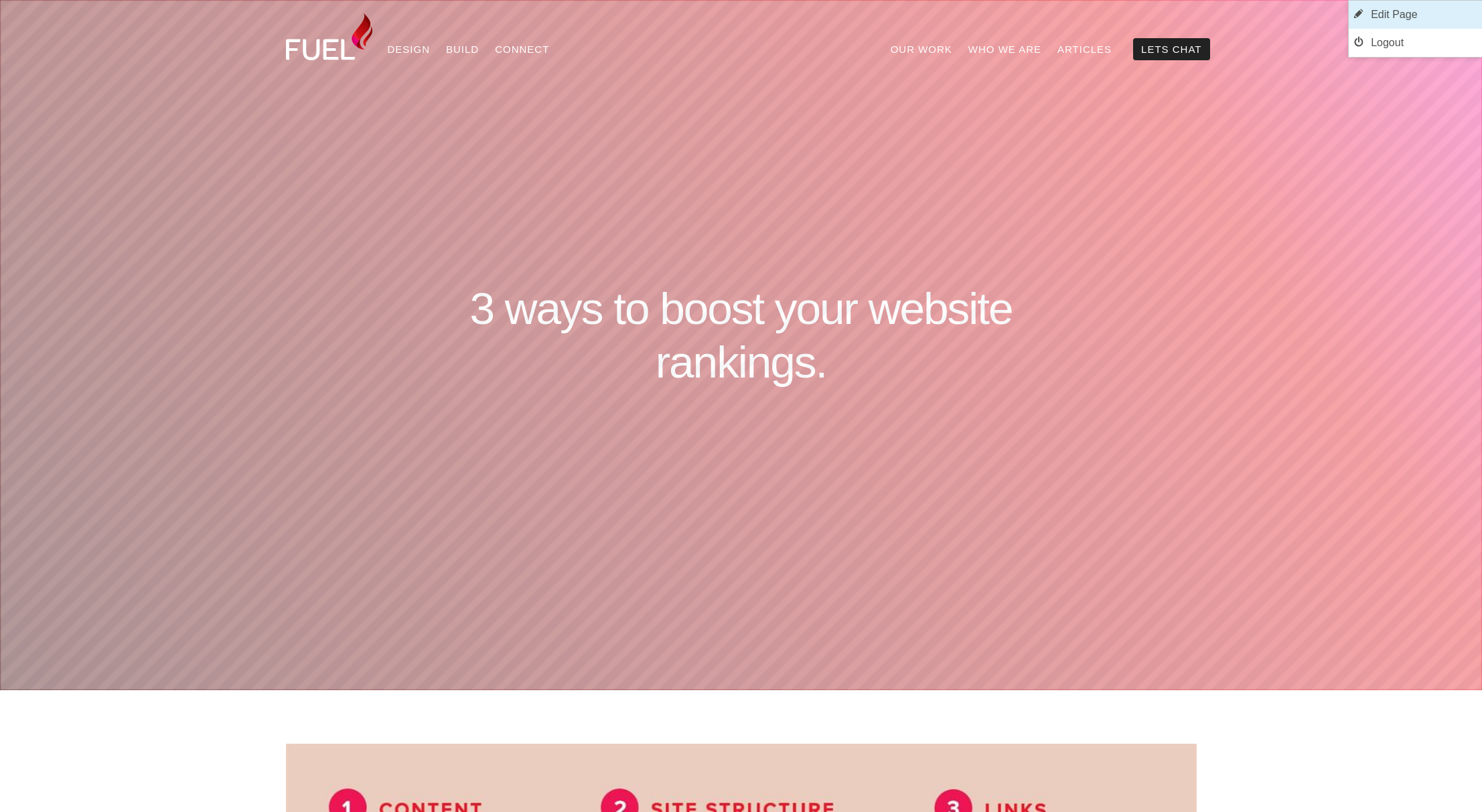
click at [1420, 12] on link "Edit Page" at bounding box center [1415, 15] width 133 height 28
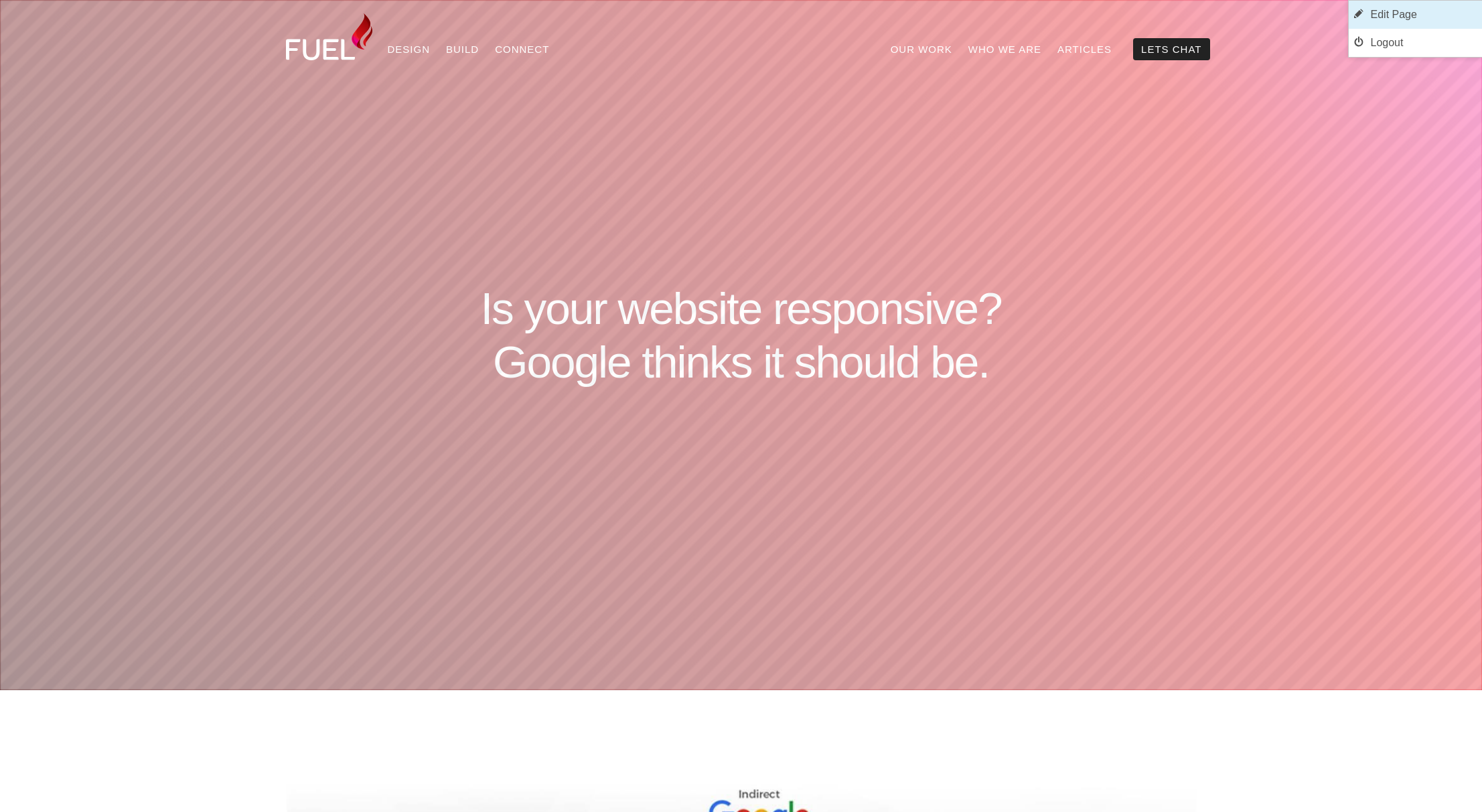
click at [1420, 12] on link "Edit Page" at bounding box center [1415, 15] width 133 height 28
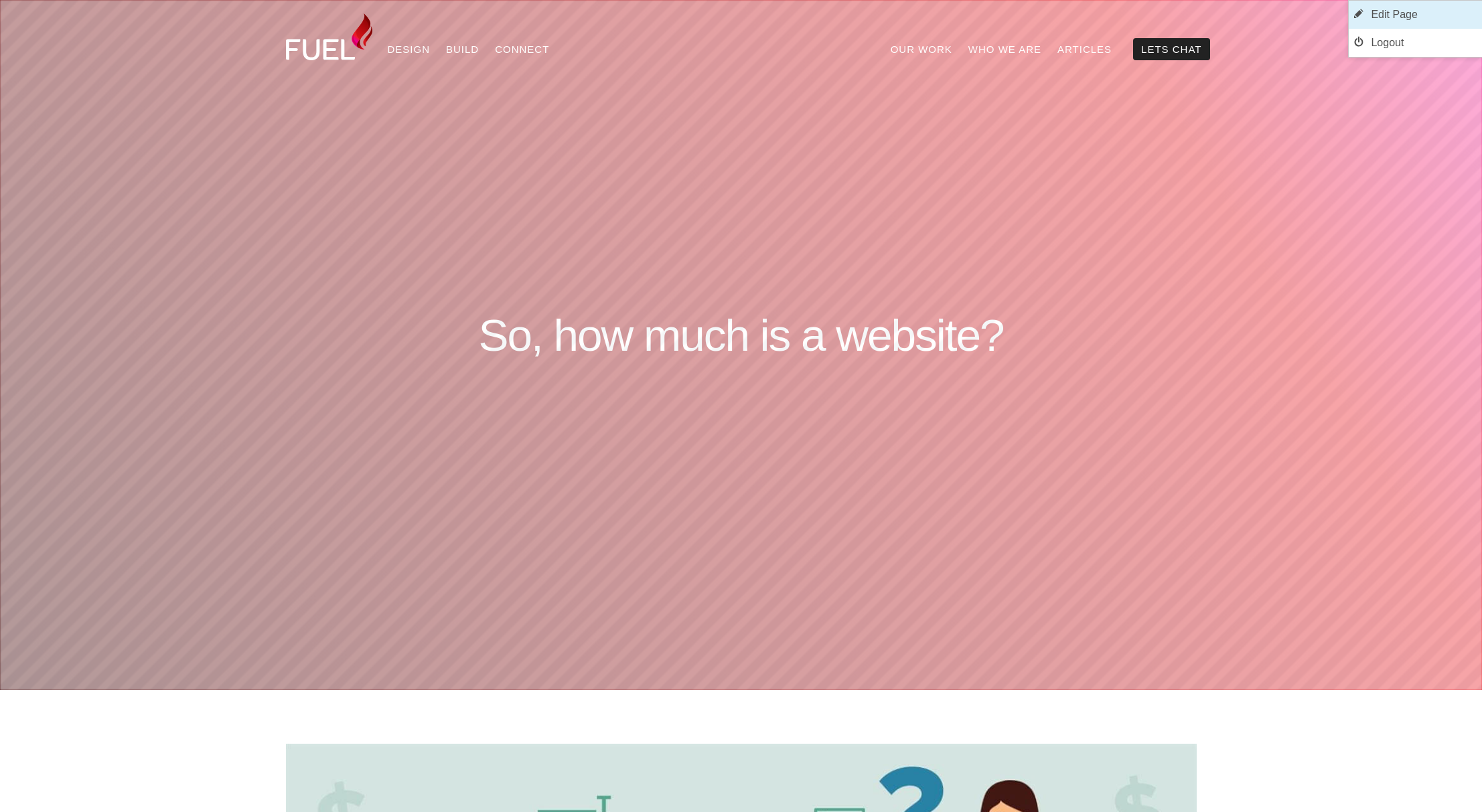
click at [1406, 12] on link "Edit Page" at bounding box center [1415, 15] width 133 height 28
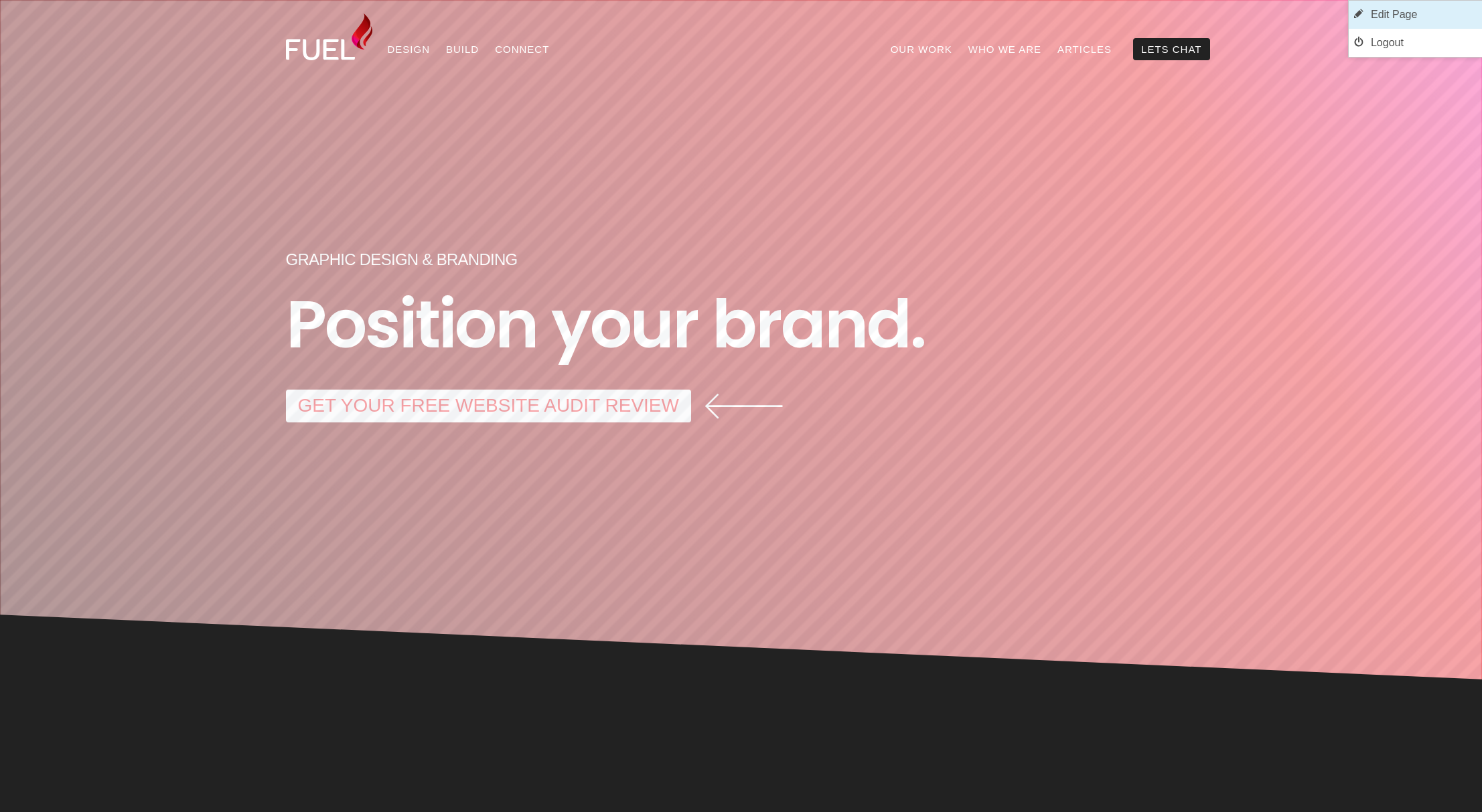
click at [1415, 11] on link "Edit Page" at bounding box center [1415, 15] width 133 height 28
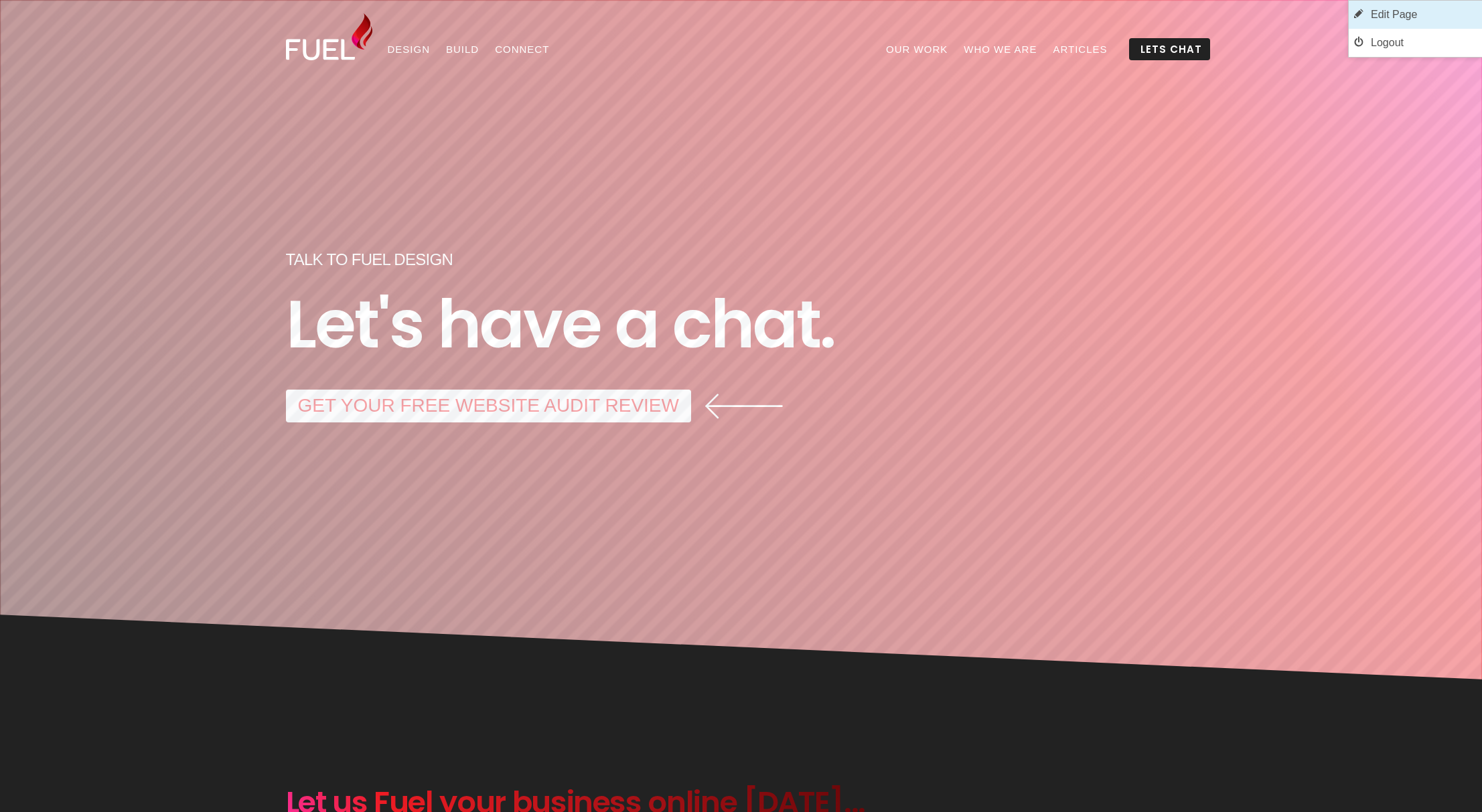
click at [1417, 9] on link "Edit Page" at bounding box center [1415, 15] width 133 height 28
